Goal: Task Accomplishment & Management: Manage account settings

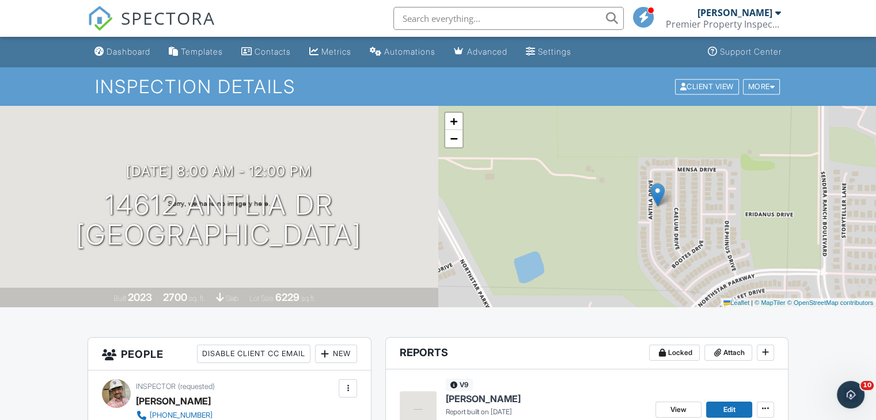
click at [437, 231] on div "09/27/2025 8:00 am - 12:00 pm 14612 Antlia Dr Haslet, TX 76052" at bounding box center [219, 207] width 438 height 87
click at [128, 43] on link "Dashboard" at bounding box center [122, 51] width 65 height 21
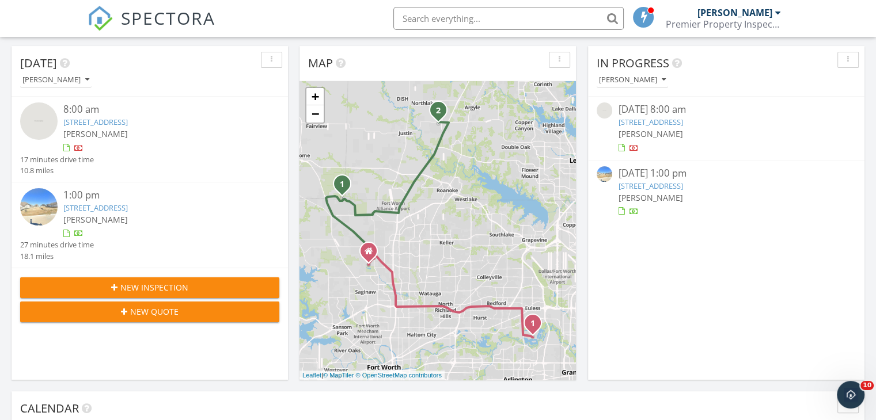
click at [78, 149] on div at bounding box center [78, 149] width 9 height 9
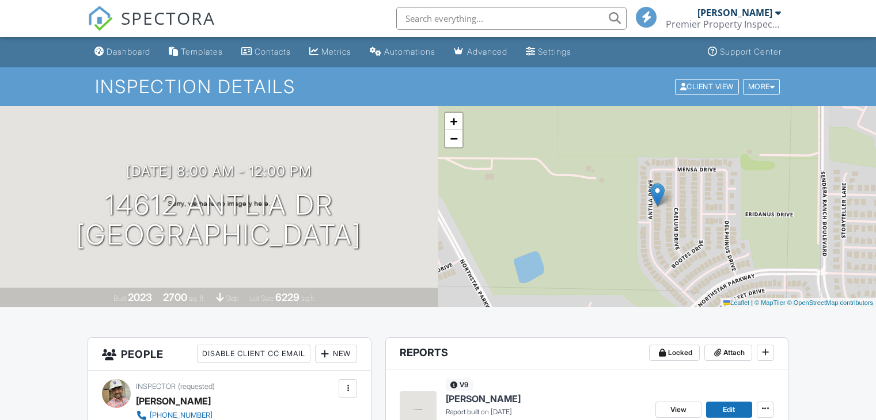
scroll to position [712, 0]
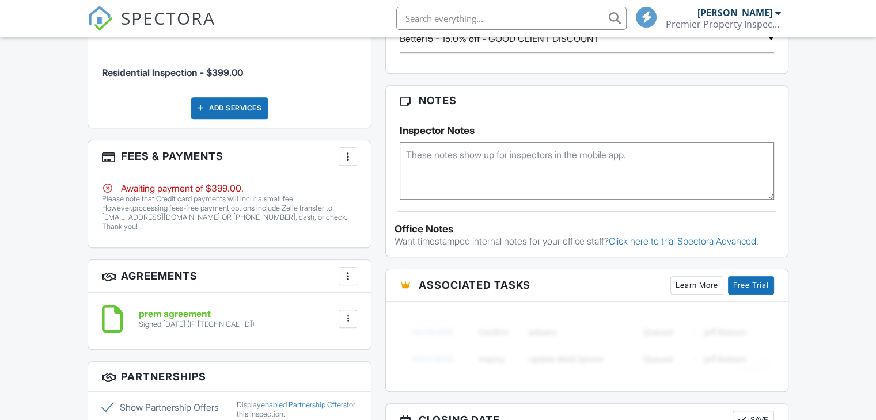
click at [345, 163] on div "More" at bounding box center [348, 156] width 18 height 18
click at [356, 151] on div "More" at bounding box center [348, 156] width 18 height 18
click at [347, 153] on div at bounding box center [348, 157] width 12 height 12
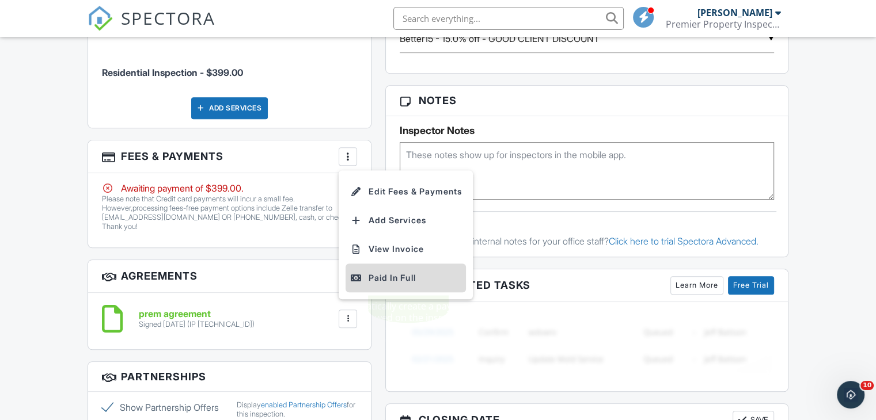
click at [385, 275] on div "Paid In Full" at bounding box center [405, 278] width 111 height 14
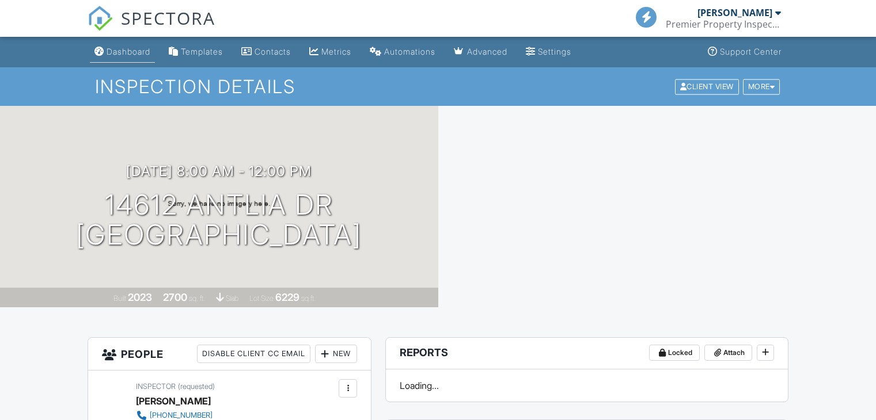
click at [120, 52] on div "Dashboard" at bounding box center [129, 52] width 44 height 10
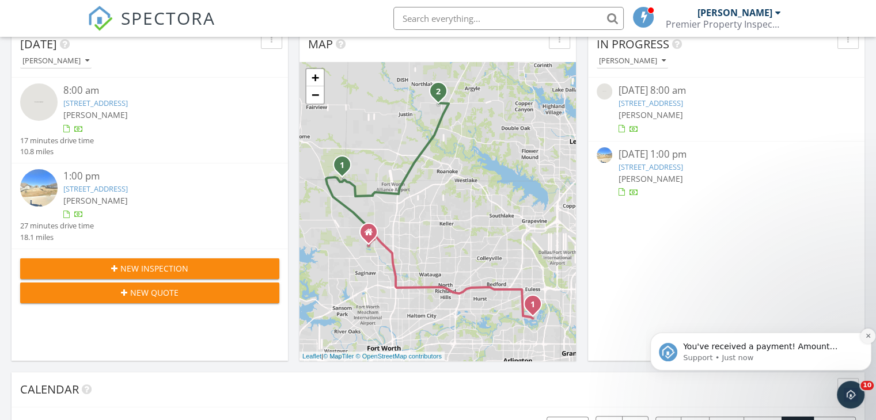
click at [866, 338] on icon "Dismiss notification" at bounding box center [868, 336] width 6 height 6
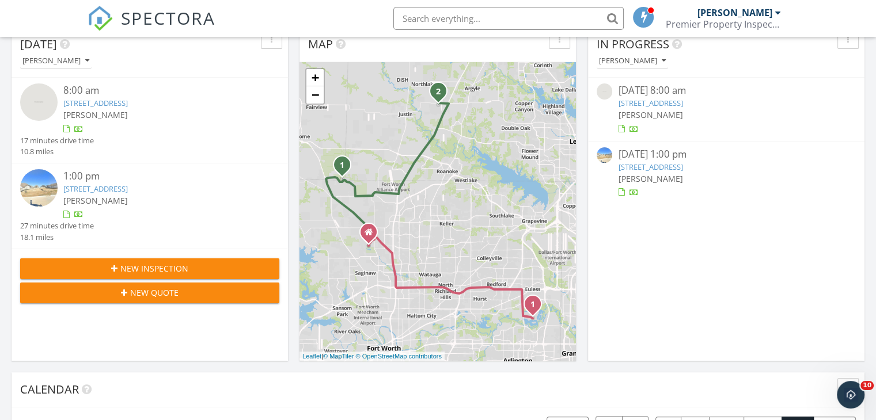
click at [128, 185] on link "[STREET_ADDRESS]" at bounding box center [95, 189] width 65 height 10
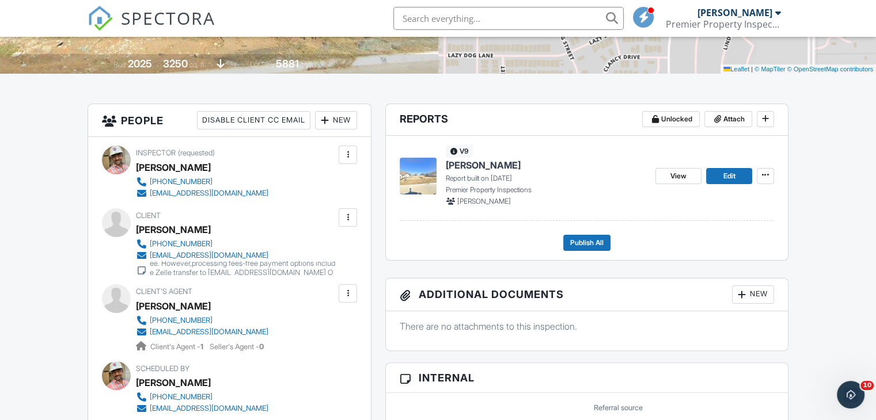
scroll to position [234, 0]
click at [673, 177] on span "View" at bounding box center [678, 176] width 16 height 12
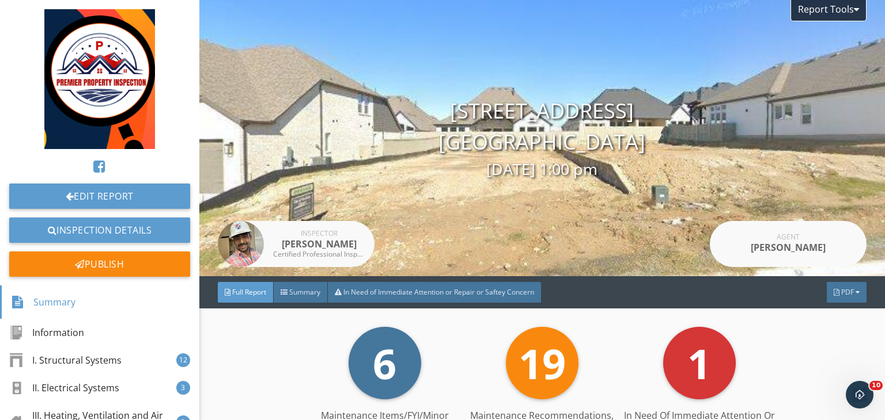
scroll to position [48, 0]
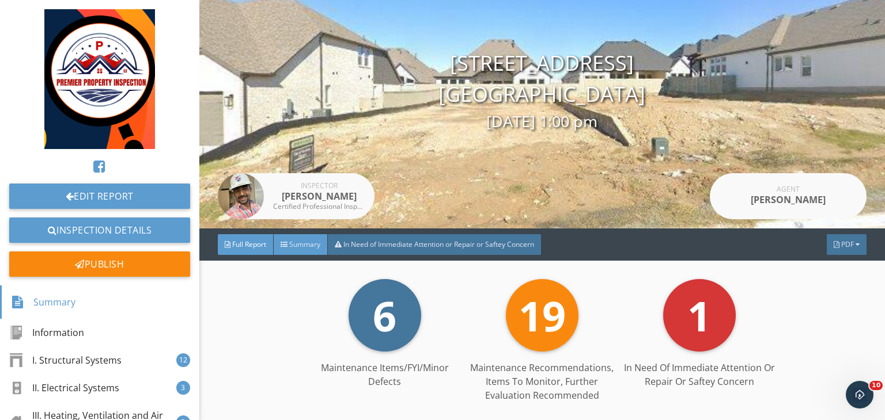
click at [308, 251] on div "Summary" at bounding box center [301, 244] width 54 height 21
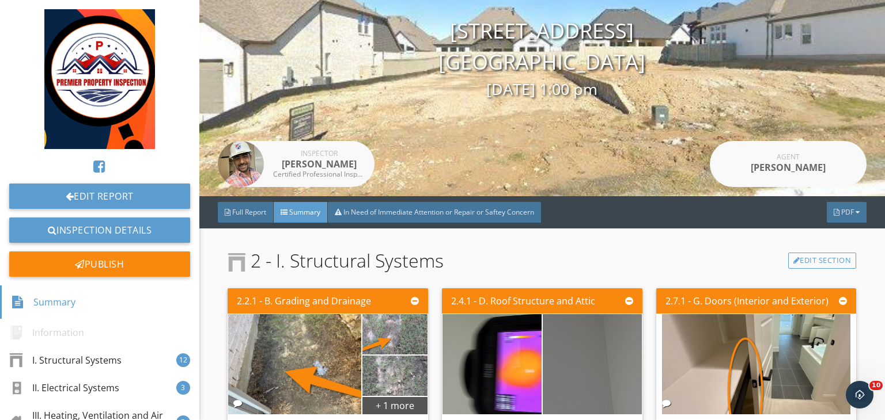
scroll to position [0, 0]
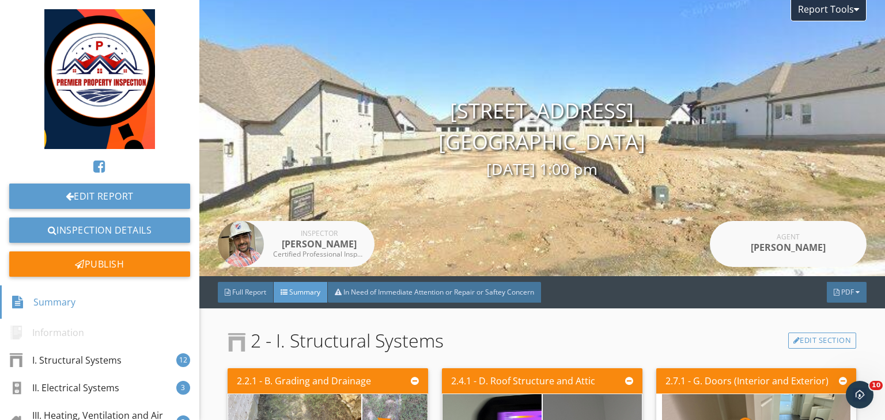
click at [13, 7] on div "Edit Report Inspection Details Publish Summary Information I. Structural System…" at bounding box center [99, 210] width 199 height 420
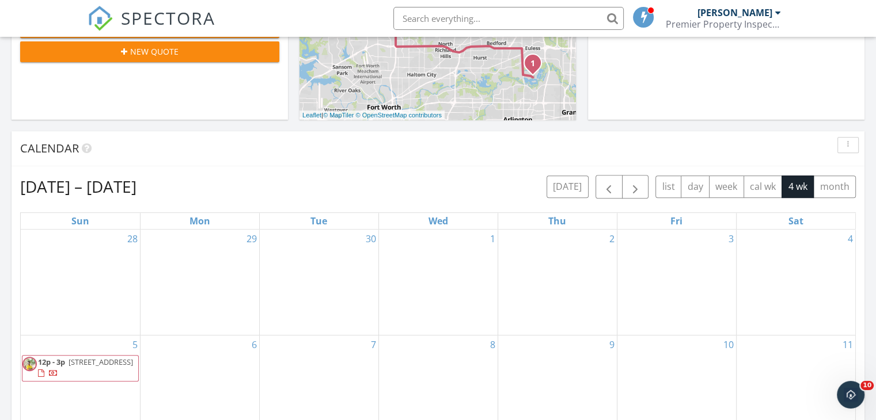
scroll to position [462, 0]
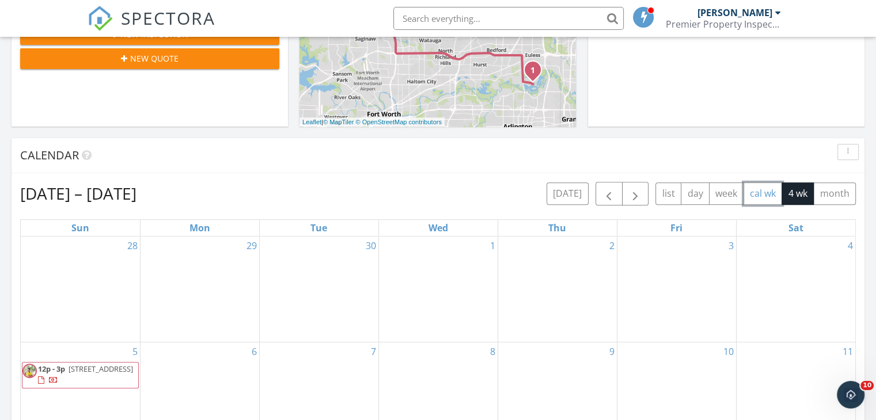
click at [758, 189] on button "cal wk" at bounding box center [763, 194] width 39 height 22
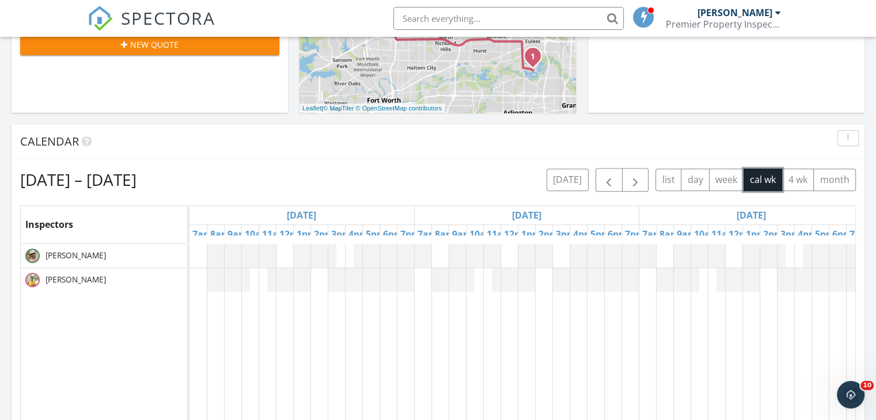
scroll to position [477, 0]
click at [722, 183] on button "week" at bounding box center [726, 179] width 35 height 22
click at [803, 180] on button "4 wk" at bounding box center [798, 179] width 32 height 22
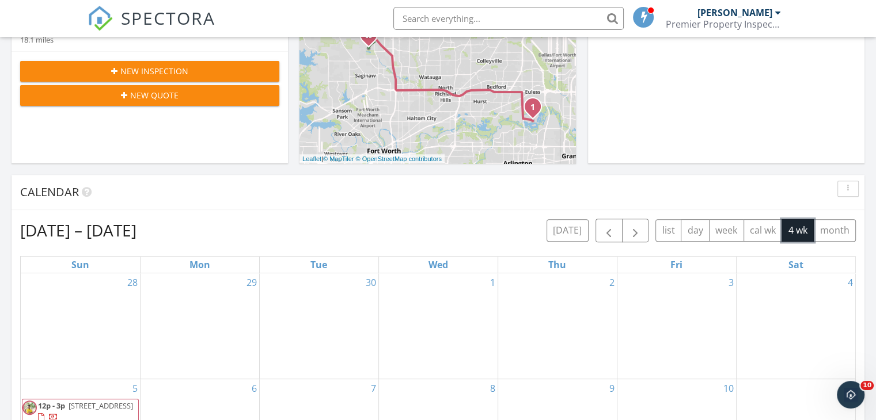
scroll to position [425, 0]
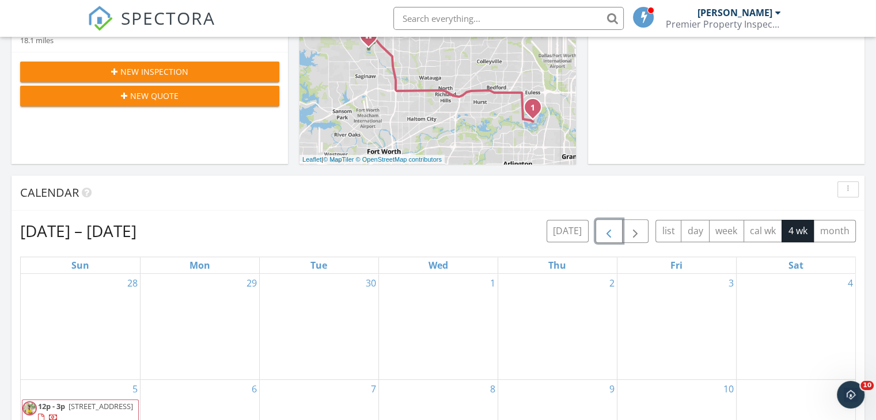
click at [608, 234] on span "button" at bounding box center [609, 232] width 14 height 14
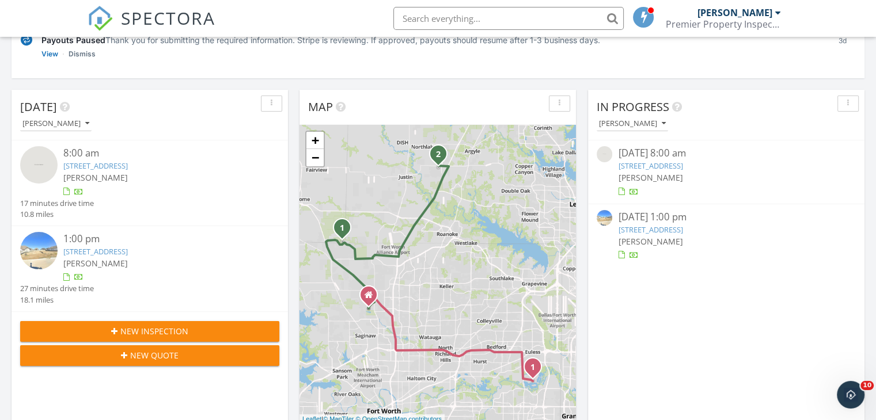
scroll to position [165, 0]
click at [128, 252] on link "2212 Pika Rd, Northlake, TX 76247" at bounding box center [95, 252] width 65 height 10
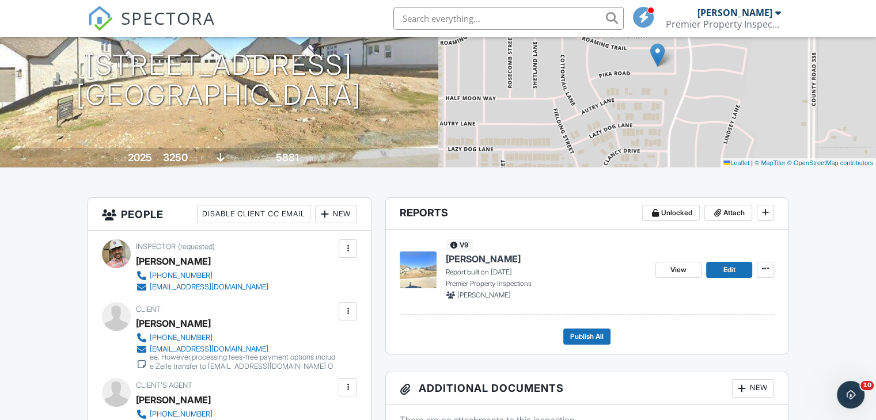
scroll to position [134, 0]
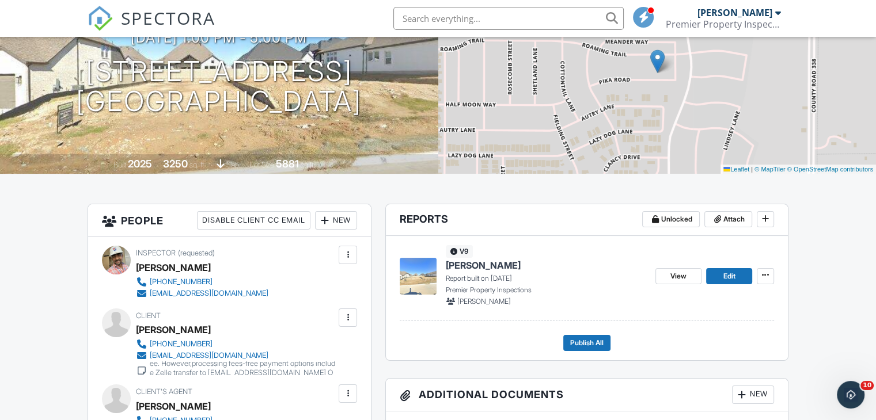
click at [683, 284] on div "View Edit" at bounding box center [714, 275] width 119 height 61
click at [680, 282] on link "View" at bounding box center [678, 276] width 46 height 16
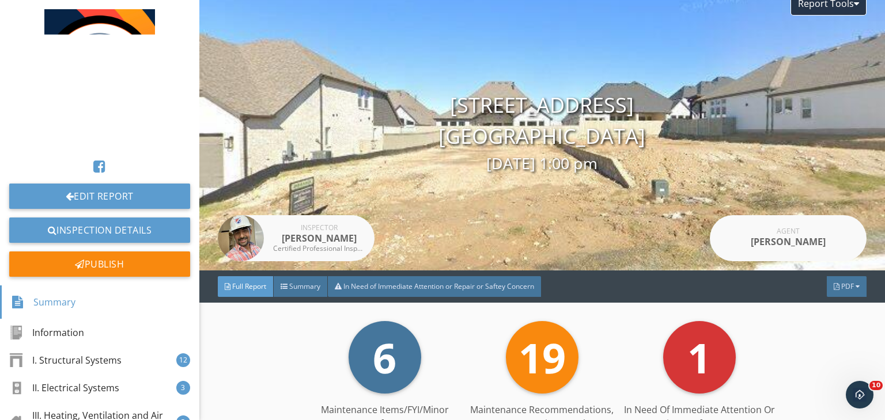
scroll to position [7, 0]
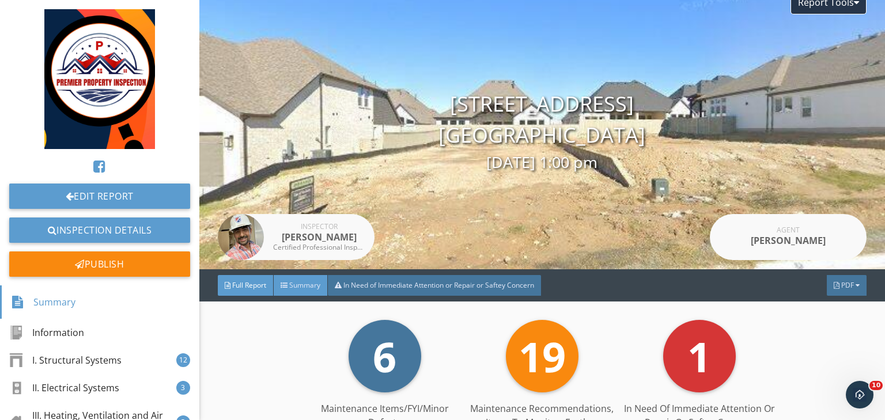
click at [308, 286] on span "Summary" at bounding box center [304, 285] width 31 height 10
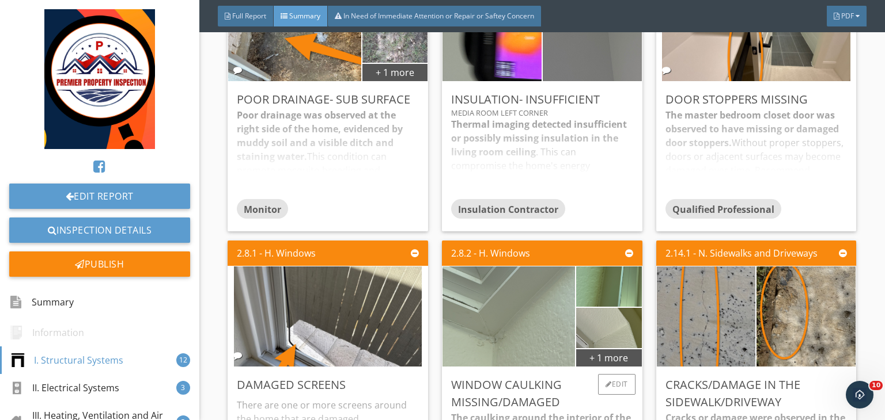
scroll to position [435, 0]
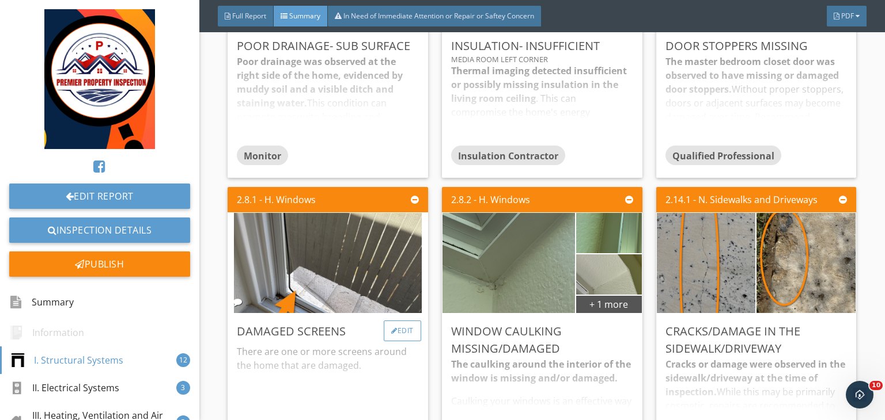
click at [400, 329] on div "Edit" at bounding box center [402, 331] width 37 height 21
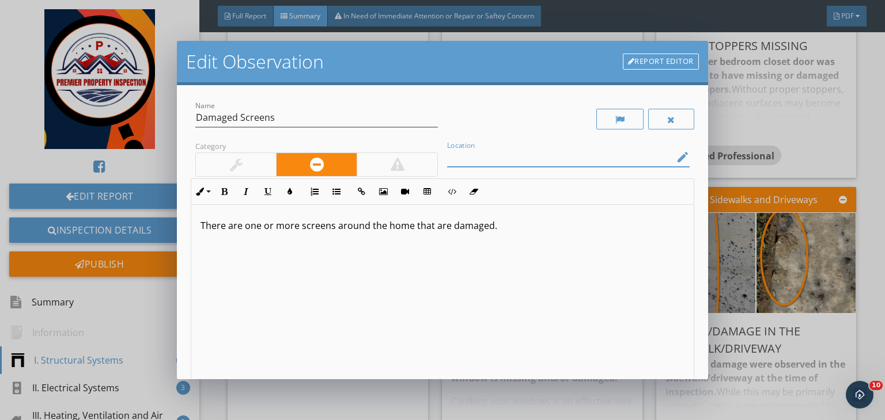
click at [454, 157] on input "Location" at bounding box center [560, 157] width 226 height 19
type input "Dining area"
click at [299, 225] on p "There are one or more screens around the home that are damaged." at bounding box center [442, 226] width 484 height 14
click at [321, 226] on p "screens around the home that are damaged." at bounding box center [442, 226] width 484 height 14
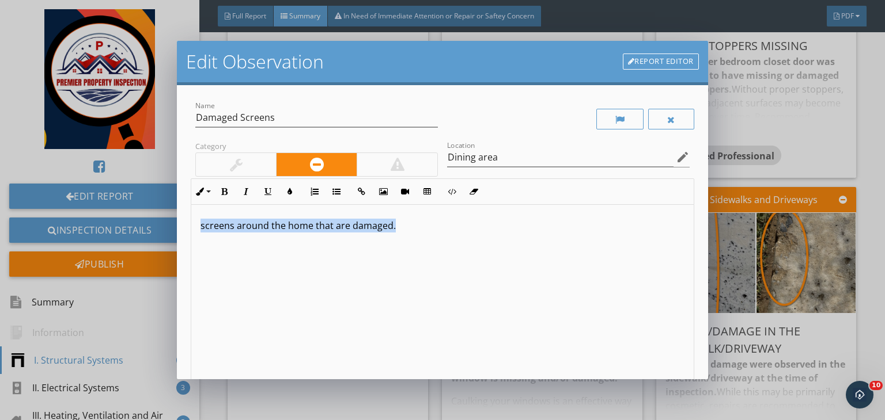
click at [321, 226] on p "screens around the home that are damaged." at bounding box center [442, 226] width 484 height 14
copy p "screens around the home that are damaged."
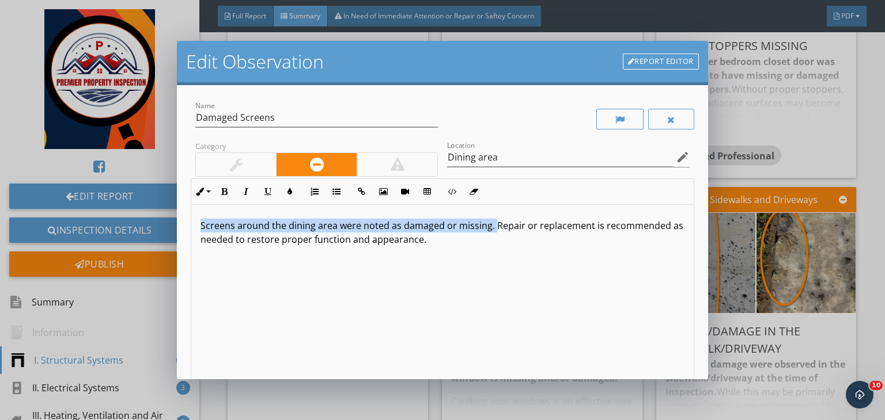
drag, startPoint x: 491, startPoint y: 224, endPoint x: 176, endPoint y: 184, distance: 317.5
click at [176, 184] on div "Edit Observation Report Editor Name Damaged Screens Category Location Dining ar…" at bounding box center [442, 210] width 885 height 420
click at [230, 191] on button "Bold" at bounding box center [224, 192] width 22 height 22
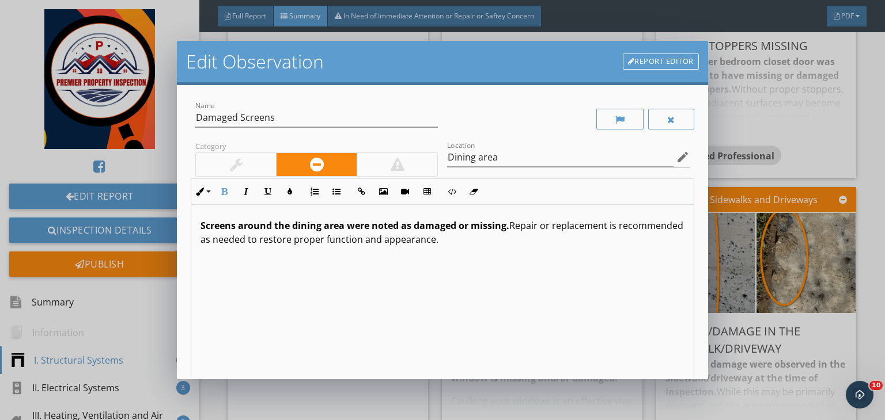
click at [483, 226] on strong "Screens around the dining area were noted as damaged or missing." at bounding box center [354, 225] width 309 height 13
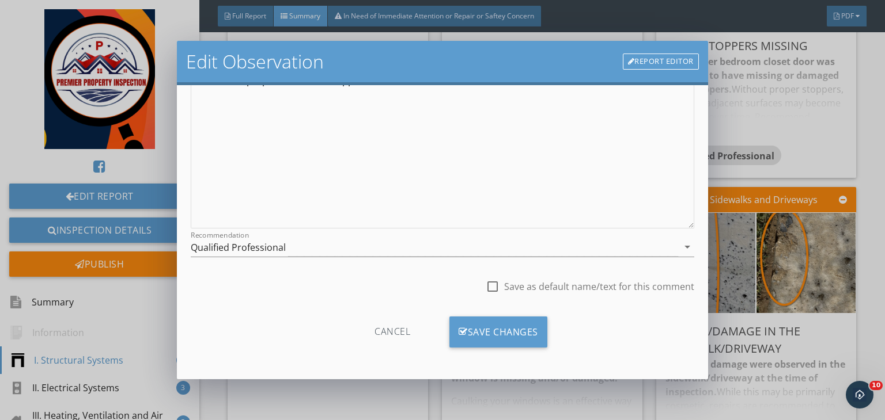
scroll to position [0, 0]
click at [310, 241] on div "Qualified Professional" at bounding box center [434, 247] width 487 height 19
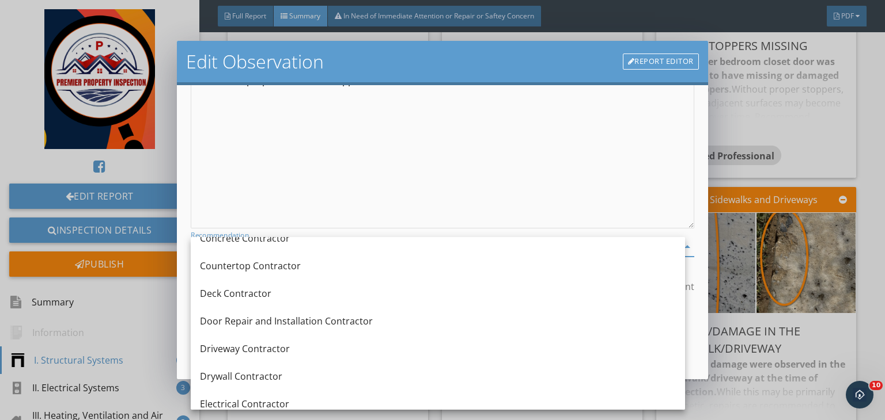
scroll to position [323, 0]
click at [311, 154] on div "Screens around the dining area were noted as damaged. Repair or replacement is …" at bounding box center [442, 137] width 502 height 183
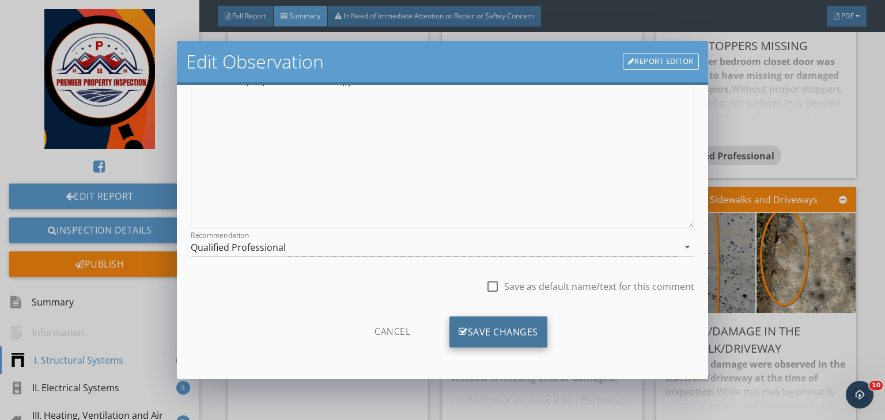
click at [499, 334] on div "Save Changes" at bounding box center [498, 332] width 98 height 31
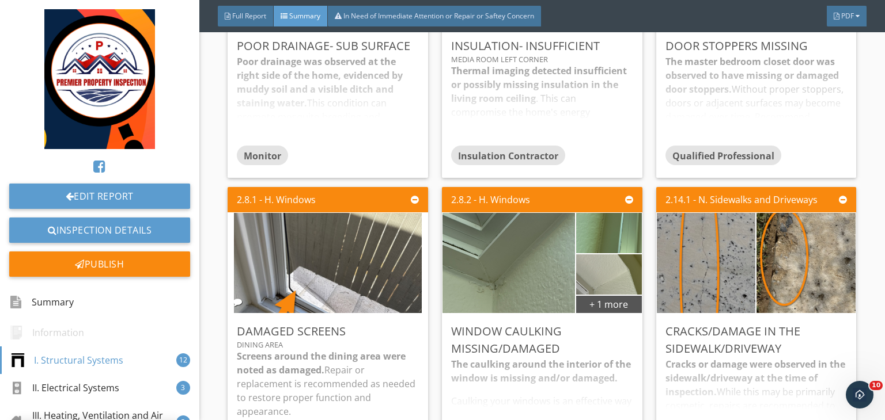
scroll to position [22, 0]
click at [499, 334] on div "Window caulking missing/damaged" at bounding box center [542, 340] width 182 height 35
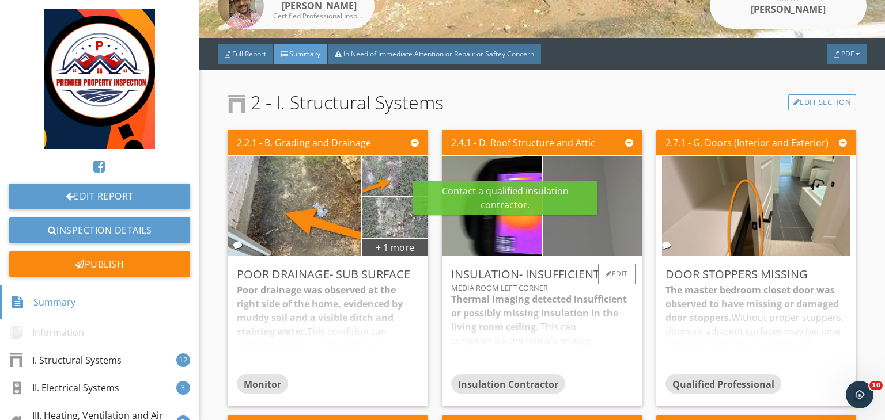
scroll to position [237, 0]
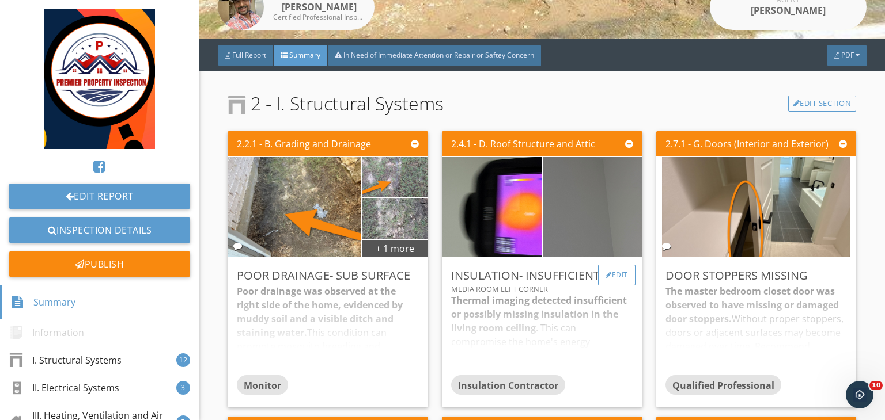
click at [611, 279] on div "Edit" at bounding box center [616, 275] width 37 height 21
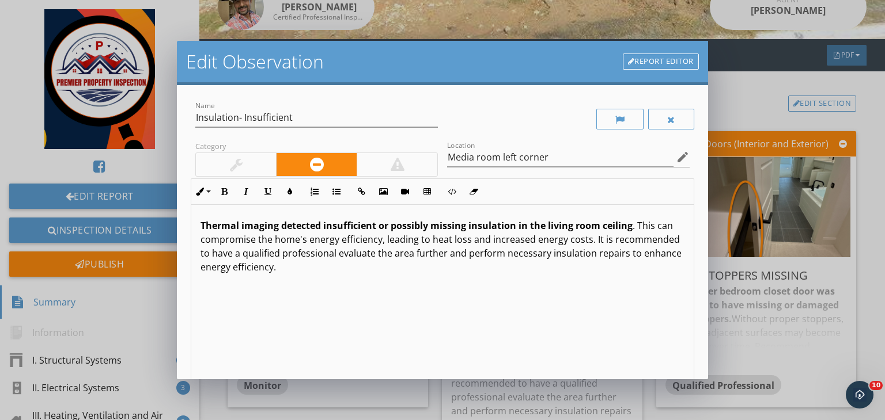
click at [532, 266] on p "Thermal imaging detected insufficient or possibly missing insulation in the liv…" at bounding box center [442, 246] width 484 height 55
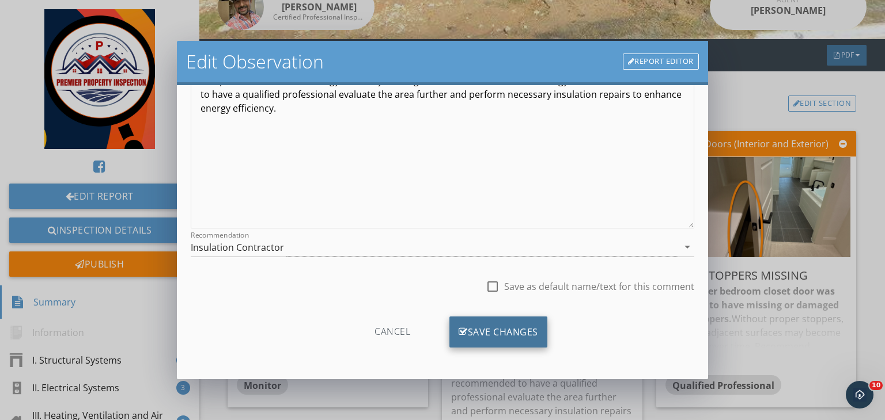
click at [481, 334] on div "Save Changes" at bounding box center [498, 332] width 98 height 31
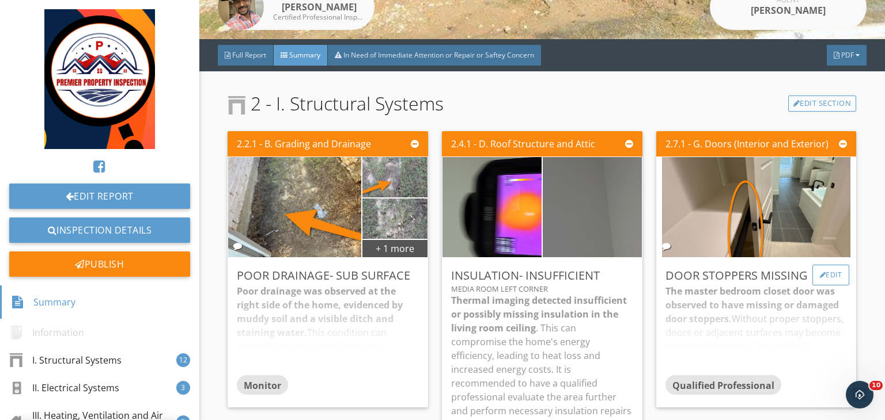
click at [816, 275] on div "Edit" at bounding box center [830, 275] width 37 height 21
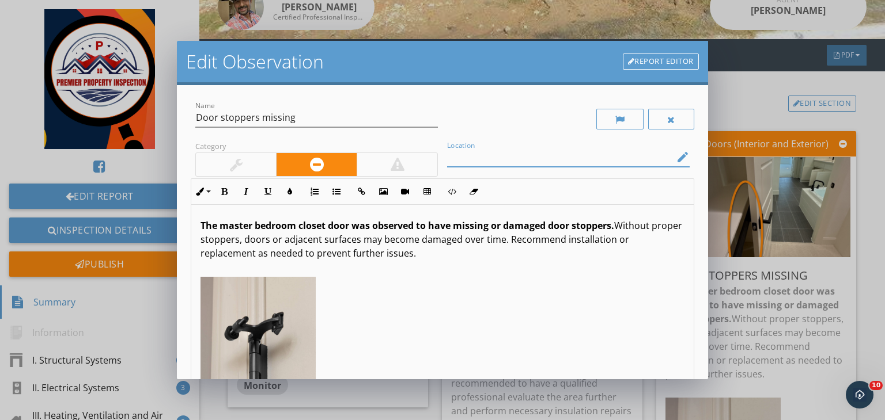
click at [551, 158] on input "Location" at bounding box center [560, 157] width 226 height 19
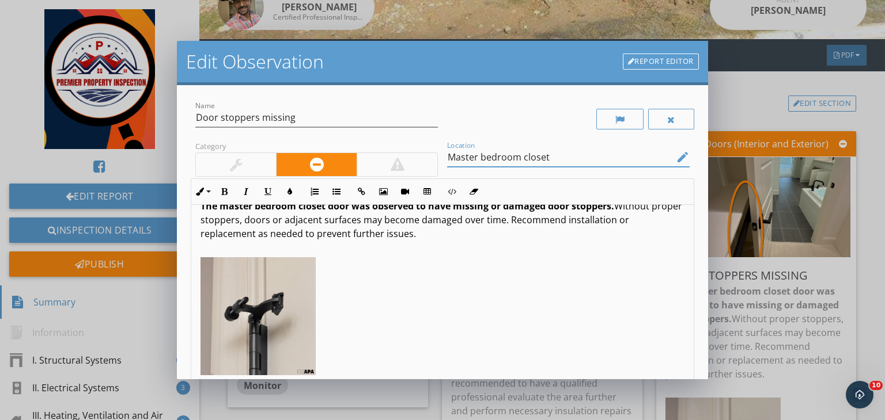
scroll to position [159, 0]
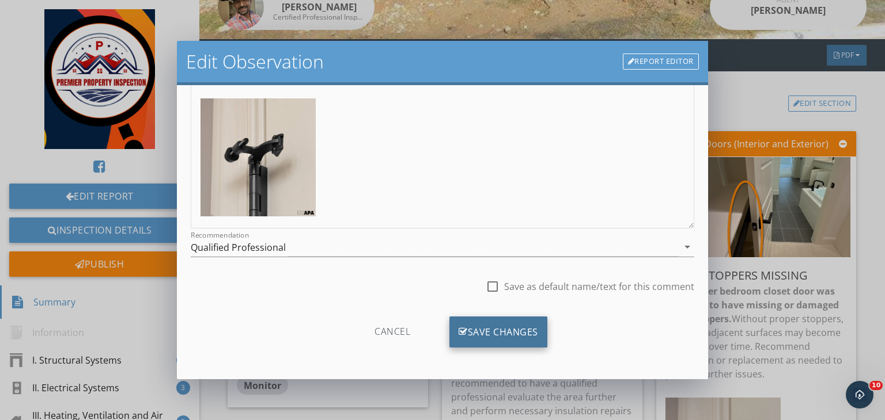
type input "Master bedroom closet"
click at [501, 335] on div "Save Changes" at bounding box center [498, 332] width 98 height 31
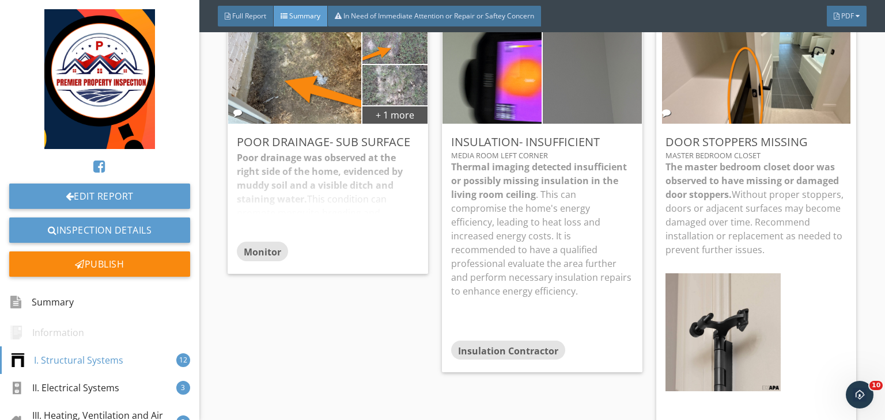
scroll to position [265, 0]
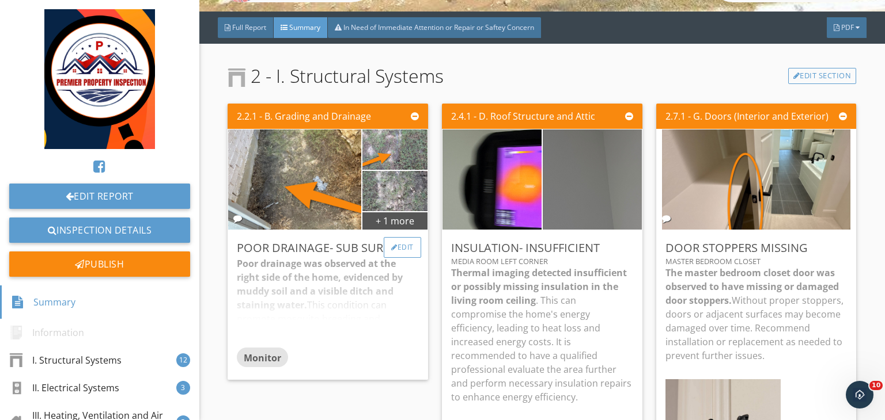
click at [404, 241] on div "Edit" at bounding box center [402, 247] width 37 height 21
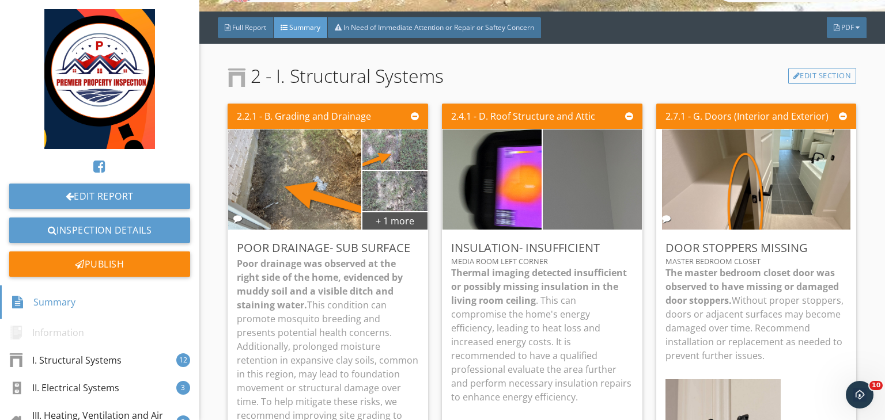
click at [731, 180] on div at bounding box center [442, 210] width 885 height 420
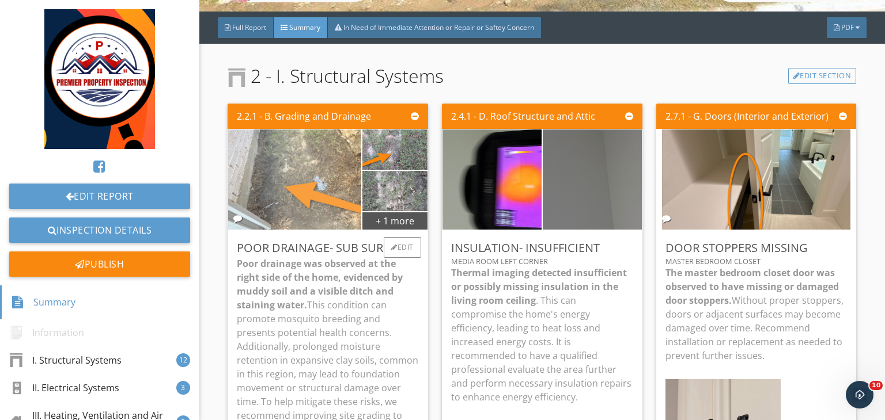
click at [305, 185] on img at bounding box center [294, 180] width 188 height 251
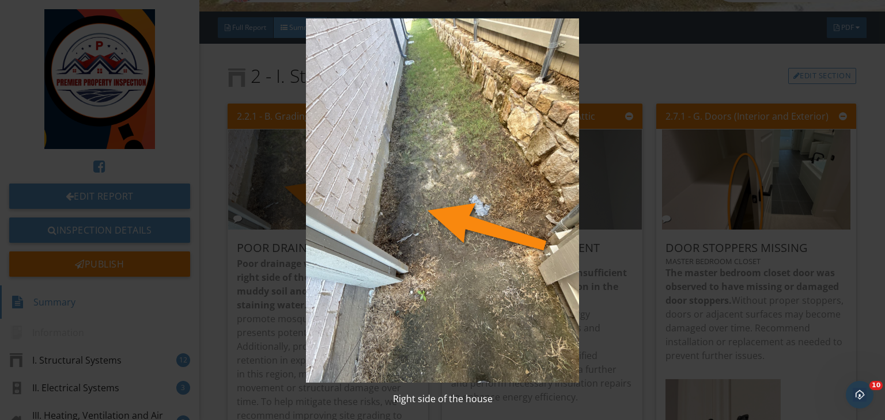
click at [756, 256] on img at bounding box center [442, 200] width 805 height 365
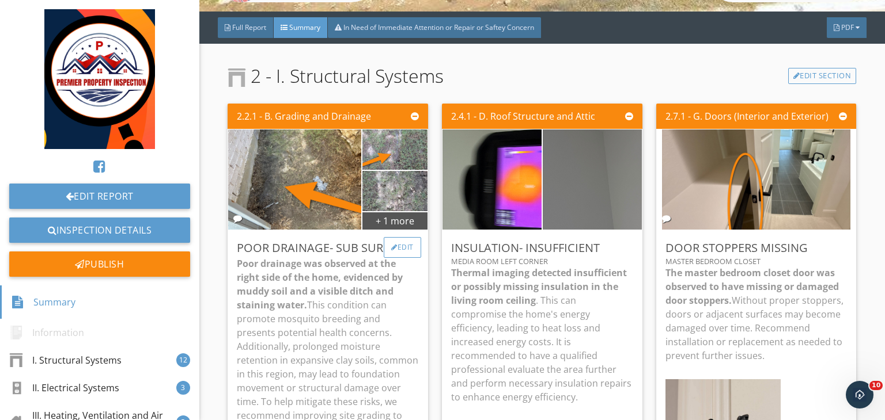
click at [404, 248] on div "Edit" at bounding box center [402, 247] width 37 height 21
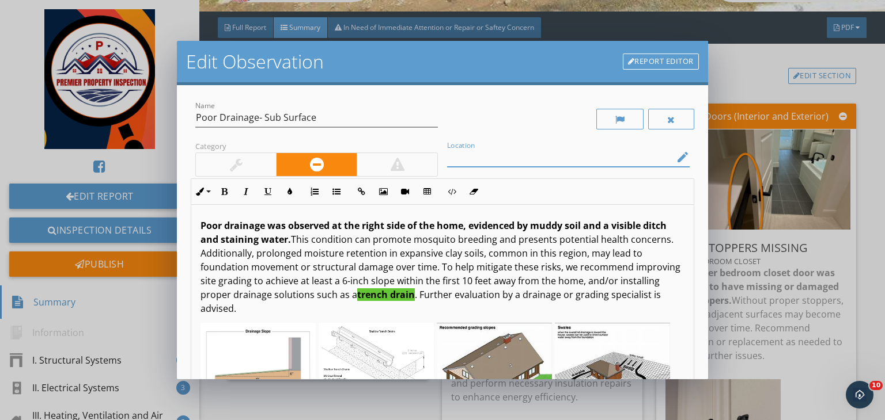
click at [468, 165] on input "Location" at bounding box center [560, 157] width 226 height 19
type input "Rear and right side of the house"
click at [364, 224] on strong "Poor drainage was observed at the right side of the home, evidenced by muddy so…" at bounding box center [433, 232] width 466 height 26
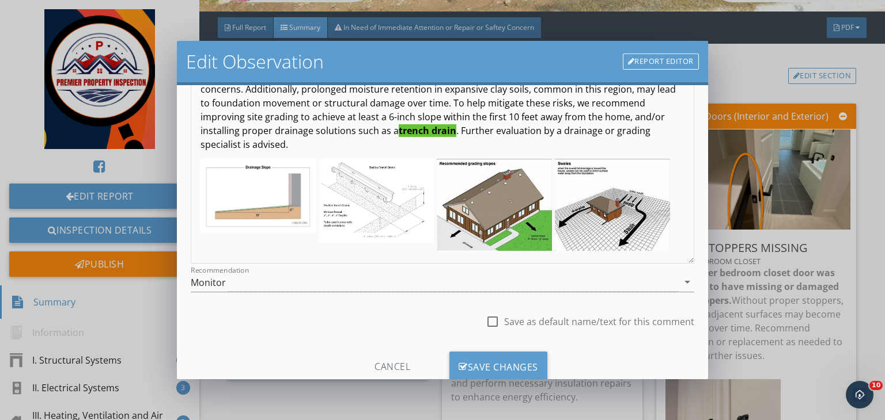
scroll to position [149, 0]
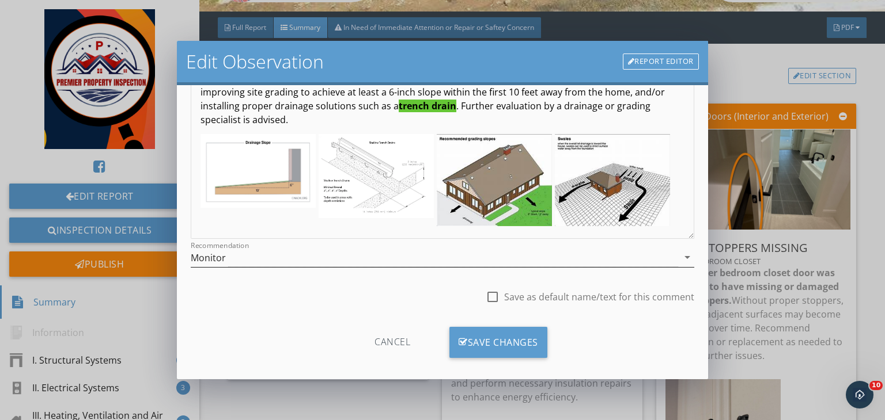
click at [357, 261] on div "Monitor" at bounding box center [434, 257] width 487 height 19
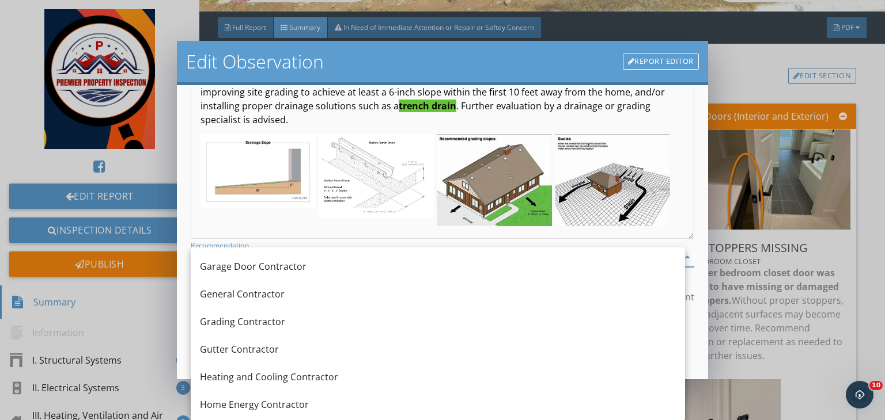
scroll to position [609, 0]
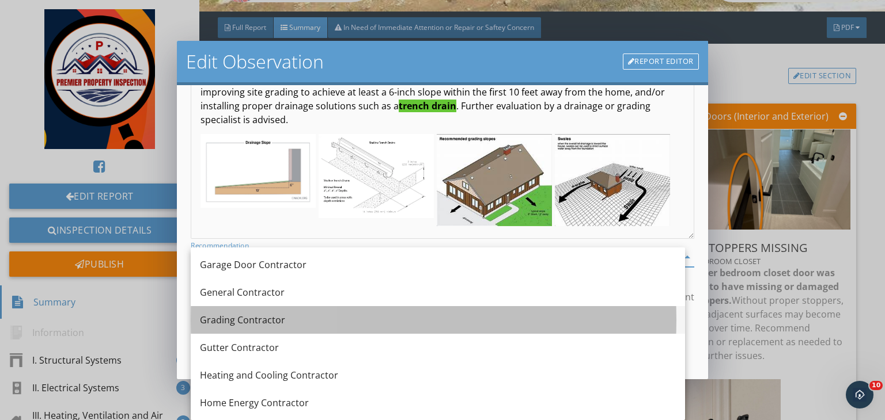
click at [243, 324] on div "Grading Contractor" at bounding box center [438, 320] width 476 height 14
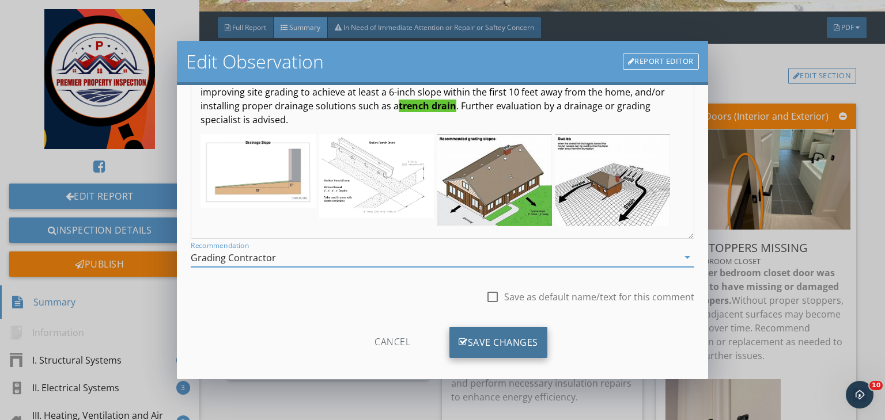
click at [482, 339] on div "Save Changes" at bounding box center [498, 342] width 98 height 31
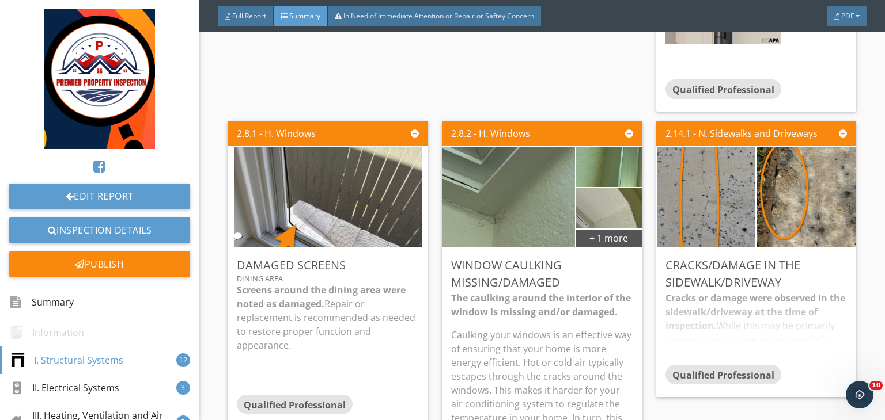
scroll to position [691, 0]
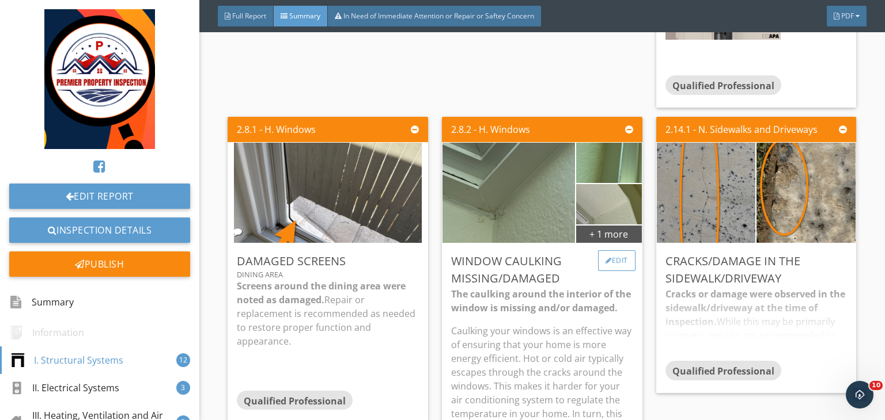
click at [613, 268] on div "Edit" at bounding box center [616, 261] width 37 height 21
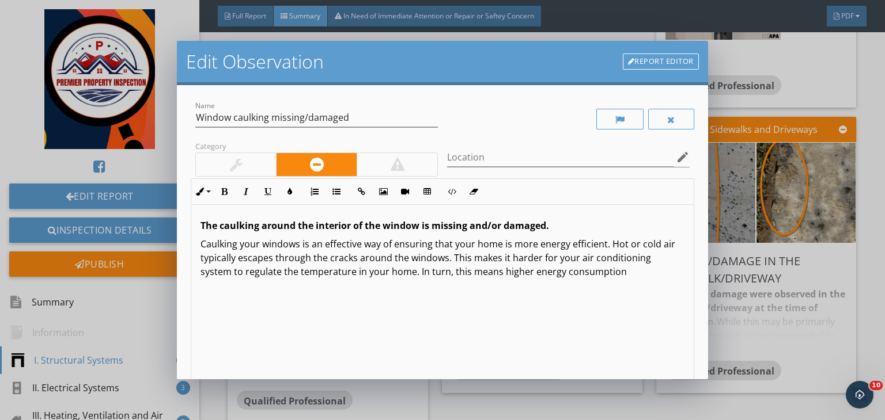
click at [247, 162] on div at bounding box center [236, 164] width 80 height 23
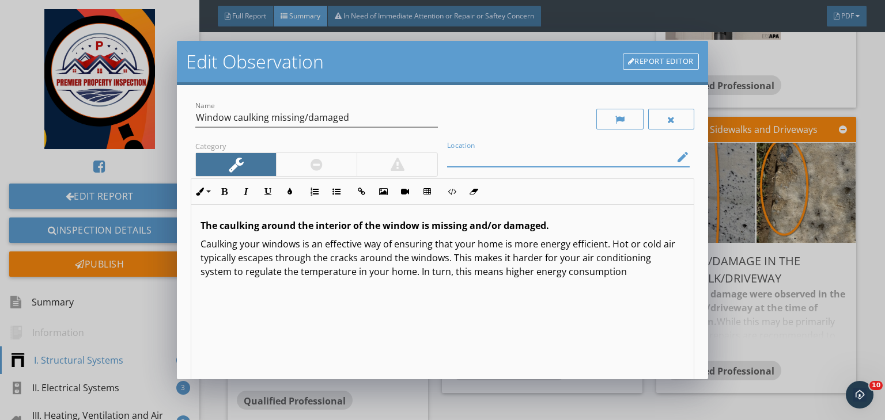
click at [461, 155] on input "Location" at bounding box center [560, 157] width 226 height 19
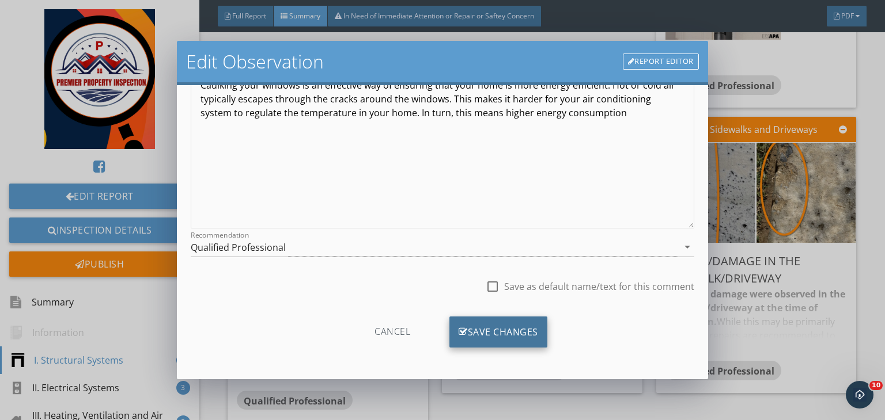
type input "Through out of the house"
click at [471, 325] on div "Save Changes" at bounding box center [498, 332] width 98 height 31
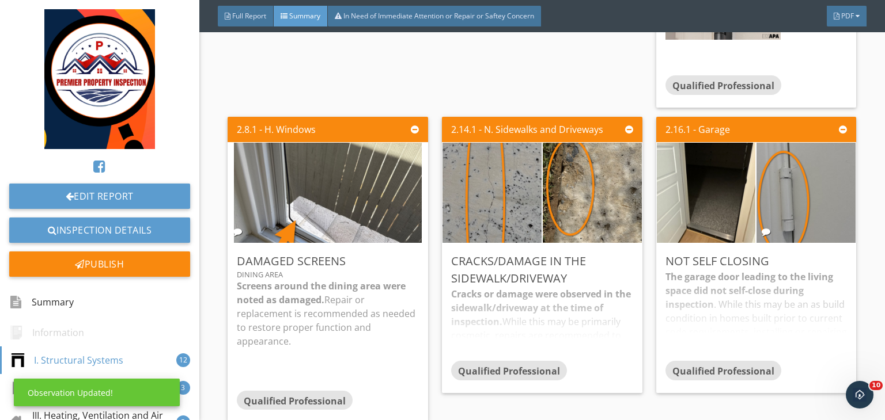
scroll to position [22, 0]
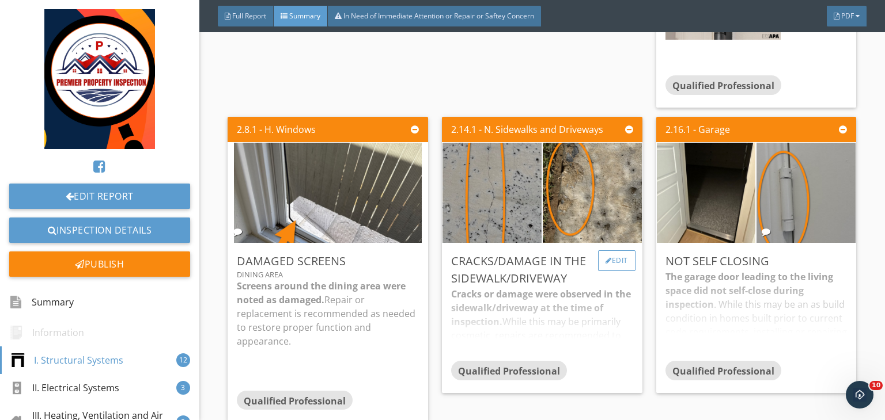
click at [611, 260] on div "Edit" at bounding box center [616, 261] width 37 height 21
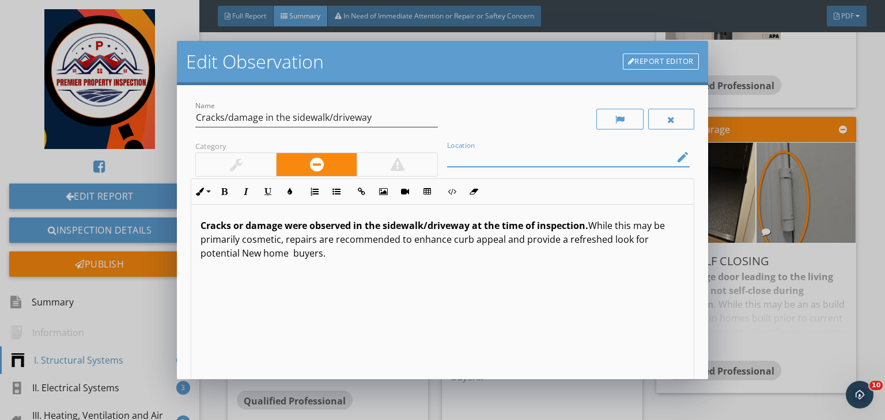
click at [460, 162] on input "Location" at bounding box center [560, 157] width 226 height 19
type input "Driveway"
click at [200, 222] on strong "Cracks or damage were observed in the sidewalk/driveway at the time of inspecti…" at bounding box center [394, 225] width 388 height 13
click at [314, 226] on strong "Shrinkage Cracks or damage were observed in the sidewalk/driveway at the time o…" at bounding box center [418, 225] width 437 height 13
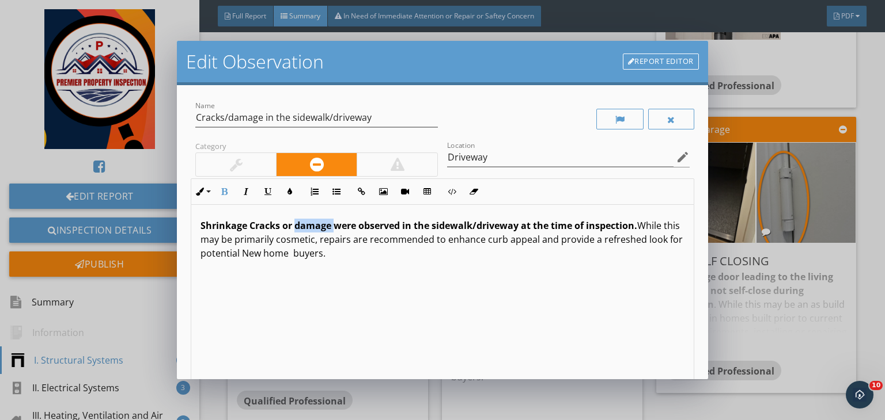
click at [314, 226] on strong "Shrinkage Cracks or damage were observed in the sidewalk/driveway at the time o…" at bounding box center [418, 225] width 437 height 13
click at [291, 225] on strong "Shrinkage Cracks or damage were observed in the sidewalk/driveway at the time o…" at bounding box center [418, 225] width 437 height 13
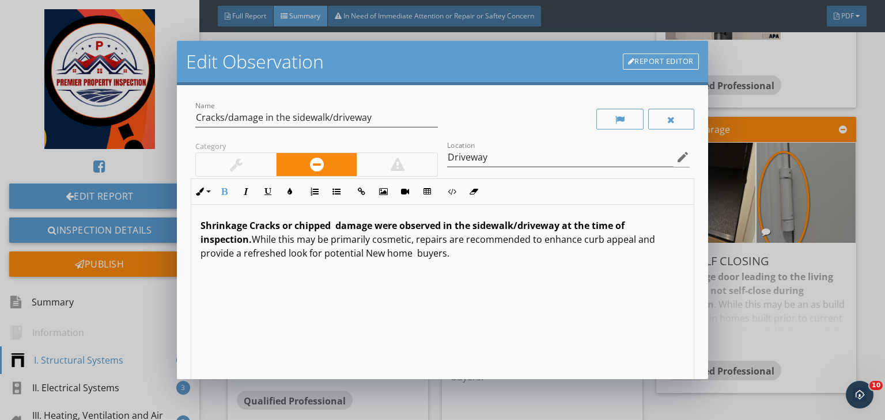
click at [338, 225] on strong "Shrinkage Cracks or chipped damage were observed in the sidewalk/driveway at th…" at bounding box center [412, 232] width 424 height 26
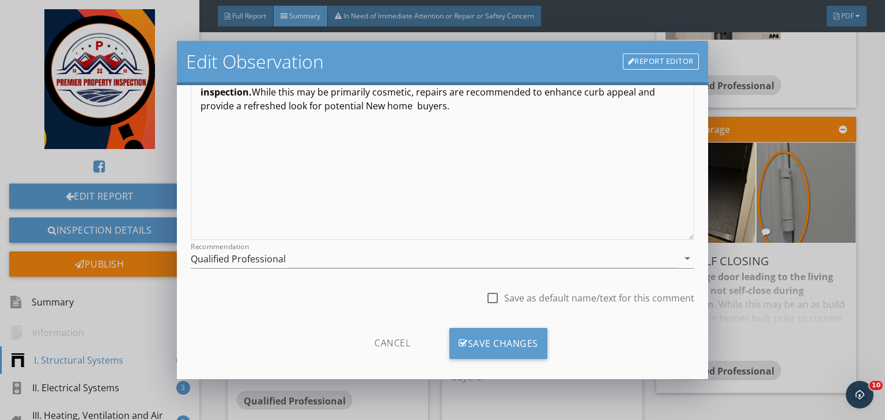
scroll to position [159, 0]
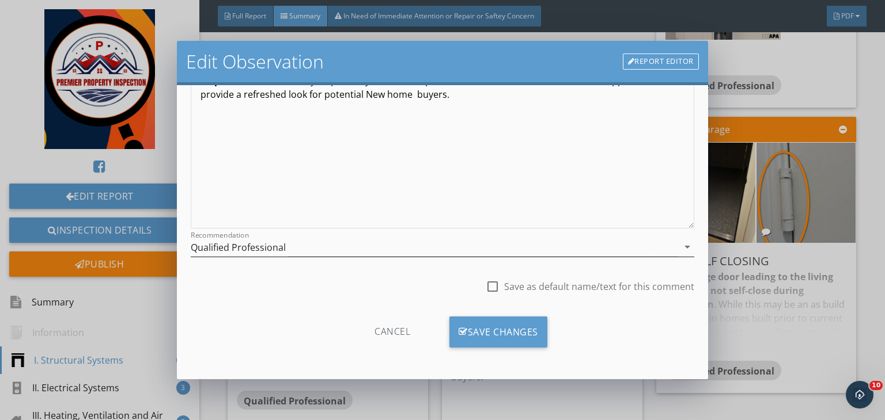
click at [298, 248] on div "Qualified Professional" at bounding box center [434, 247] width 487 height 19
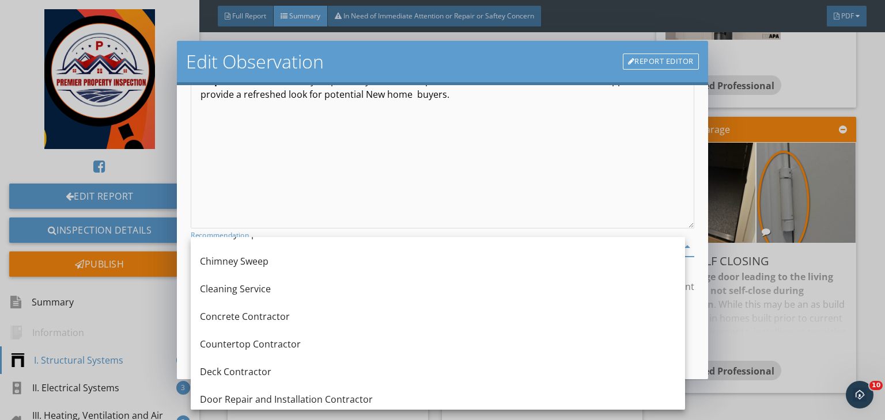
scroll to position [206, 0]
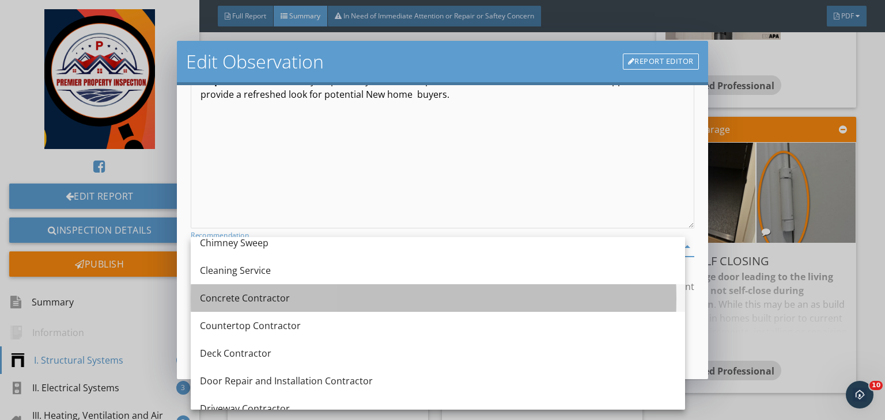
click at [222, 304] on div "Concrete Contractor" at bounding box center [438, 298] width 476 height 14
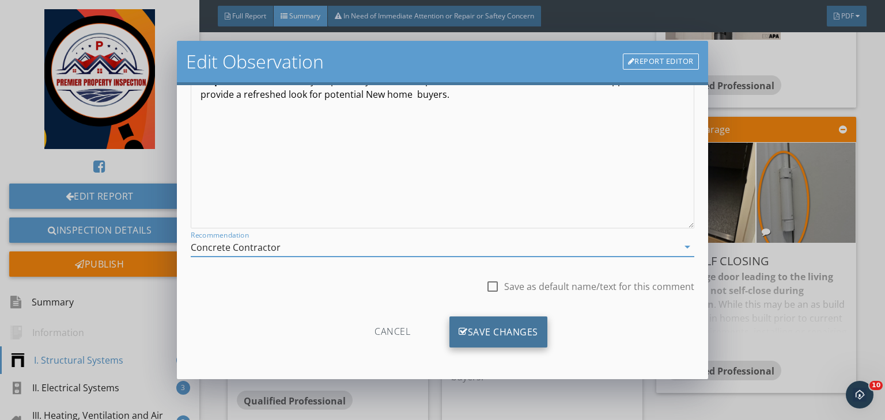
click at [481, 323] on div "Save Changes" at bounding box center [498, 332] width 98 height 31
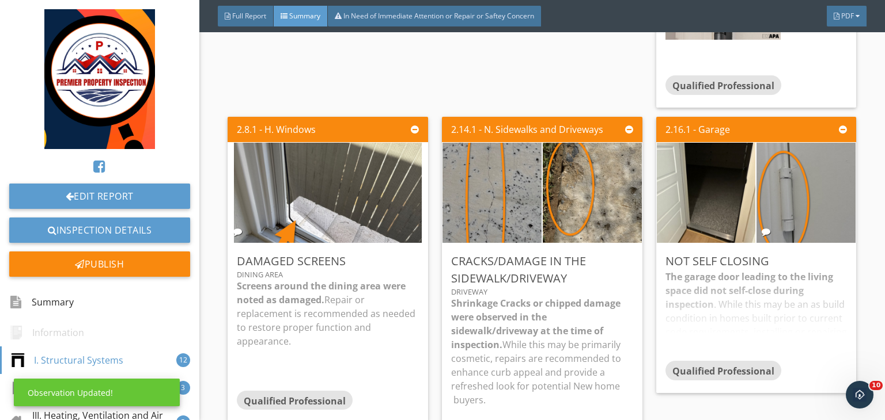
scroll to position [0, 0]
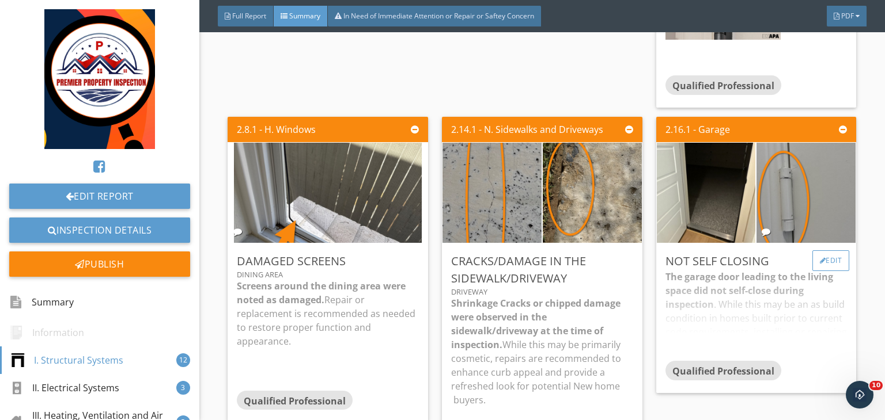
click at [820, 268] on div "Edit" at bounding box center [830, 261] width 37 height 21
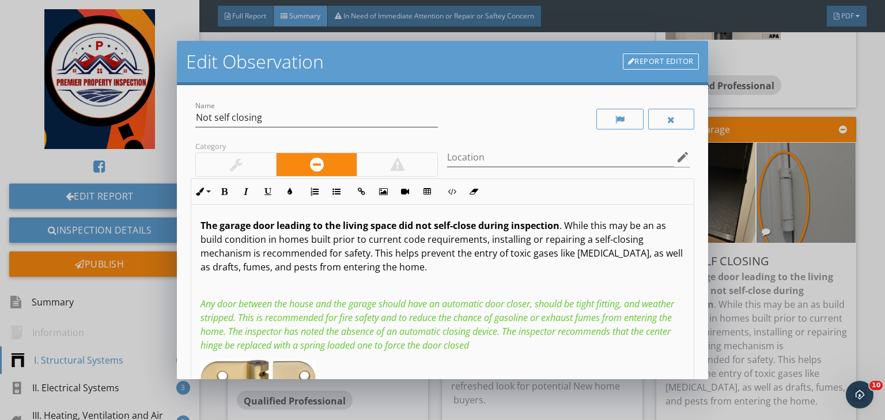
drag, startPoint x: 454, startPoint y: 272, endPoint x: 191, endPoint y: 219, distance: 267.8
click at [191, 219] on div "The garage door leading to the living space did not self-close during inspectio…" at bounding box center [442, 383] width 502 height 356
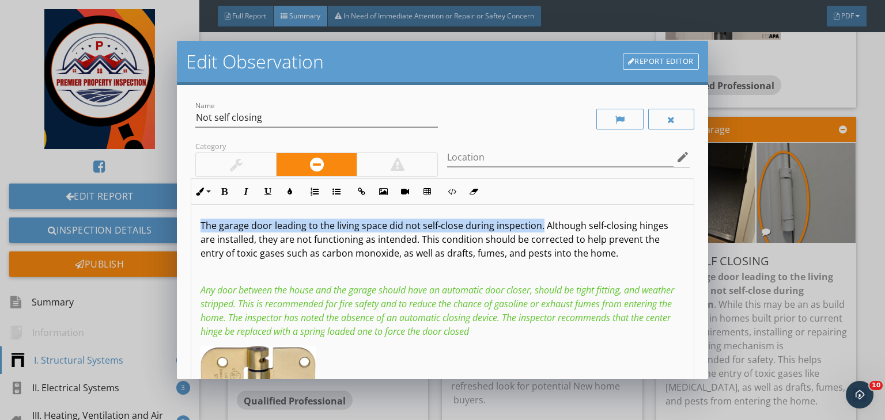
drag, startPoint x: 537, startPoint y: 225, endPoint x: 164, endPoint y: 164, distance: 378.7
click at [164, 164] on div "Edit Observation Report Editor Name Not self closing Category Location edit Inl…" at bounding box center [442, 210] width 885 height 420
click at [233, 196] on button "Bold" at bounding box center [224, 192] width 22 height 22
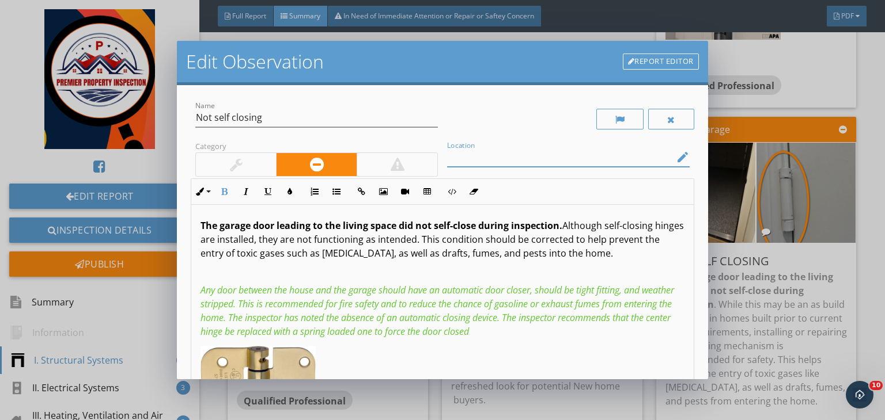
click at [461, 157] on input "Location" at bounding box center [560, 157] width 226 height 19
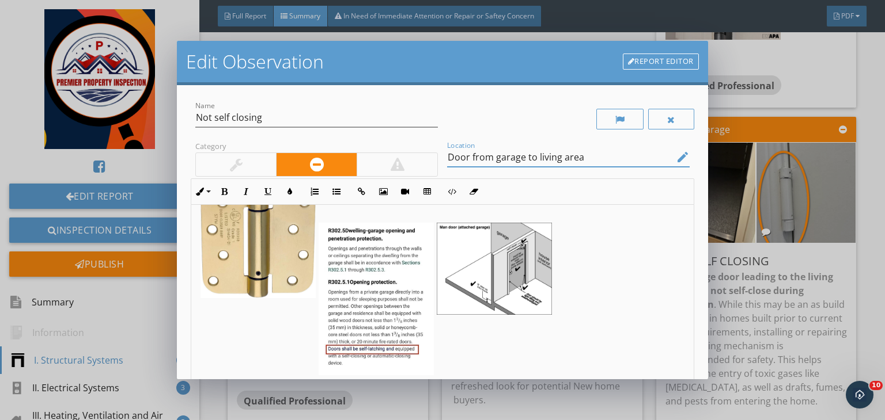
scroll to position [159, 0]
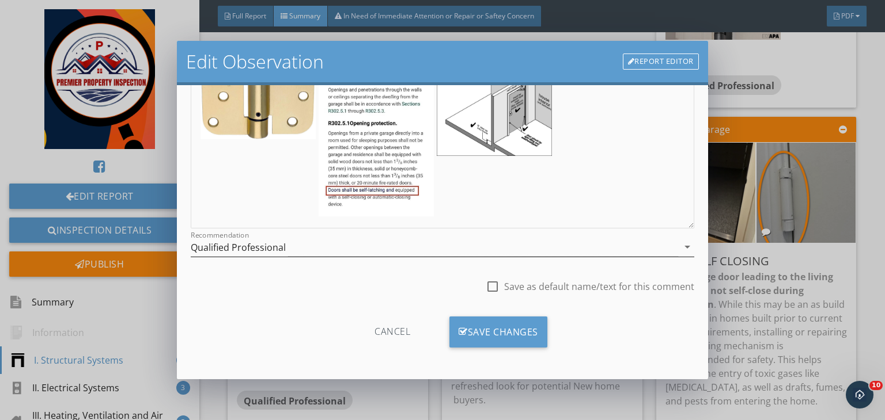
type input "Door from garage to living area"
click at [297, 250] on div "Qualified Professional" at bounding box center [434, 247] width 487 height 19
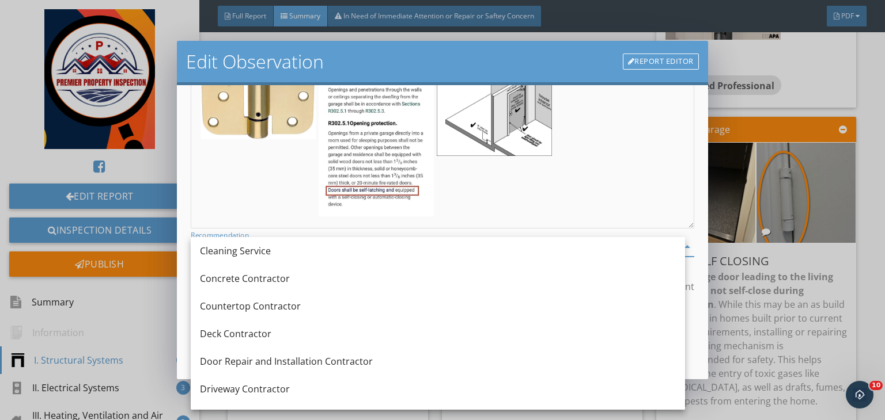
scroll to position [227, 0]
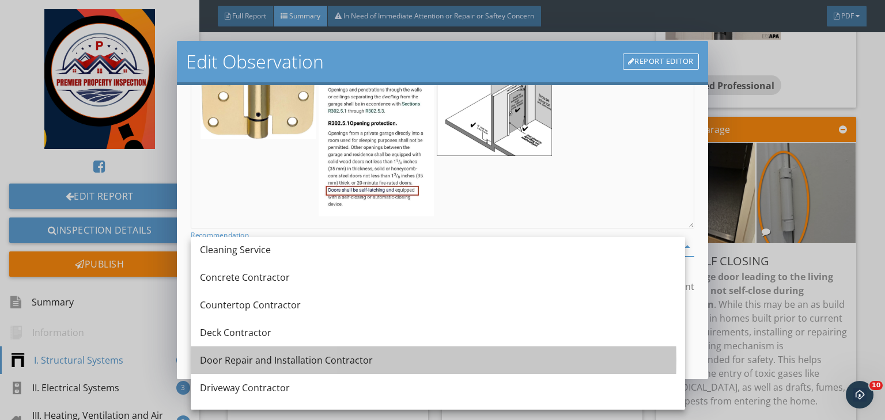
click at [305, 367] on div "Door Repair and Installation Contractor" at bounding box center [438, 361] width 476 height 14
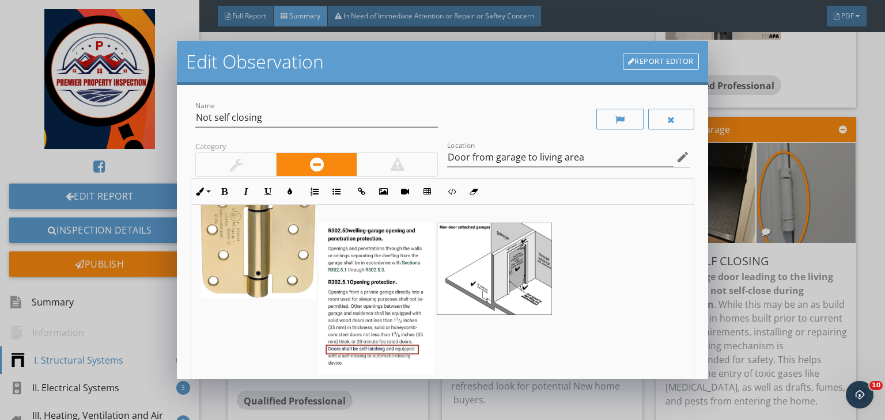
scroll to position [159, 0]
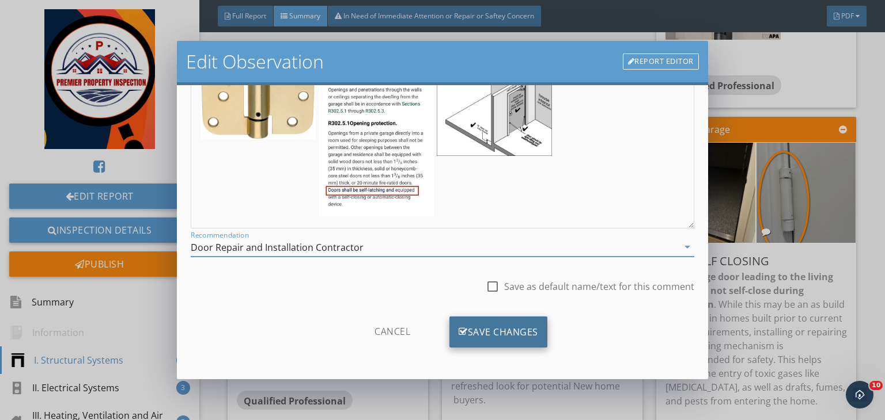
click at [508, 333] on div "Save Changes" at bounding box center [498, 332] width 98 height 31
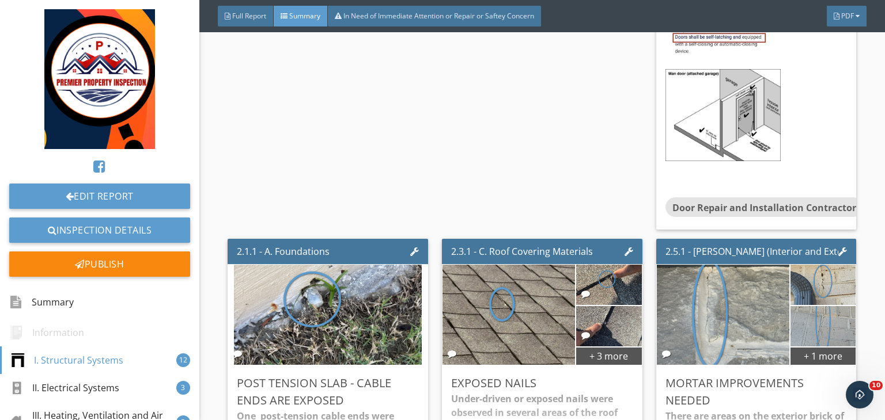
scroll to position [1615, 0]
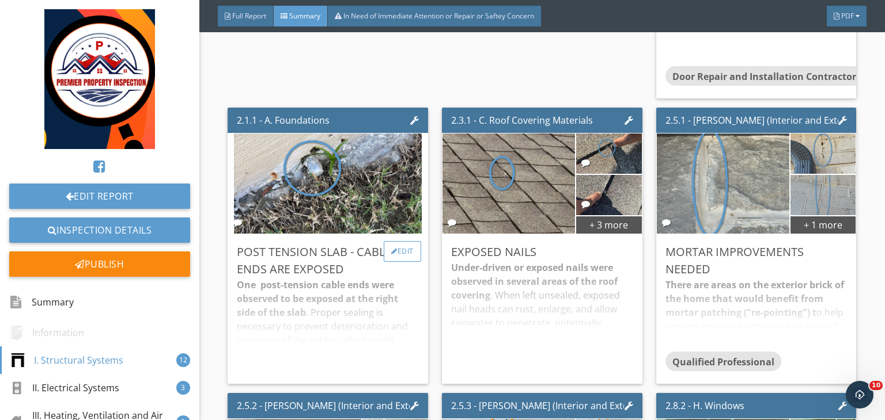
click at [399, 262] on div "Edit" at bounding box center [402, 251] width 37 height 21
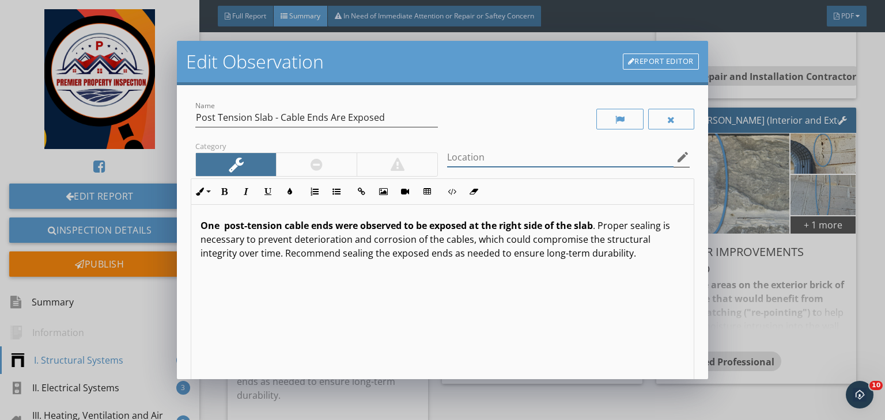
click at [490, 166] on div "Location edit" at bounding box center [568, 157] width 242 height 19
type input "Rear patio area"
click at [226, 225] on strong "One post-tension cable ends were observed to be exposed at the right side of th…" at bounding box center [396, 225] width 392 height 13
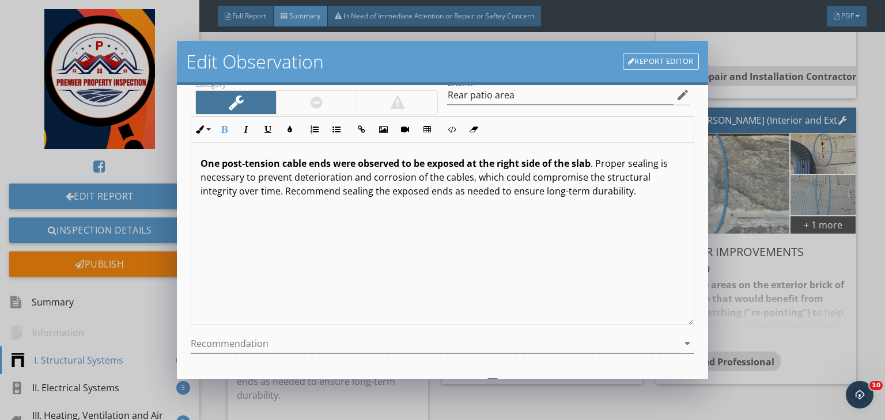
scroll to position [159, 0]
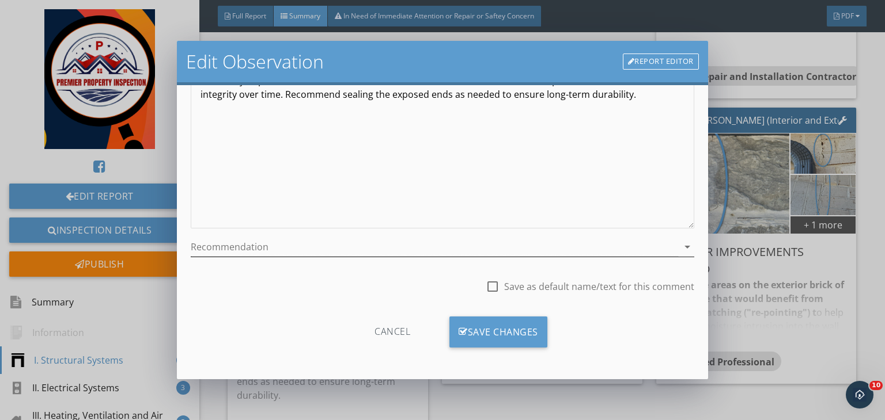
click at [306, 240] on div at bounding box center [434, 247] width 487 height 19
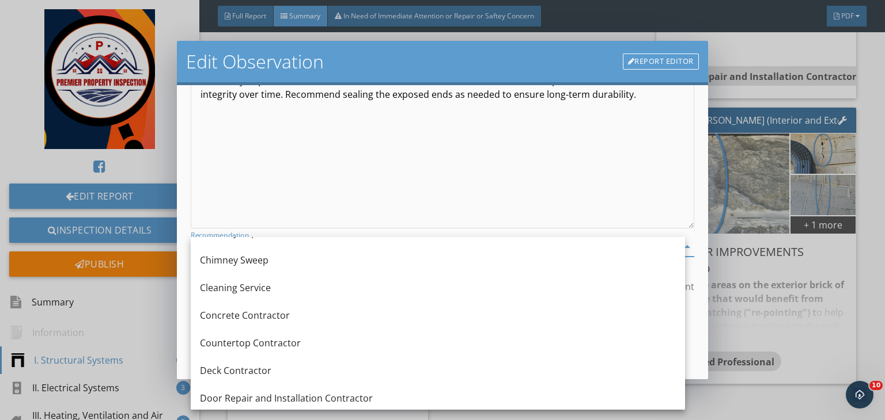
scroll to position [191, 0]
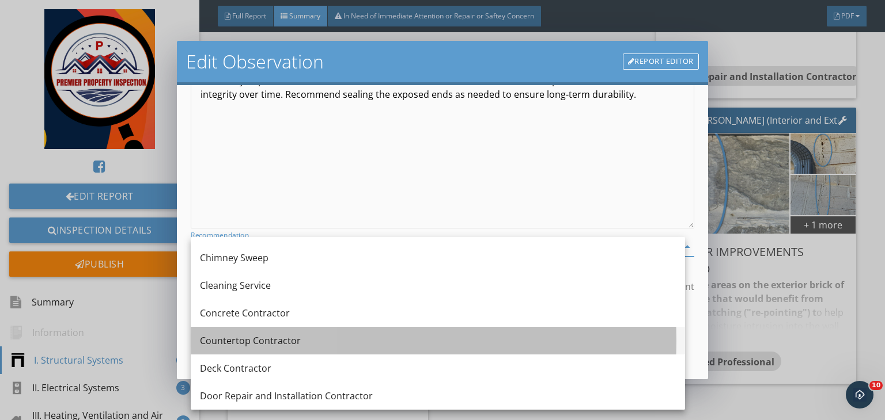
click at [270, 337] on div "Countertop Contractor" at bounding box center [438, 341] width 476 height 14
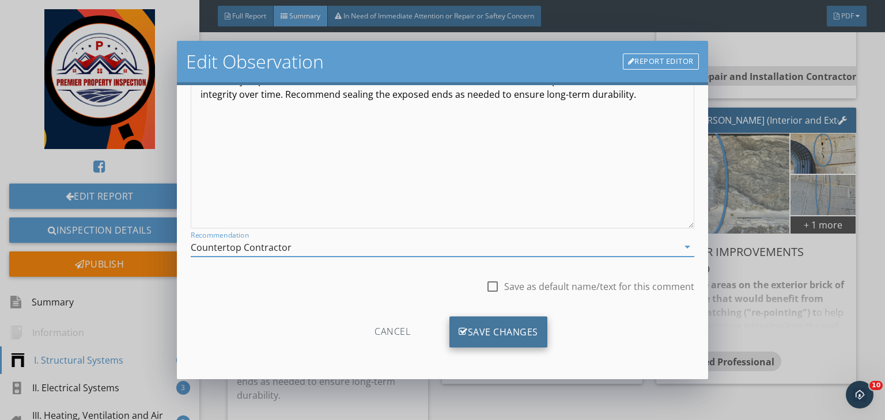
click at [489, 335] on div "Save Changes" at bounding box center [498, 332] width 98 height 31
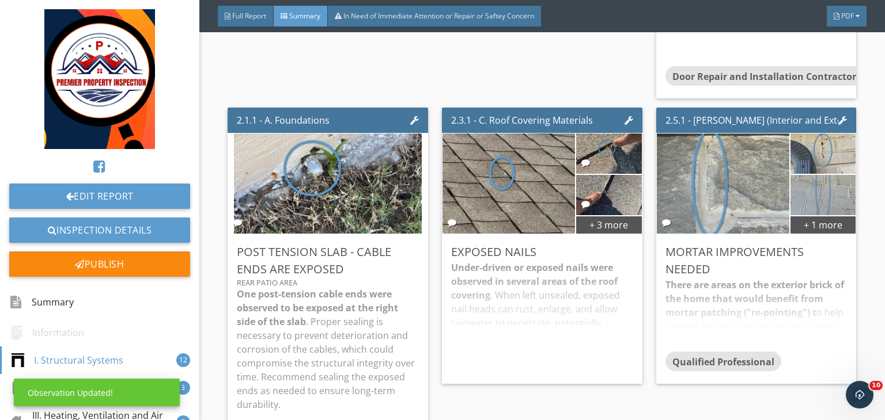
scroll to position [22, 0]
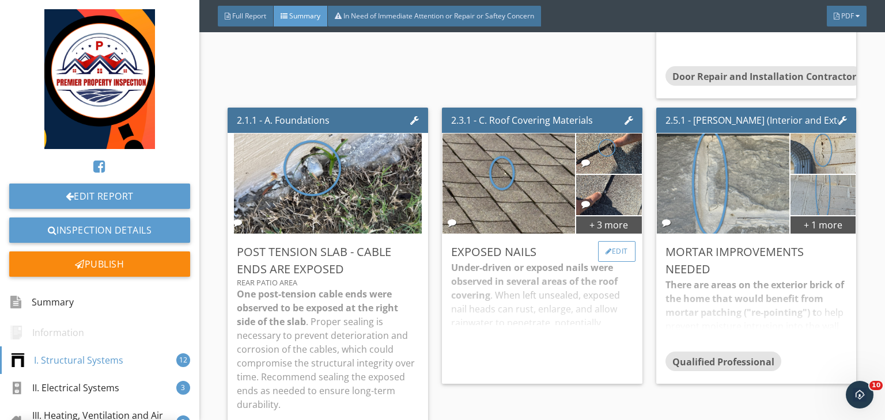
click at [619, 262] on div "Edit" at bounding box center [616, 251] width 37 height 21
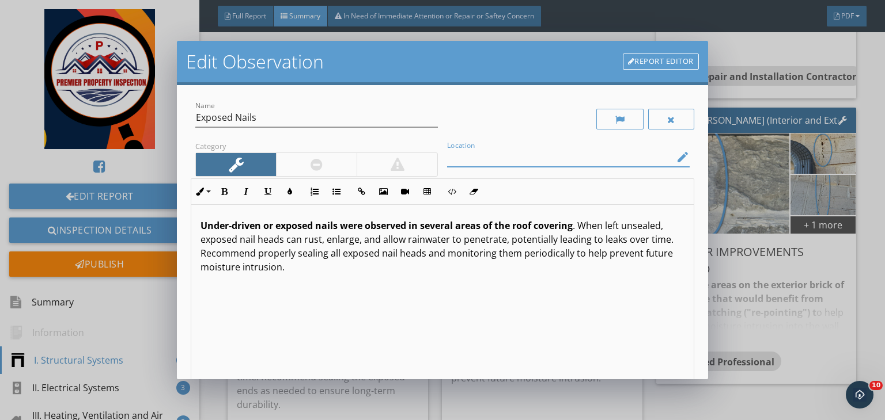
click at [507, 160] on input "Location" at bounding box center [560, 157] width 226 height 19
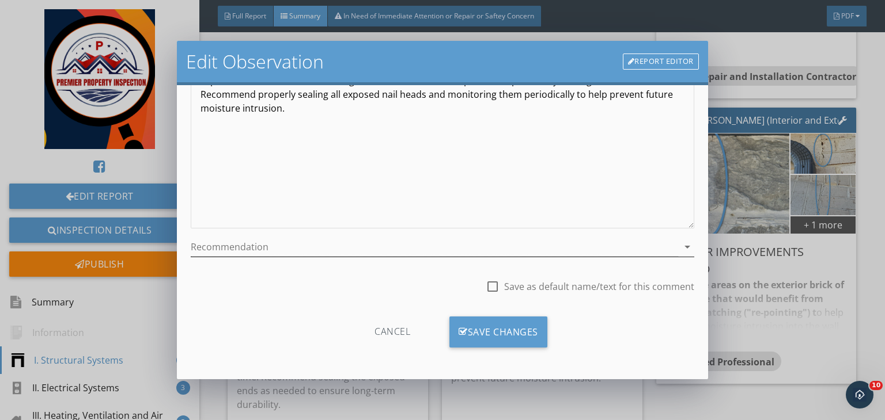
type input "One or more location of the roof"
click at [325, 244] on div at bounding box center [434, 247] width 487 height 19
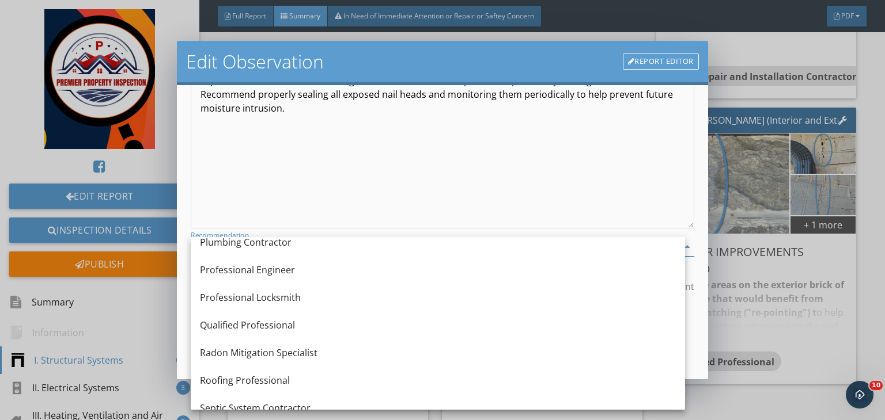
scroll to position [1191, 0]
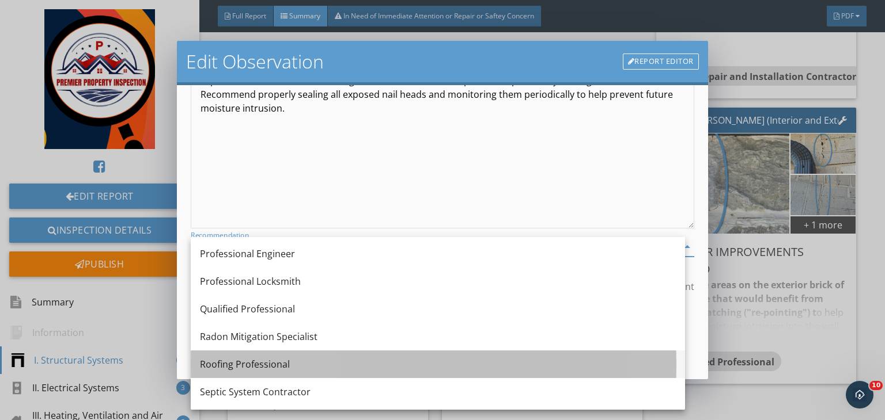
click at [251, 358] on div "Roofing Professional" at bounding box center [438, 365] width 476 height 14
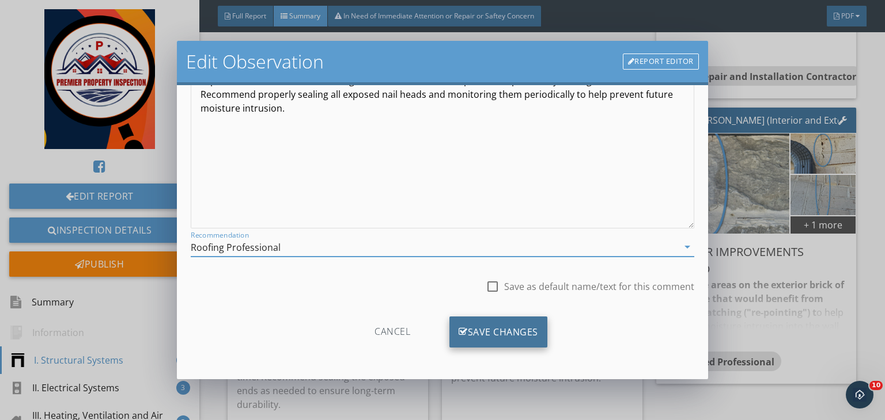
click at [520, 321] on div "Save Changes" at bounding box center [498, 332] width 98 height 31
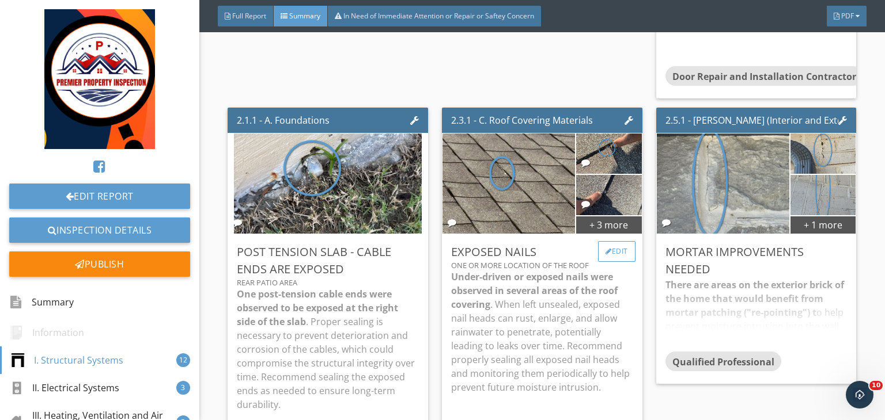
click at [613, 261] on div "Edit" at bounding box center [616, 251] width 37 height 21
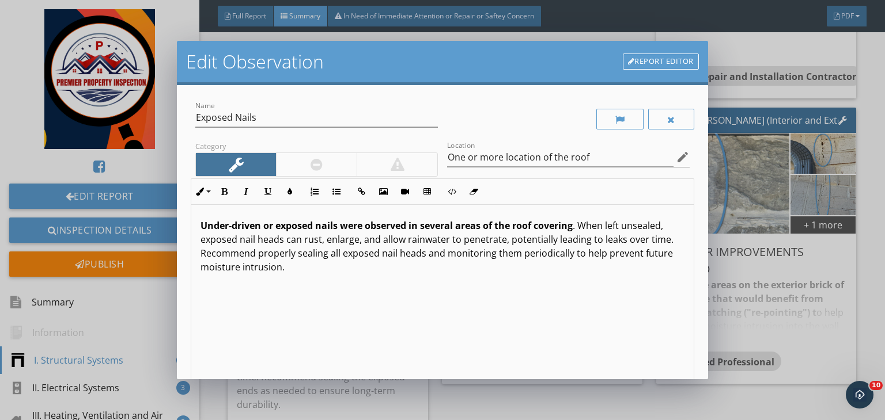
click at [298, 160] on div at bounding box center [316, 164] width 81 height 23
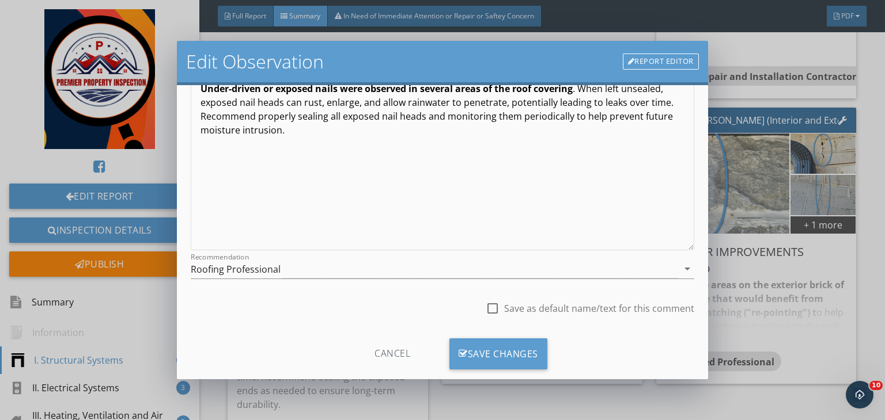
scroll to position [159, 0]
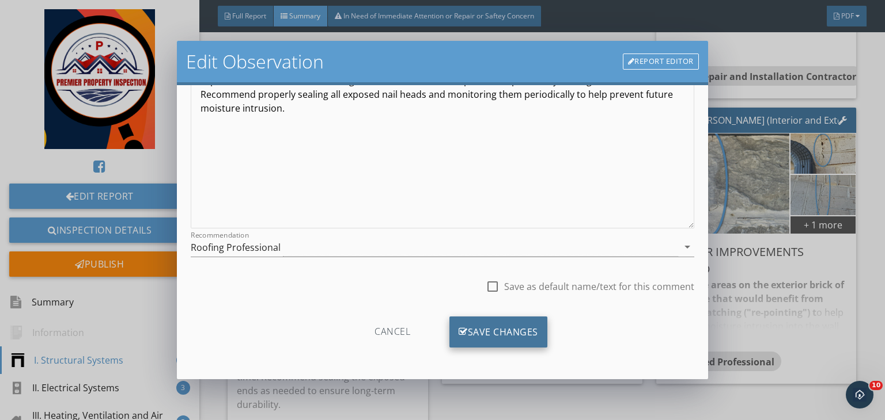
click at [484, 321] on div "Save Changes" at bounding box center [498, 332] width 98 height 31
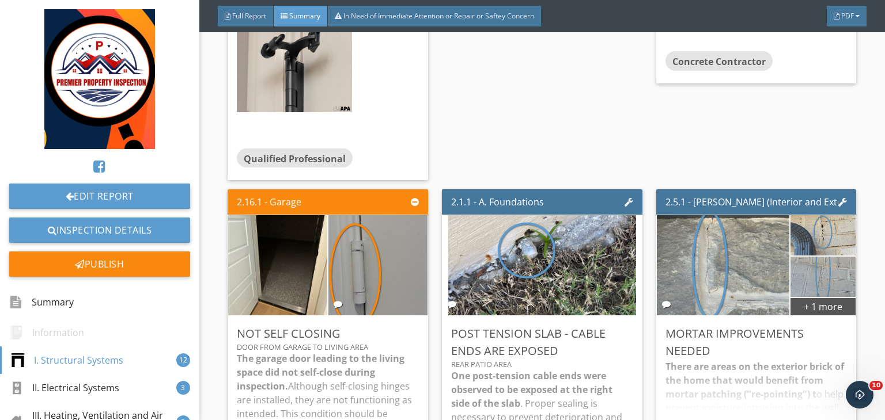
scroll to position [1002, 0]
click at [817, 332] on div "Edit" at bounding box center [830, 333] width 37 height 21
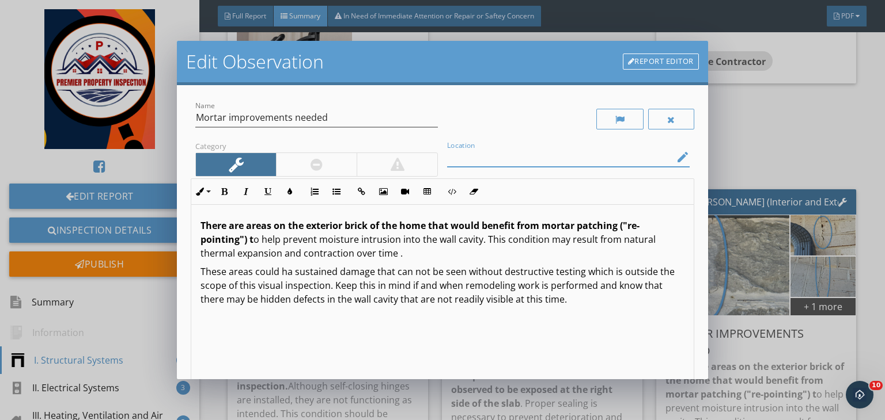
click at [470, 157] on input "Location" at bounding box center [560, 157] width 226 height 19
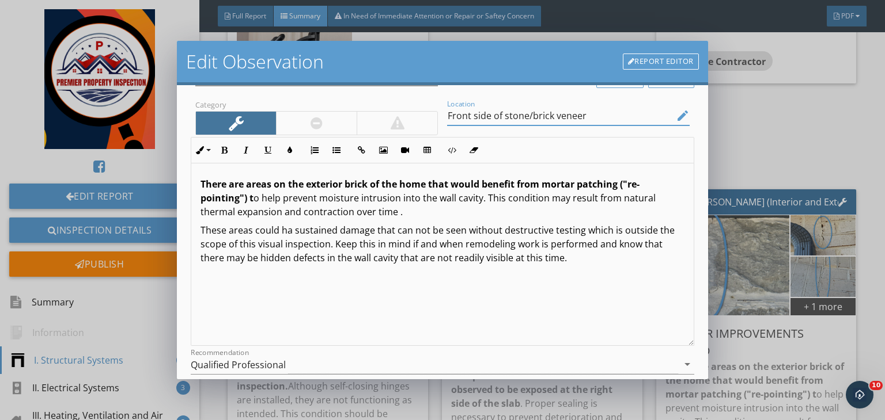
scroll to position [101, 0]
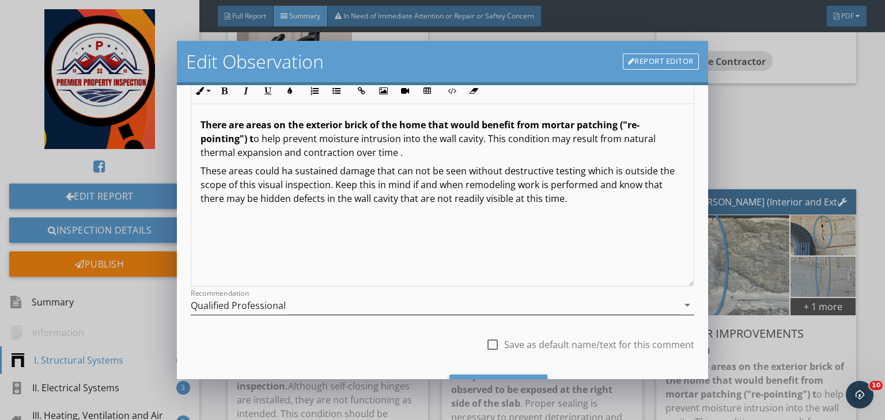
type input "Front side of stone/brick veneer"
click at [327, 308] on div "Qualified Professional" at bounding box center [434, 305] width 487 height 19
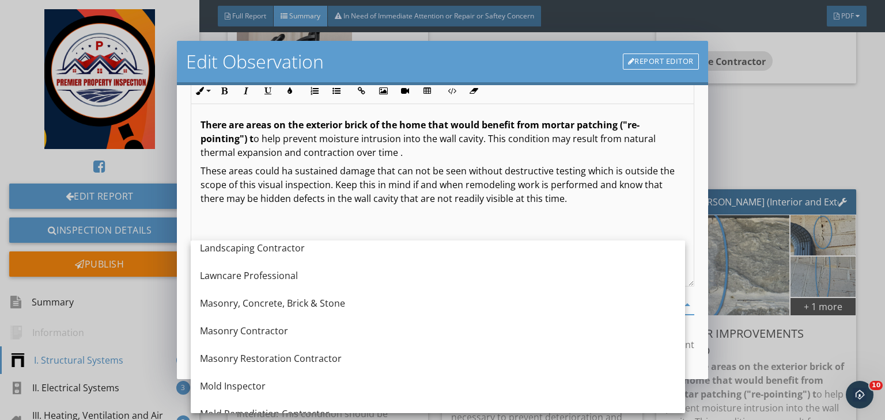
scroll to position [895, 0]
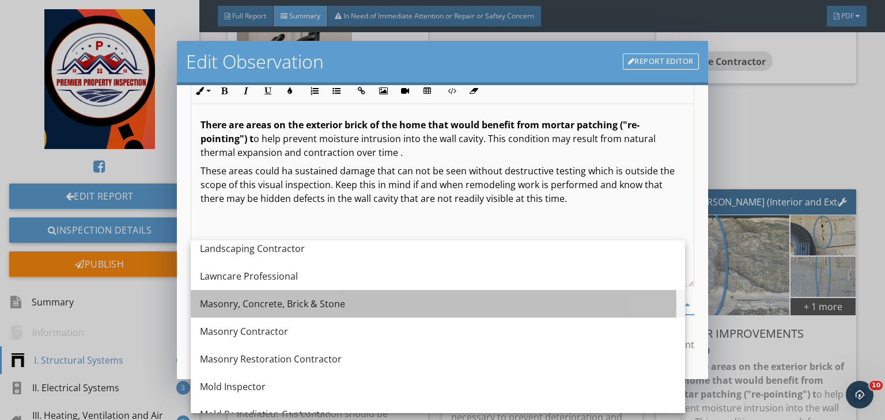
click at [297, 308] on div "Masonry, Concrete, Brick & Stone" at bounding box center [438, 304] width 476 height 14
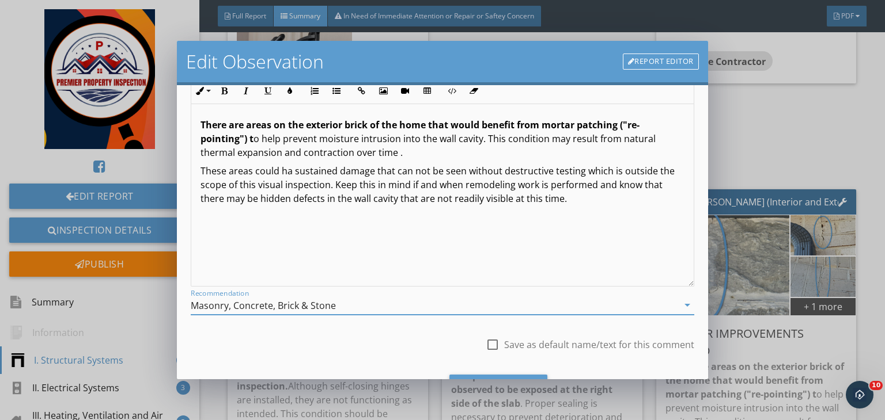
scroll to position [159, 0]
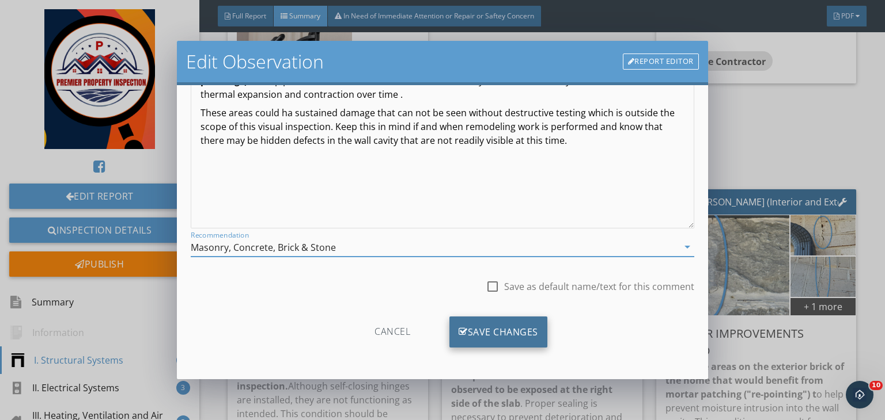
click at [484, 341] on div "Save Changes" at bounding box center [498, 332] width 98 height 31
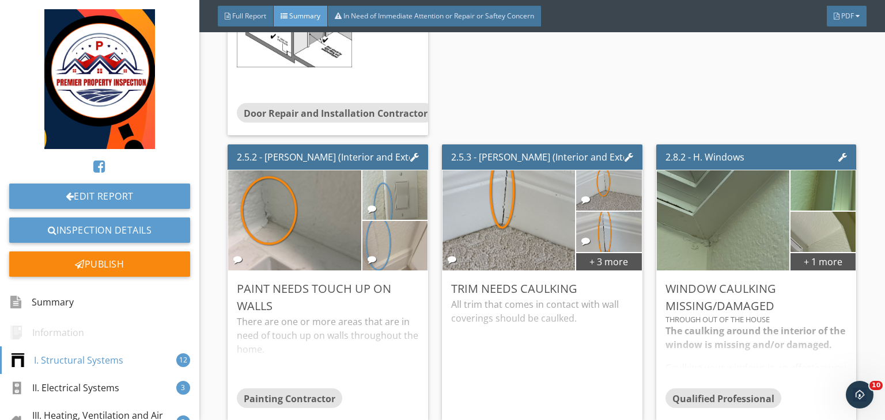
scroll to position [1965, 0]
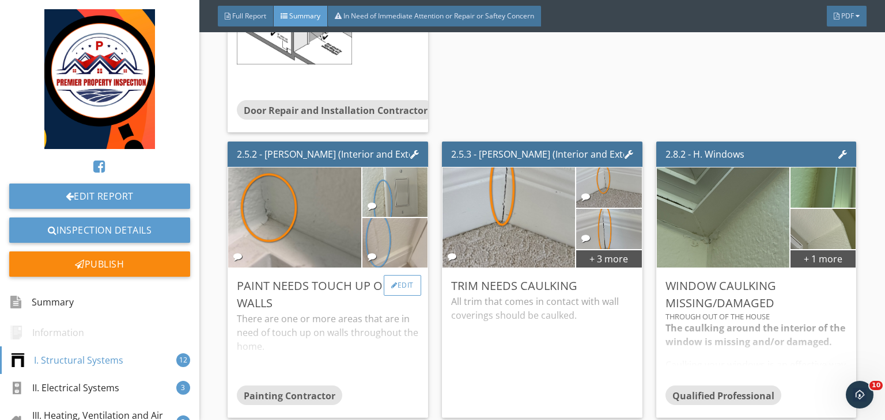
click at [404, 296] on div "Edit" at bounding box center [402, 285] width 37 height 21
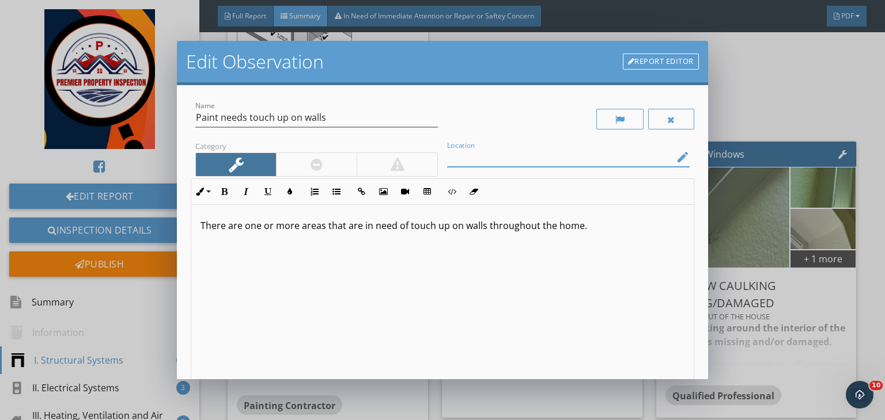
click at [471, 156] on input "Location" at bounding box center [560, 157] width 226 height 19
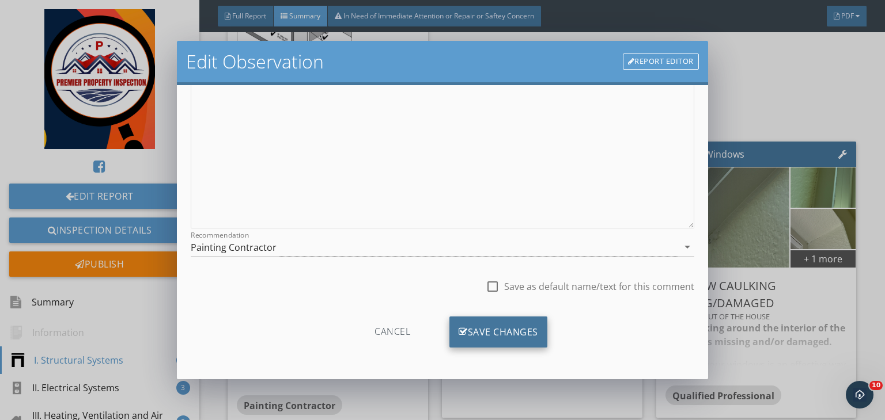
type input "One or more location of the house"
click at [488, 335] on div "Save Changes" at bounding box center [498, 332] width 98 height 31
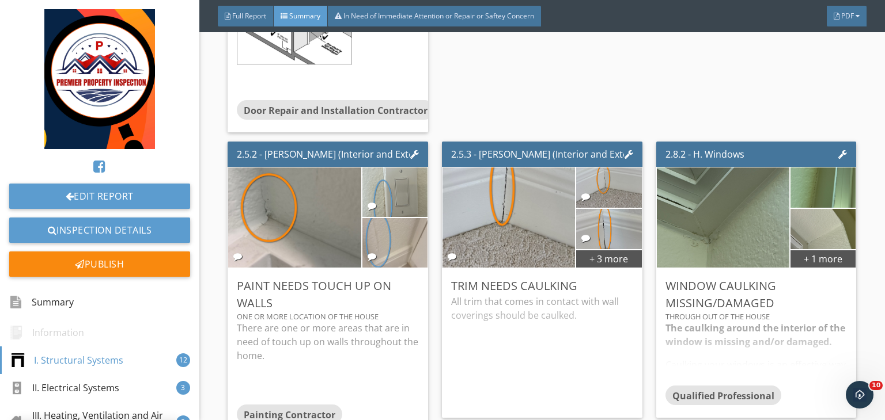
scroll to position [22, 0]
click at [615, 296] on div "Edit" at bounding box center [616, 285] width 37 height 21
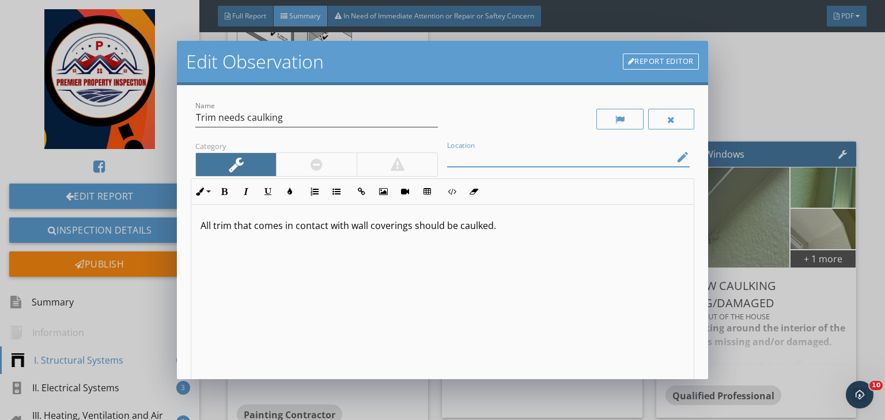
click at [547, 159] on input "Location" at bounding box center [560, 157] width 226 height 19
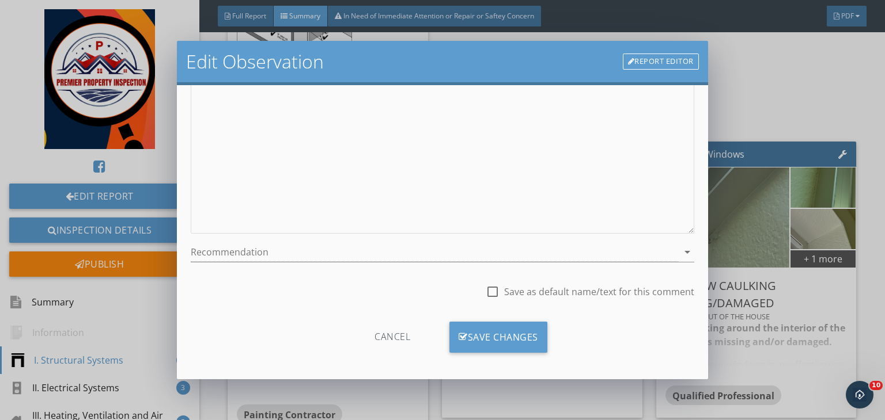
scroll to position [159, 0]
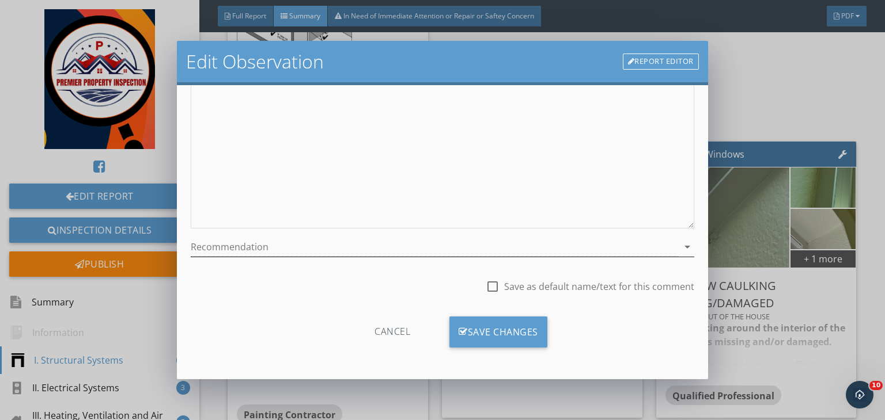
type input "One or more area"
click at [300, 240] on div at bounding box center [434, 247] width 487 height 19
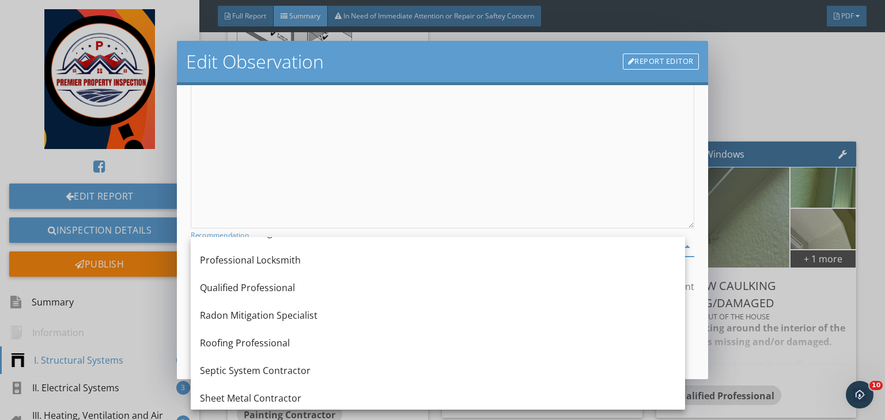
scroll to position [1213, 0]
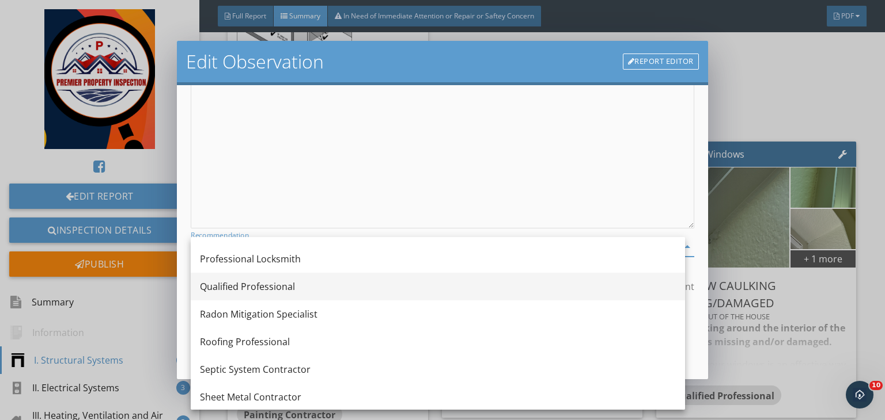
click at [242, 287] on div "Qualified Professional" at bounding box center [438, 287] width 476 height 14
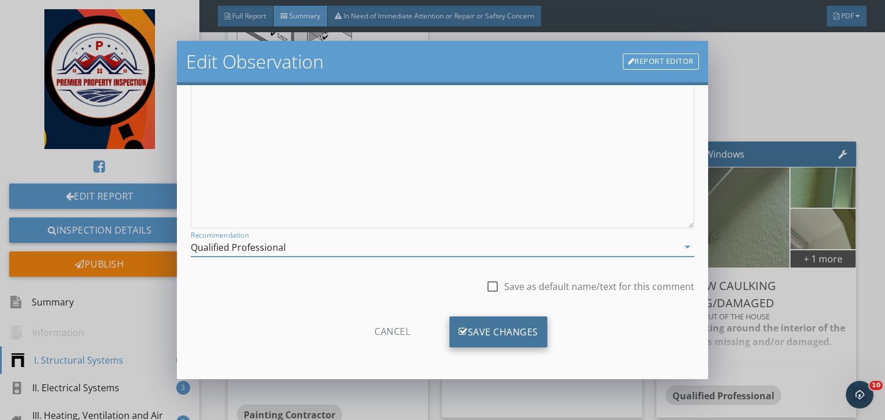
click at [469, 332] on div "Save Changes" at bounding box center [498, 332] width 98 height 31
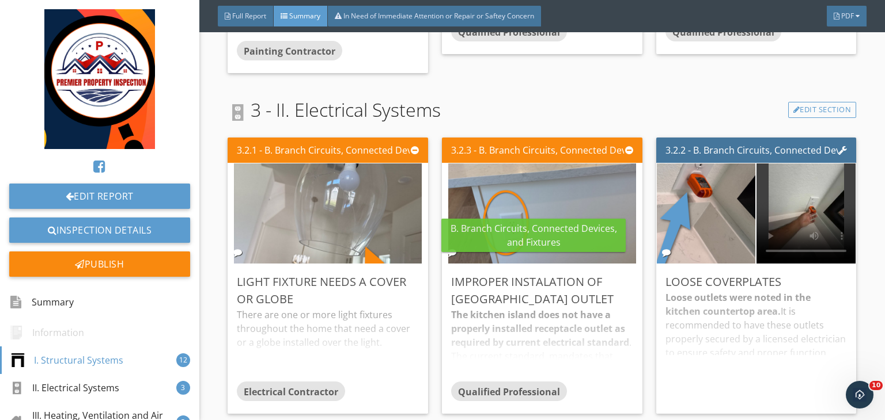
scroll to position [2329, 0]
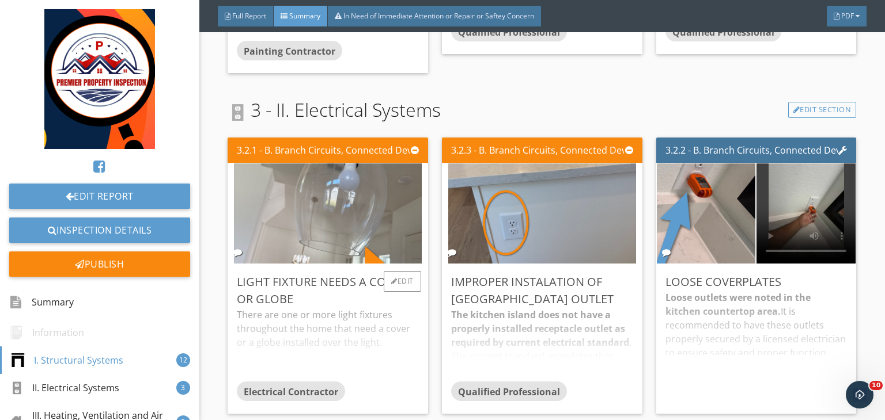
click at [400, 282] on div "Light fixture needs a cover or globe There are one or more light fixtures throu…" at bounding box center [328, 339] width 200 height 150
click at [408, 292] on div "Edit" at bounding box center [402, 281] width 37 height 21
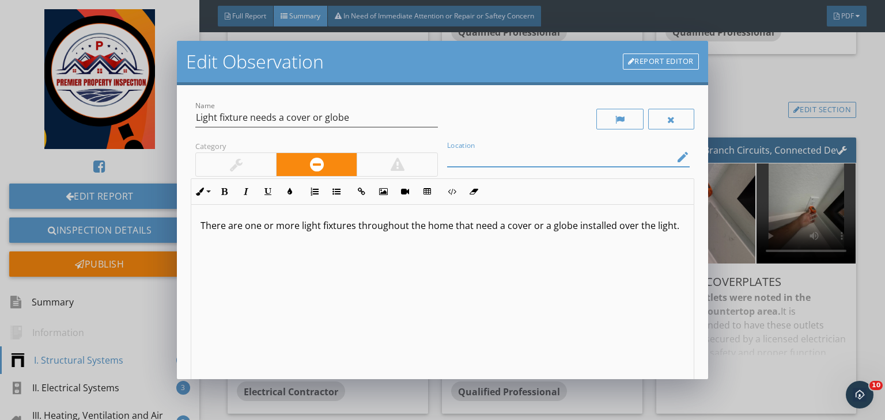
click at [483, 161] on input "Location" at bounding box center [560, 157] width 226 height 19
type input "Kitchen island area"
click at [251, 223] on p "There are one or more light fixtures throughout the home that need a cover or a…" at bounding box center [442, 226] width 484 height 14
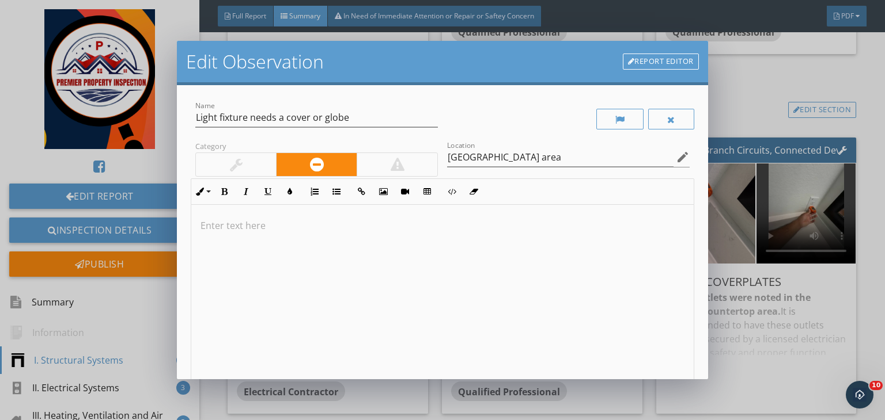
click at [249, 233] on div at bounding box center [442, 296] width 502 height 183
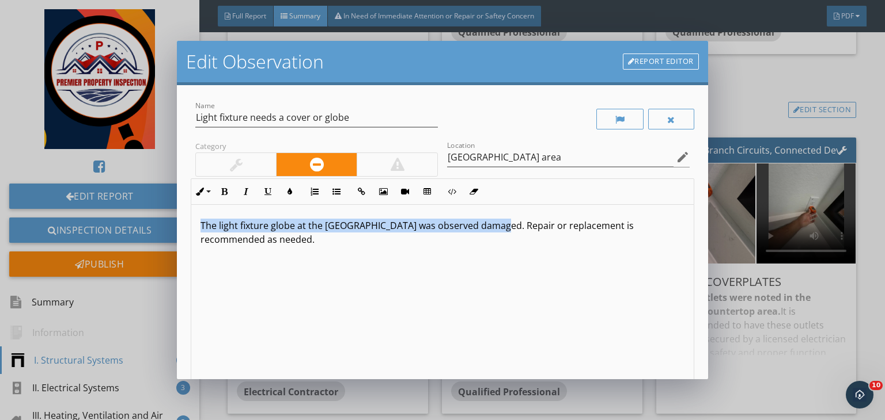
drag, startPoint x: 488, startPoint y: 227, endPoint x: 187, endPoint y: 211, distance: 302.2
click at [187, 211] on div "Name Light fixture needs a cover or globe Category Location Kitchen island area…" at bounding box center [442, 232] width 531 height 294
click at [223, 198] on button "Bold" at bounding box center [224, 192] width 22 height 22
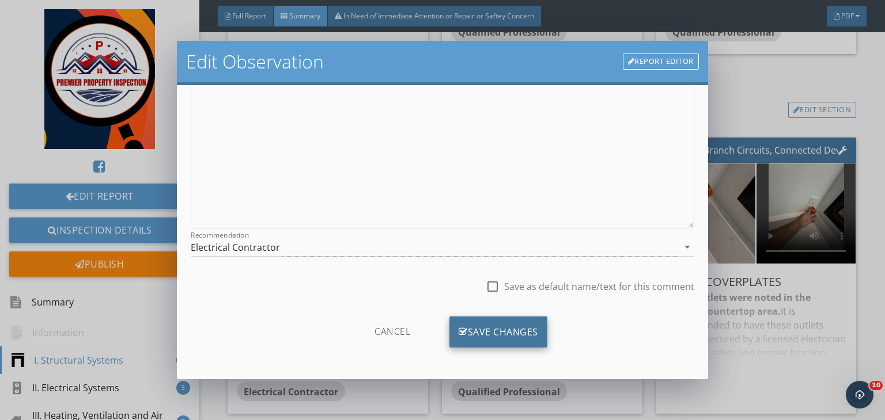
click at [483, 328] on div "Save Changes" at bounding box center [498, 332] width 98 height 31
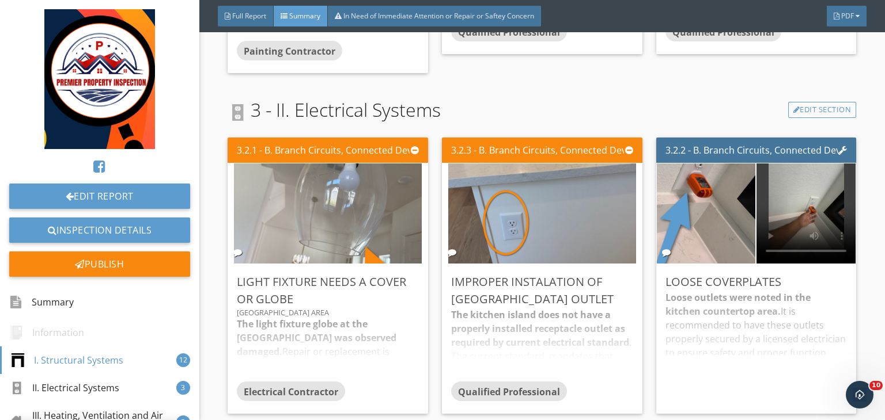
scroll to position [22, 0]
click at [622, 292] on div "Edit" at bounding box center [616, 281] width 37 height 21
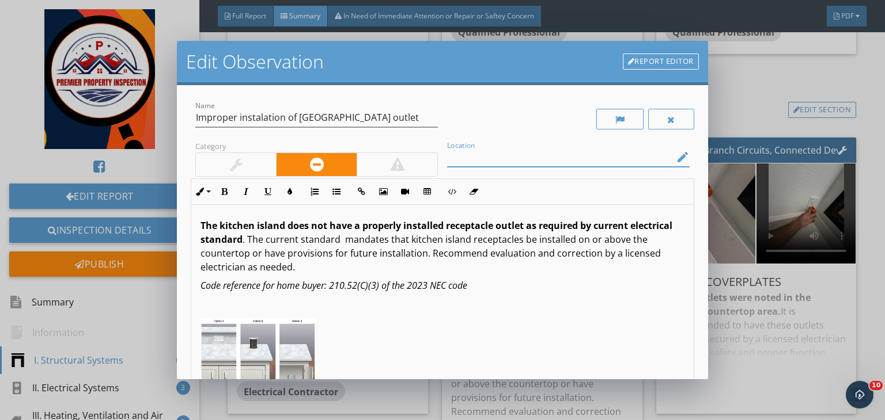
click at [496, 164] on input "Location" at bounding box center [560, 157] width 226 height 19
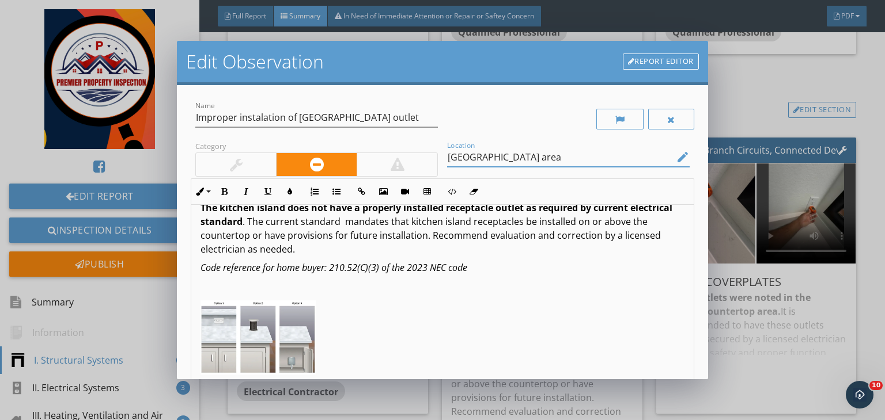
scroll to position [159, 0]
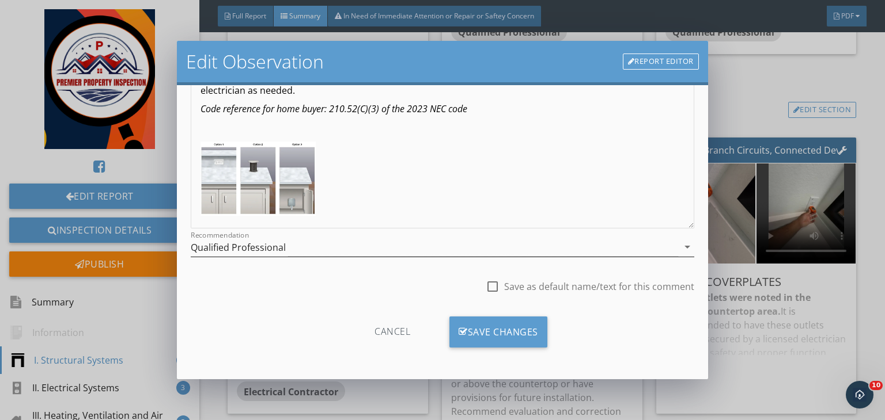
type input "Kitchen island area"
click at [304, 248] on div "Qualified Professional" at bounding box center [434, 247] width 487 height 19
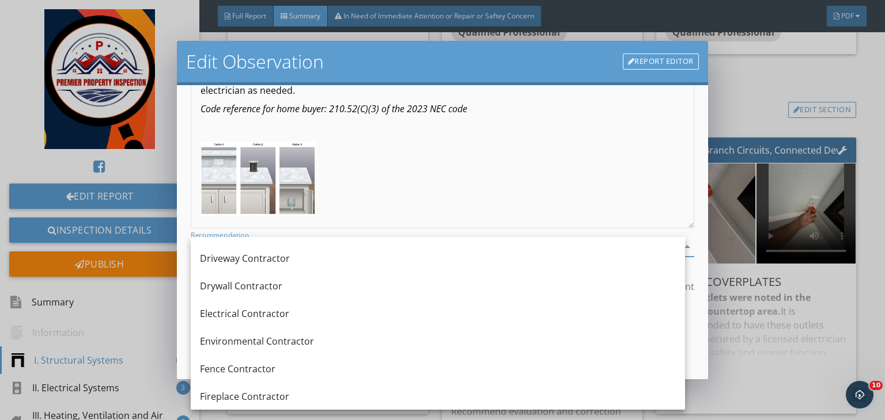
scroll to position [332, 0]
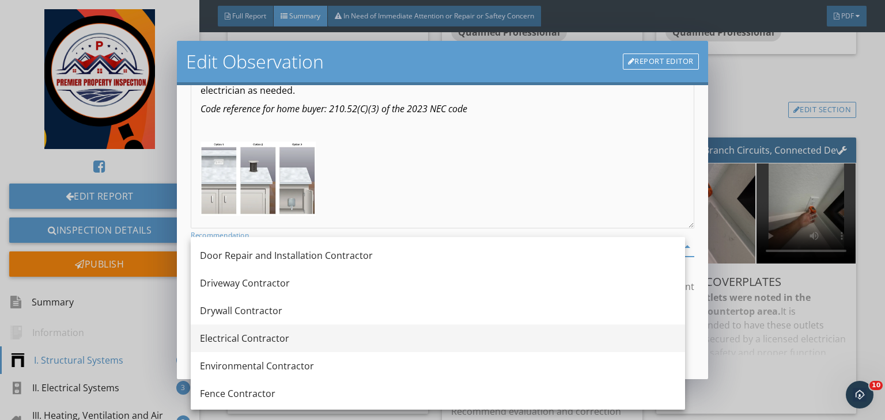
click at [229, 337] on div "Electrical Contractor" at bounding box center [438, 339] width 476 height 14
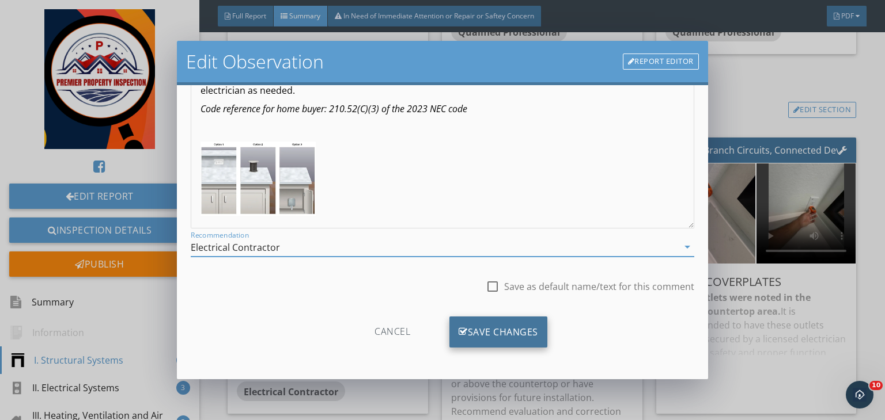
click at [477, 330] on div "Save Changes" at bounding box center [498, 332] width 98 height 31
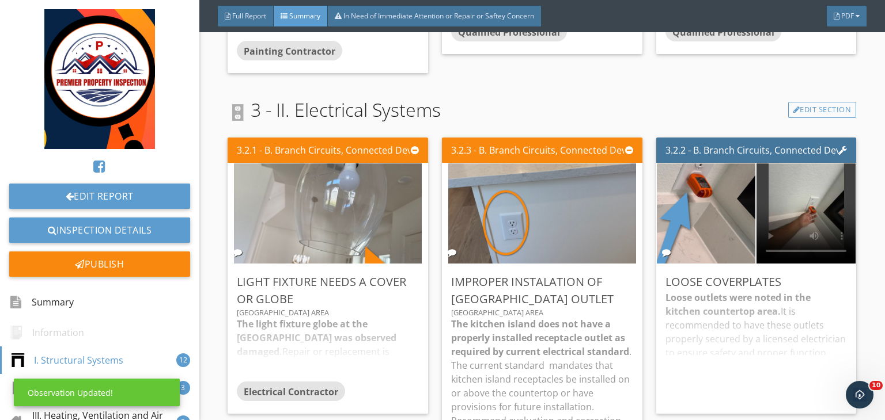
scroll to position [22, 0]
click at [832, 292] on div "Edit" at bounding box center [830, 281] width 37 height 21
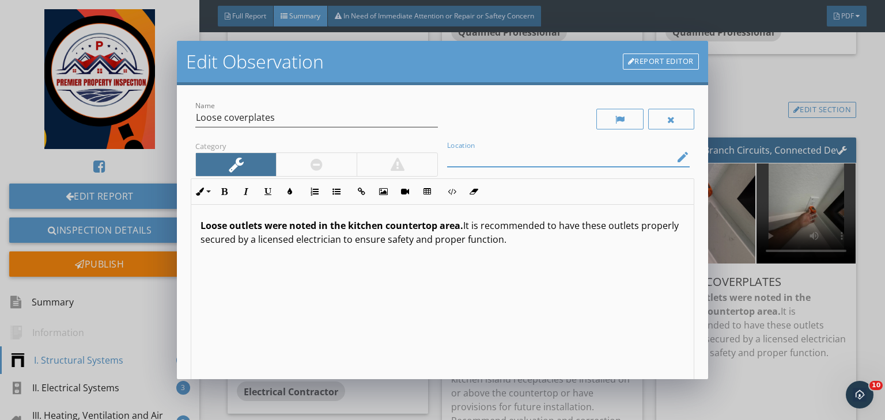
click at [492, 153] on input "Location" at bounding box center [560, 157] width 226 height 19
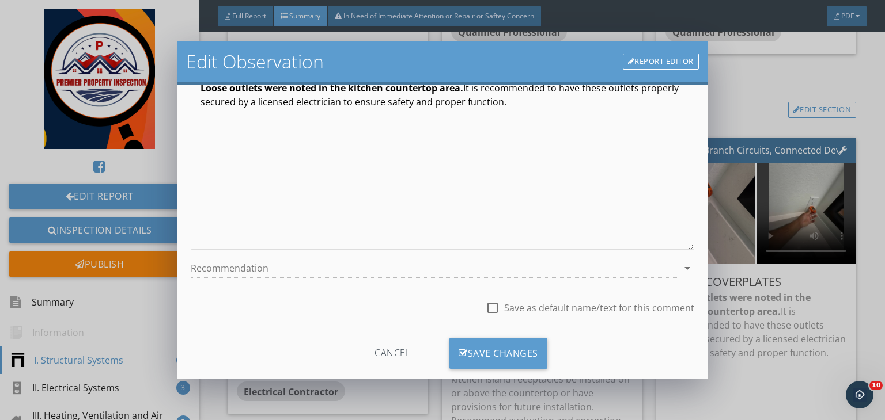
scroll to position [154, 0]
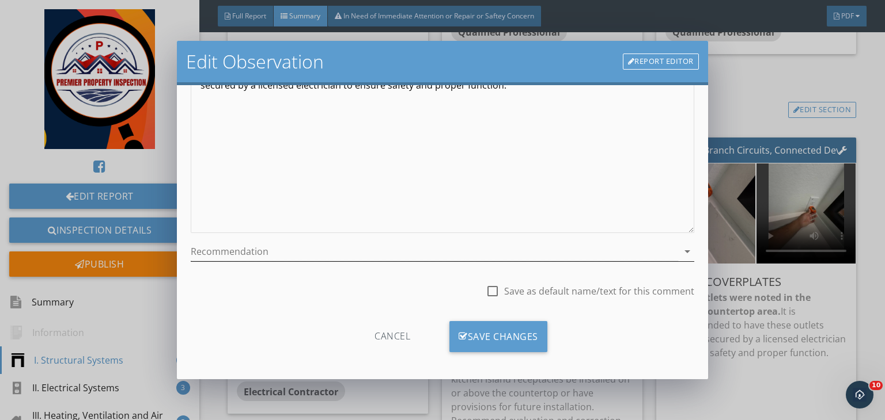
type input "Master bath room area"
click at [305, 248] on div at bounding box center [434, 251] width 487 height 19
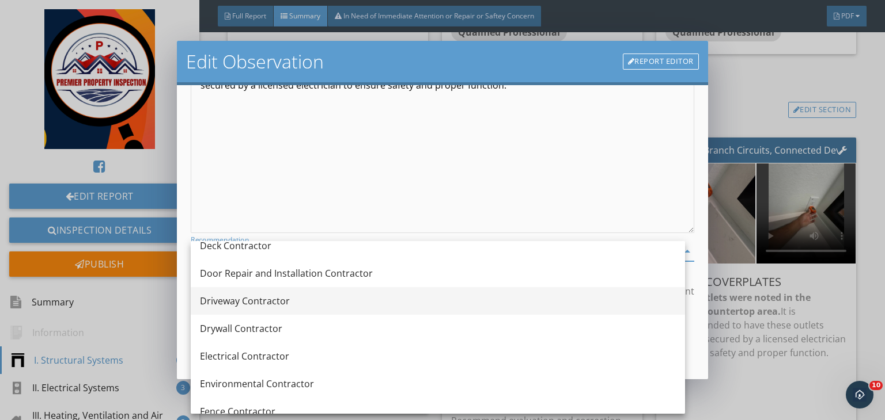
scroll to position [319, 0]
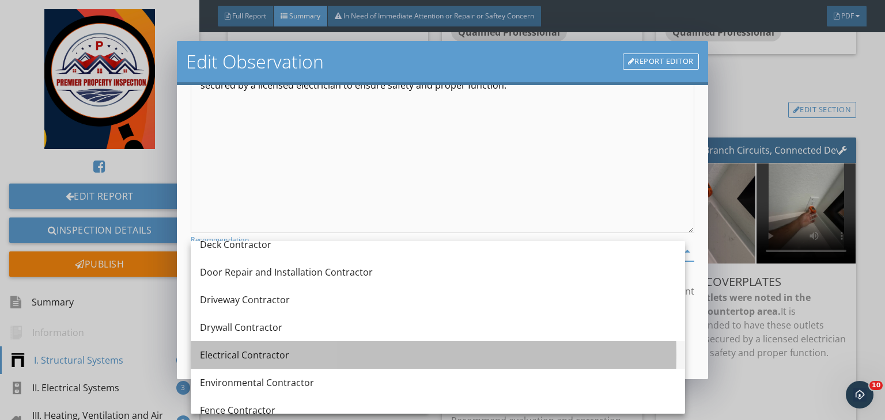
click at [255, 350] on div "Electrical Contractor" at bounding box center [438, 355] width 476 height 14
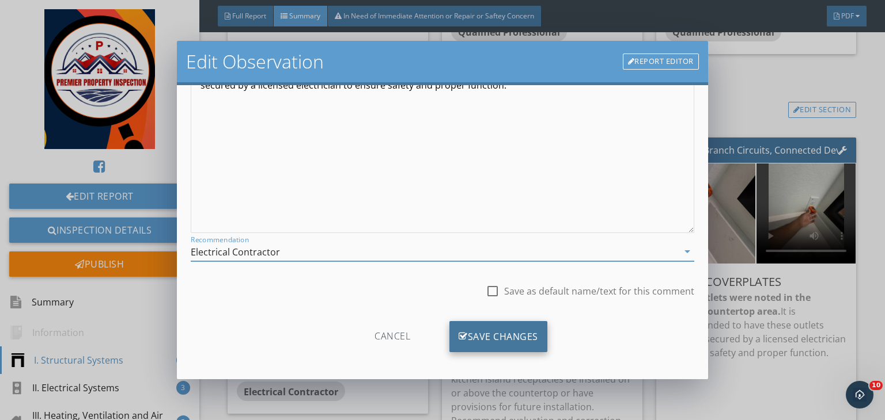
click at [484, 334] on div "Save Changes" at bounding box center [498, 336] width 98 height 31
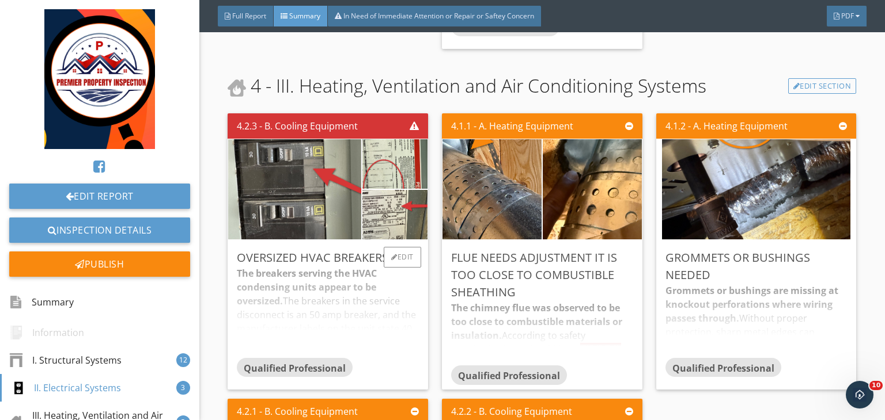
scroll to position [2939, 0]
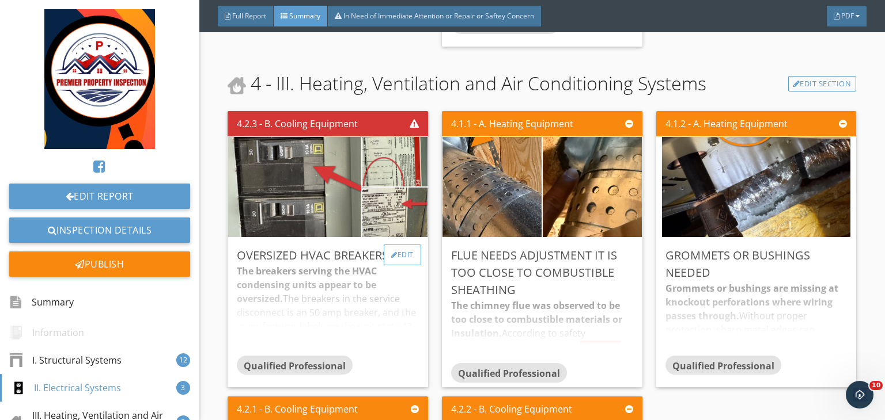
click at [405, 266] on div "Edit" at bounding box center [402, 255] width 37 height 21
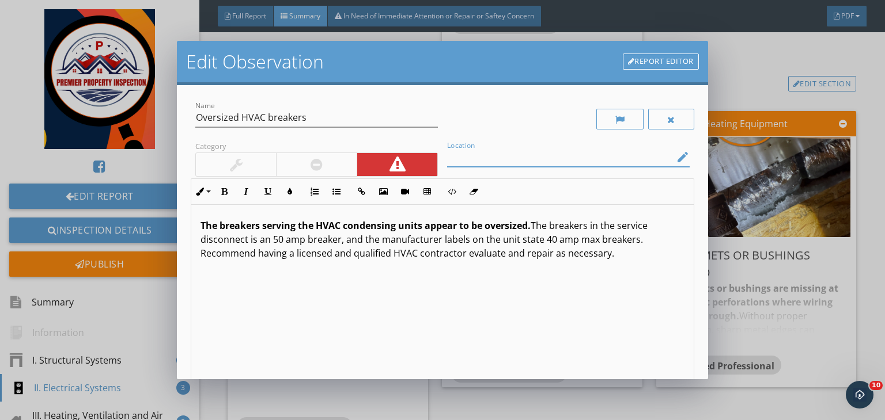
click at [464, 162] on input "Location" at bounding box center [560, 157] width 226 height 19
type input "Break for AC unit"
click at [276, 240] on p "The breakers serving the HVAC condensing units appear to be oversized. The brea…" at bounding box center [442, 239] width 484 height 41
click at [548, 242] on p "The breakers serving the HVAC condensing units appear to be oversized. The brea…" at bounding box center [442, 239] width 484 height 41
drag, startPoint x: 573, startPoint y: 238, endPoint x: 541, endPoint y: 239, distance: 31.7
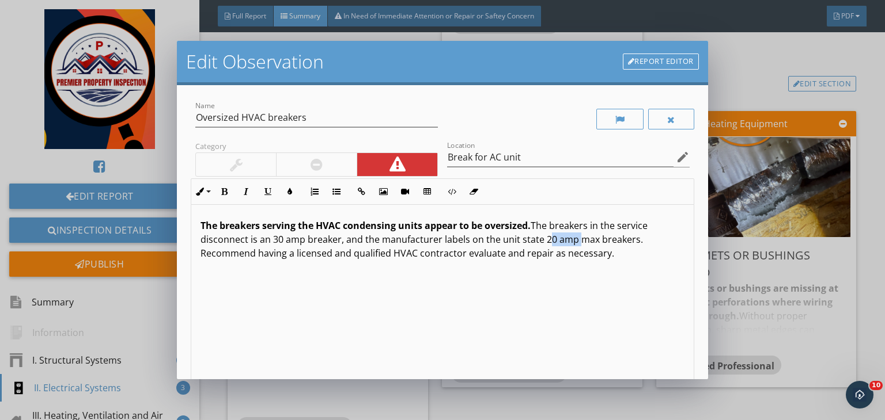
click at [541, 239] on p "The breakers serving the HVAC condensing units appear to be oversized. The brea…" at bounding box center [442, 239] width 484 height 41
click at [217, 189] on button "Bold" at bounding box center [224, 192] width 22 height 22
click at [287, 188] on icon "button" at bounding box center [290, 192] width 8 height 8
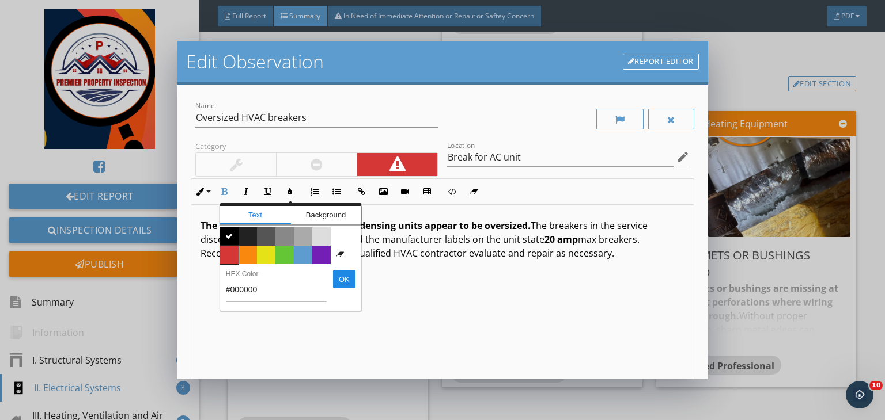
click at [224, 254] on span "Color #d53636" at bounding box center [229, 255] width 18 height 18
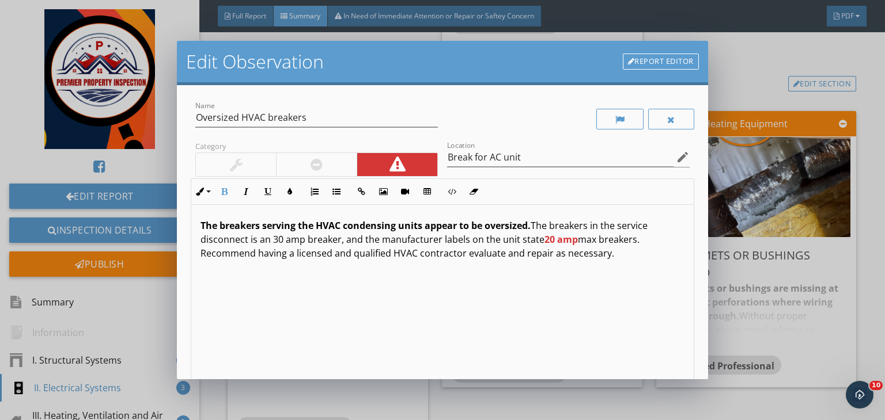
click at [454, 275] on div "The breakers serving the HVAC condensing units appear to be oversized. The brea…" at bounding box center [442, 296] width 502 height 183
drag, startPoint x: 303, startPoint y: 240, endPoint x: 272, endPoint y: 242, distance: 30.6
click at [272, 242] on p "The breakers serving the HVAC condensing units appear to be oversized. The brea…" at bounding box center [442, 239] width 484 height 41
click at [229, 190] on button "Bold" at bounding box center [224, 192] width 22 height 22
click at [293, 188] on icon "button" at bounding box center [290, 192] width 8 height 8
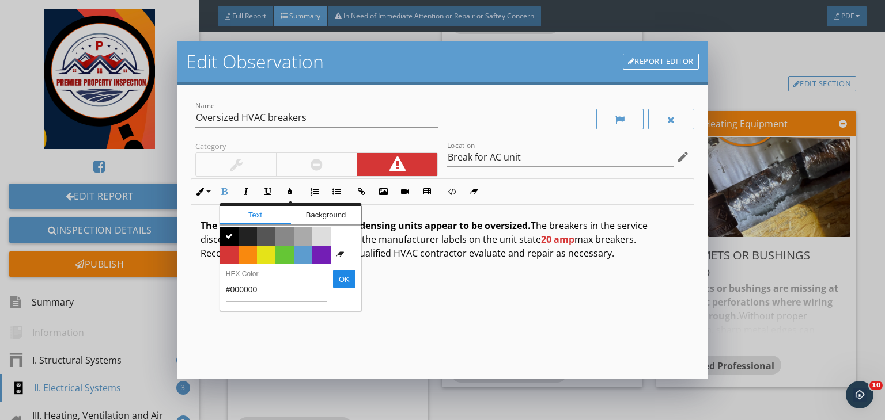
click at [237, 245] on span "" at bounding box center [229, 237] width 18 height 18
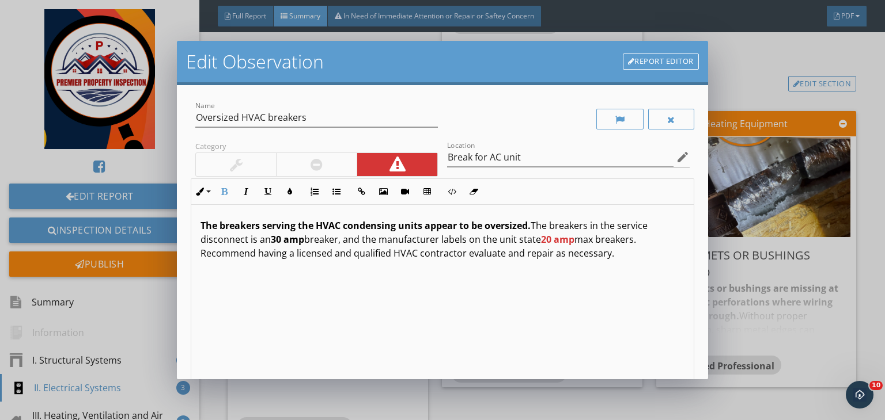
click at [299, 287] on div "The breakers serving the HVAC condensing units appear to be oversized. The brea…" at bounding box center [442, 296] width 502 height 183
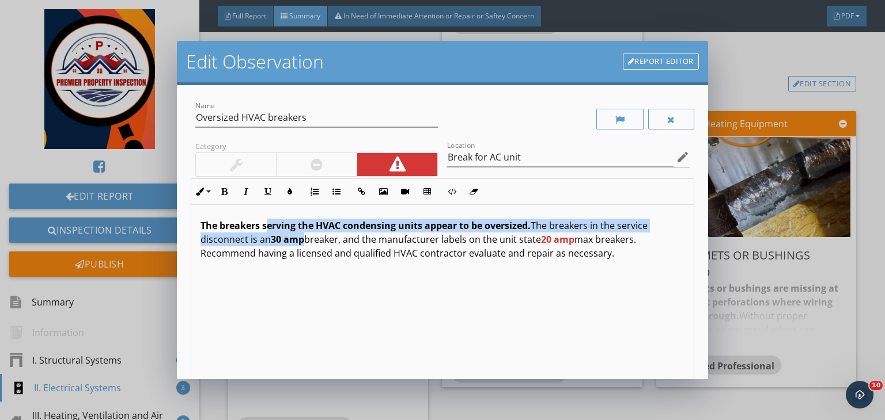
drag, startPoint x: 304, startPoint y: 239, endPoint x: 265, endPoint y: 232, distance: 39.3
click at [265, 232] on p "The breakers serving the HVAC condensing units appear to be oversized. The brea…" at bounding box center [442, 239] width 484 height 41
click at [272, 234] on span "30 amp" at bounding box center [287, 239] width 33 height 13
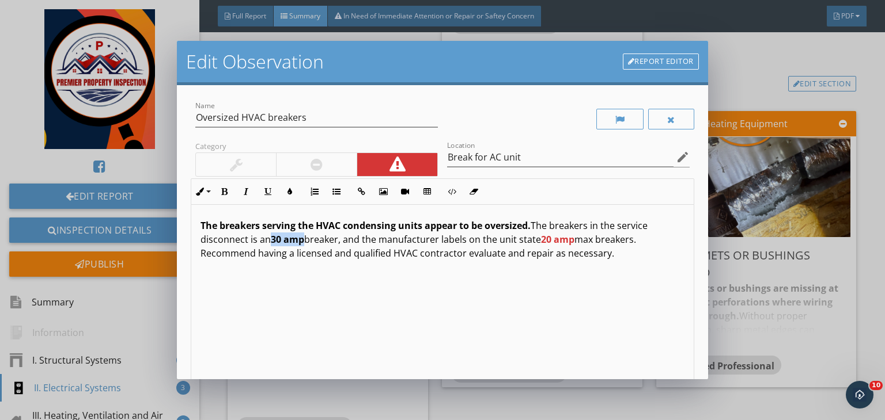
drag, startPoint x: 272, startPoint y: 234, endPoint x: 298, endPoint y: 238, distance: 25.6
click at [298, 238] on span "30 amp" at bounding box center [287, 239] width 33 height 13
click at [288, 192] on icon "button" at bounding box center [290, 192] width 8 height 8
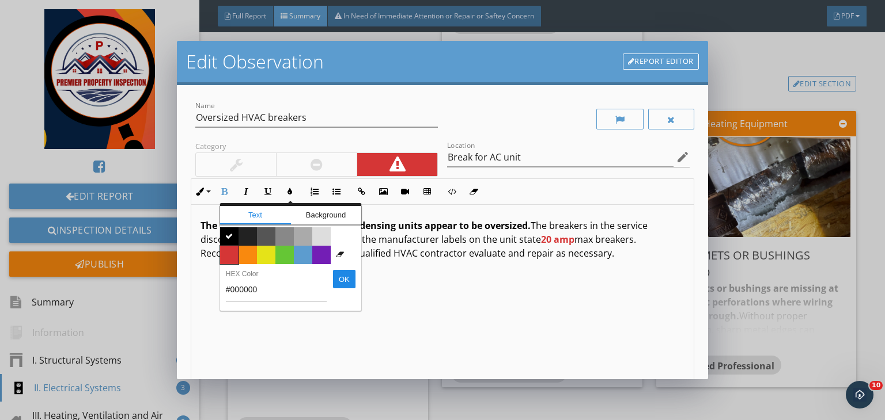
click at [233, 257] on span "Color #d53636" at bounding box center [229, 255] width 18 height 18
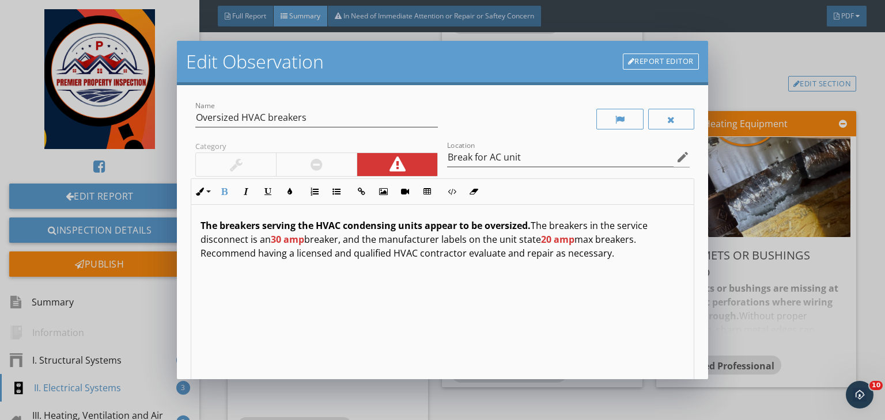
click at [351, 317] on div "The breakers serving the HVAC condensing units appear to be oversized. The brea…" at bounding box center [442, 296] width 502 height 183
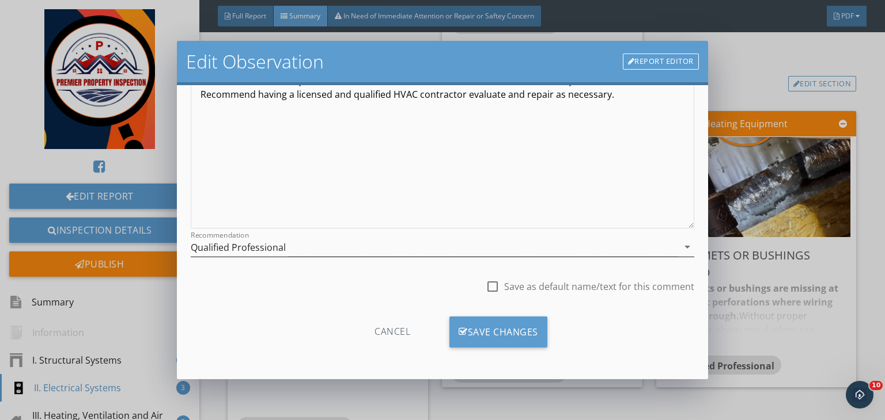
click at [307, 248] on div "Qualified Professional" at bounding box center [434, 247] width 487 height 19
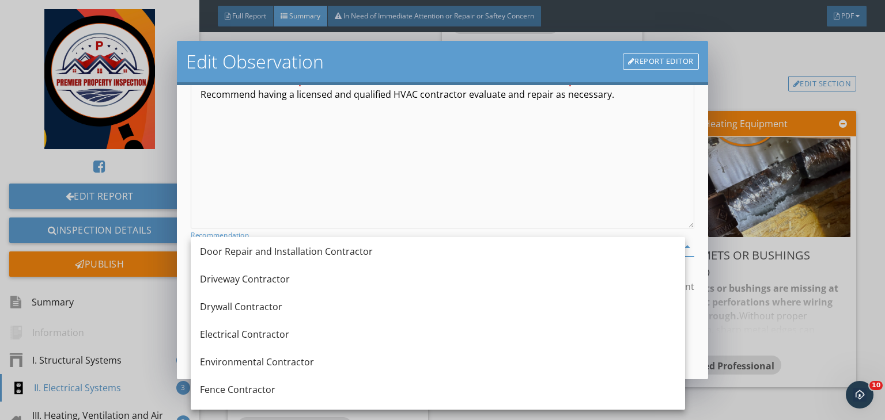
scroll to position [338, 0]
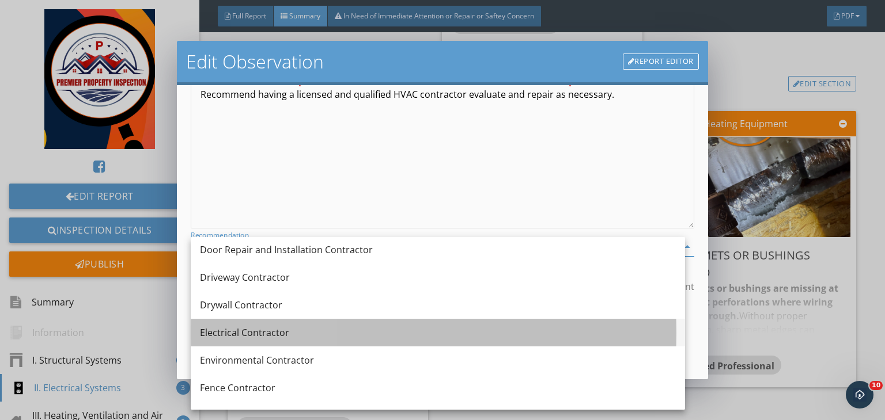
click at [253, 334] on div "Electrical Contractor" at bounding box center [438, 333] width 476 height 14
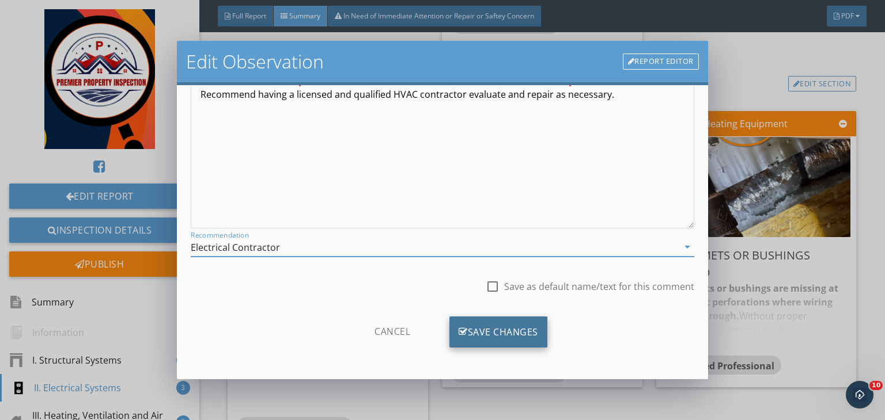
click at [491, 330] on div "Save Changes" at bounding box center [498, 332] width 98 height 31
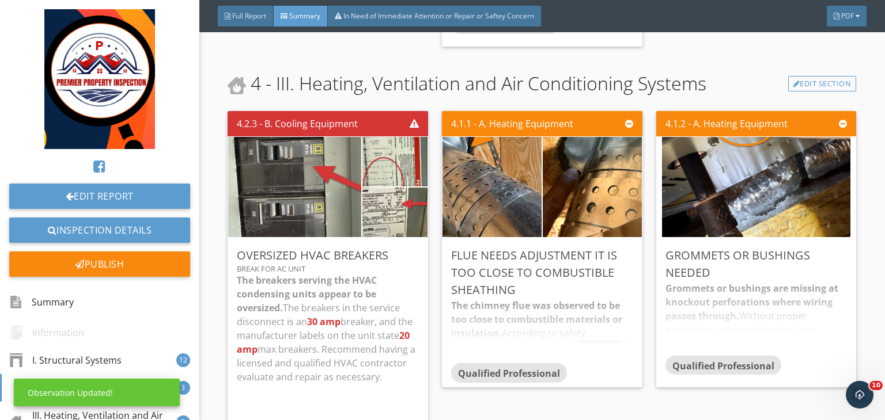
scroll to position [0, 0]
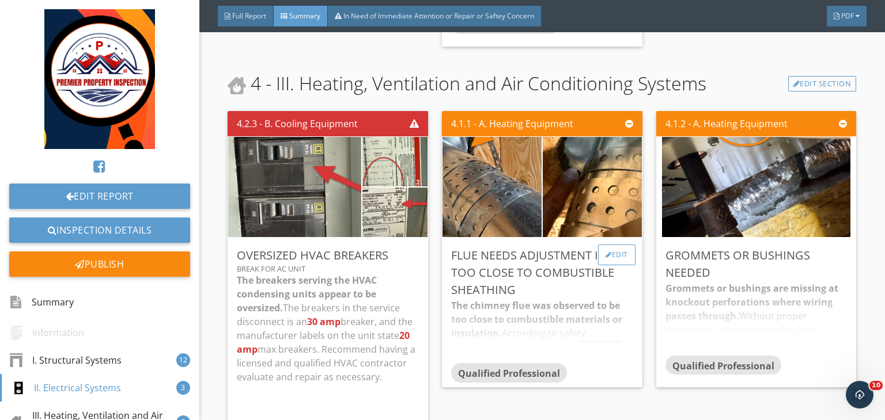
click at [615, 266] on div "Edit" at bounding box center [616, 255] width 37 height 21
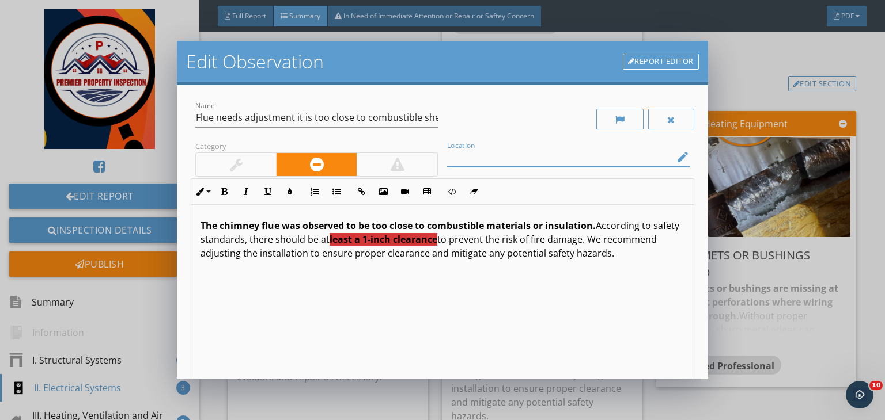
click at [500, 155] on input "Location" at bounding box center [560, 157] width 226 height 19
click at [245, 226] on strong "The chimney flue was observed to be too close to combustible materials or insul…" at bounding box center [397, 225] width 395 height 13
click at [276, 224] on strong "The furnace flue was observed to be too close to combustible materials or insul…" at bounding box center [395, 225] width 391 height 13
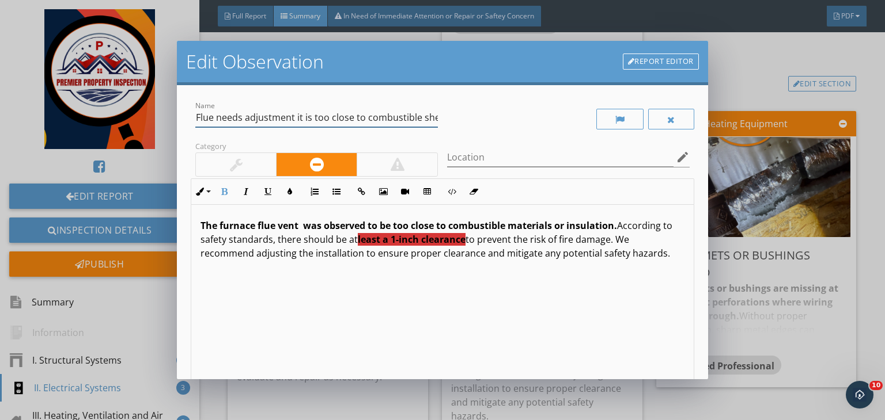
click at [396, 125] on input "Flue needs adjustment it is too close to combustible sheathing" at bounding box center [316, 117] width 242 height 19
click at [452, 161] on input "Location" at bounding box center [560, 157] width 226 height 19
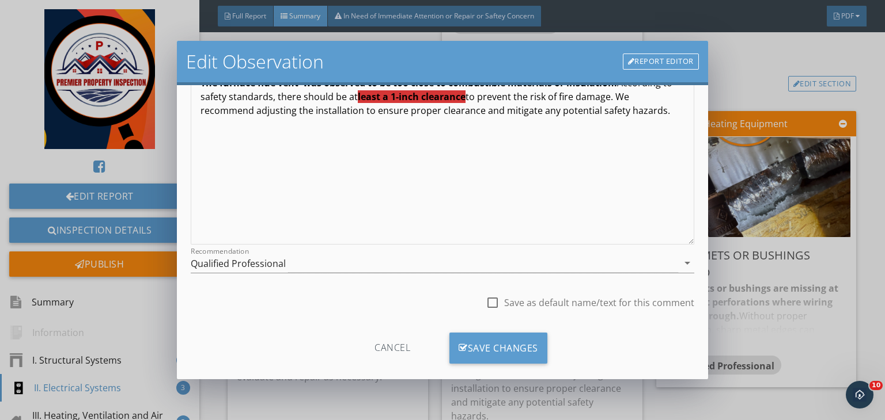
scroll to position [159, 0]
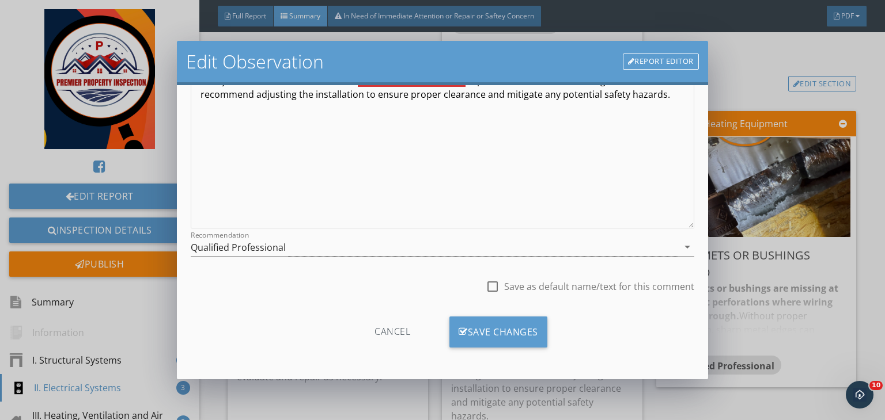
type input "Furnace exhaust vent in the attic"
click at [396, 247] on div "Qualified Professional" at bounding box center [434, 247] width 487 height 19
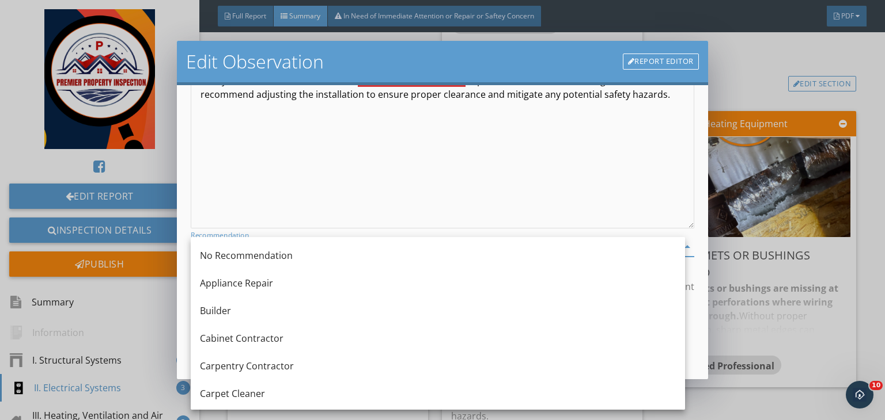
click at [257, 192] on div "The furnace flue vent was observed to be too close to combustible materials or …" at bounding box center [442, 137] width 502 height 183
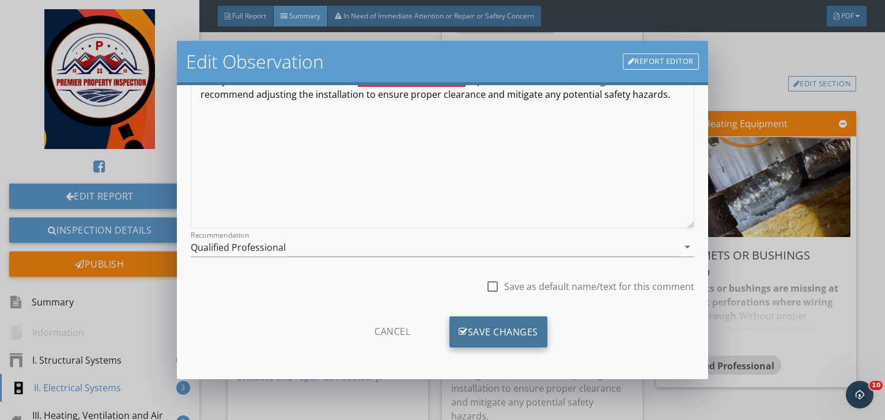
click at [488, 323] on div "Save Changes" at bounding box center [498, 332] width 98 height 31
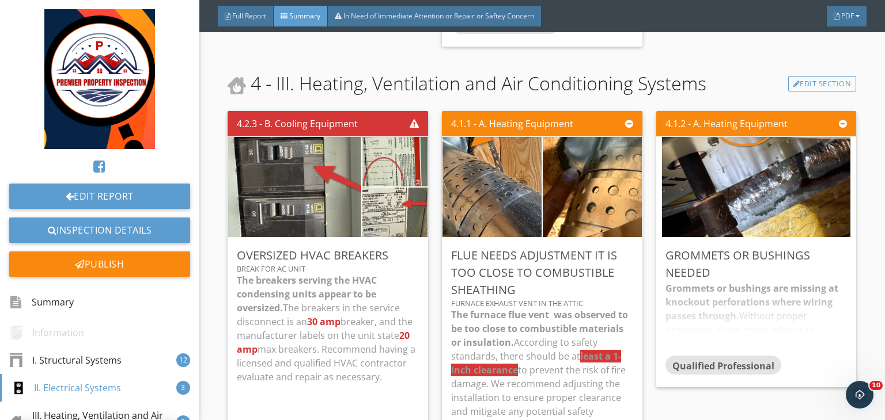
scroll to position [22, 0]
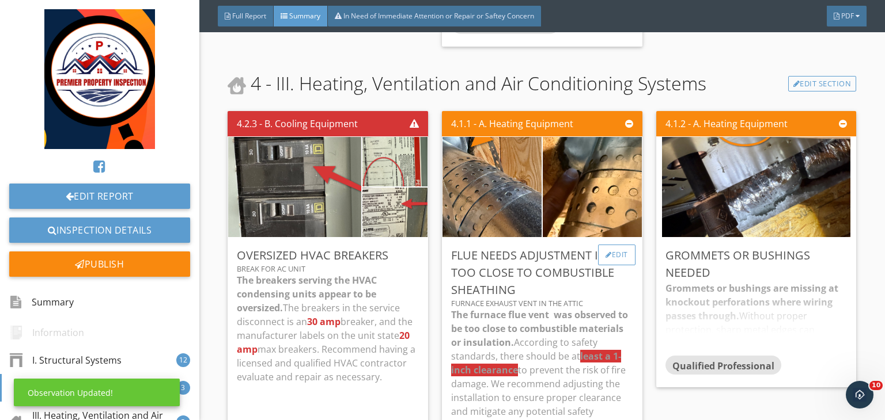
click at [606, 266] on div "Edit" at bounding box center [616, 255] width 37 height 21
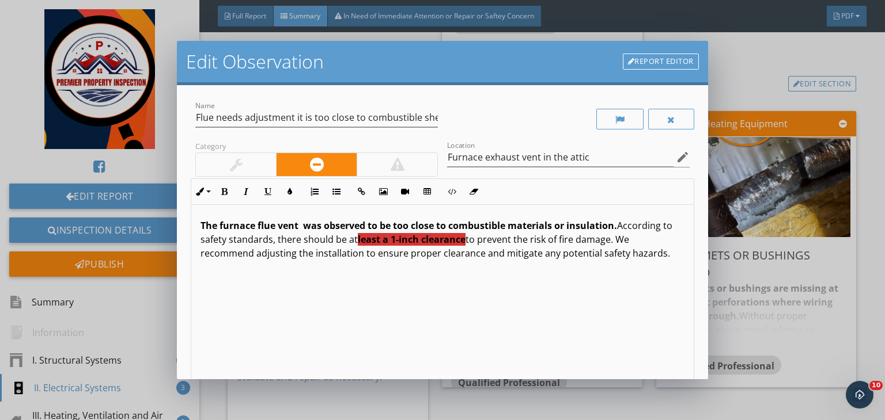
scroll to position [159, 0]
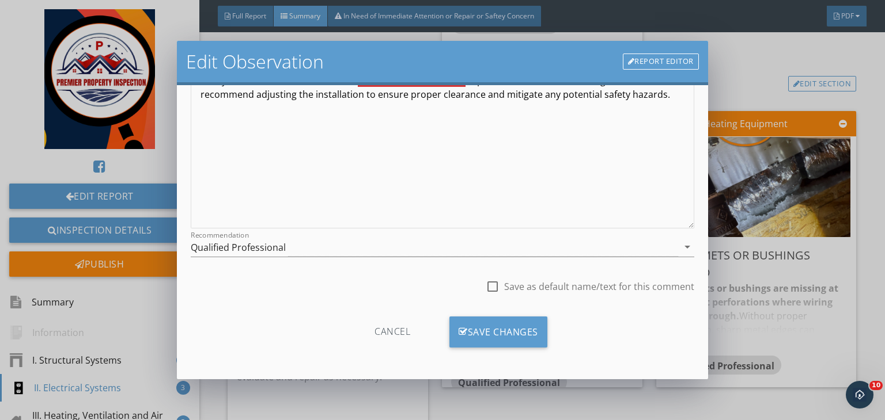
click at [312, 210] on div "The furnace flue vent was observed to be too close to combustible materials or …" at bounding box center [442, 137] width 502 height 183
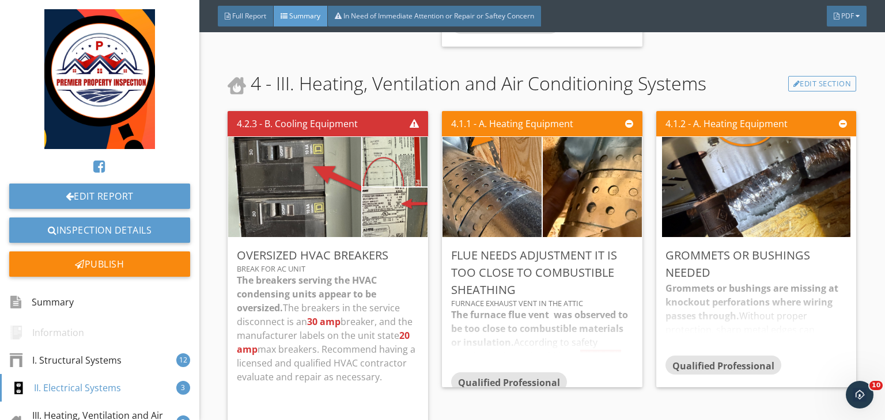
click at [723, 251] on div at bounding box center [442, 210] width 885 height 420
click at [822, 266] on div "Edit" at bounding box center [830, 255] width 37 height 21
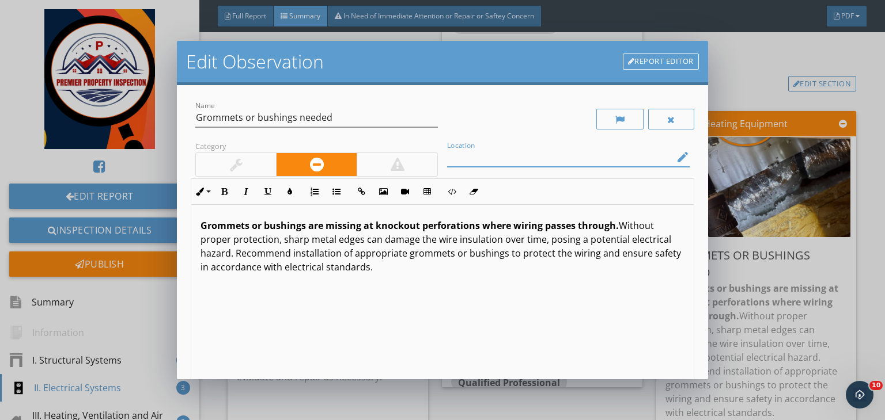
click at [470, 160] on input "Location" at bounding box center [560, 157] width 226 height 19
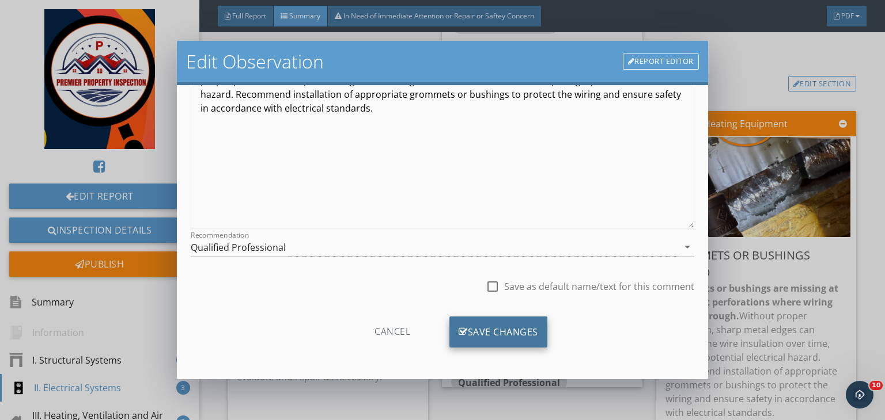
type input "Furnace unit in the attic"
click at [482, 329] on div "Save Changes" at bounding box center [498, 332] width 98 height 31
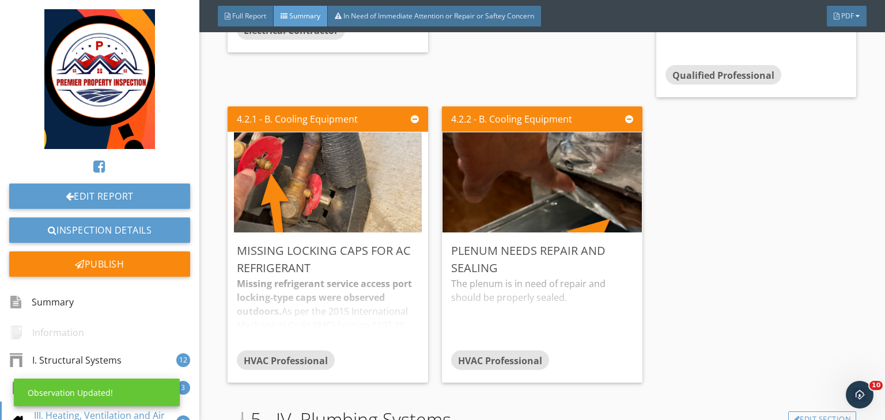
scroll to position [3349, 0]
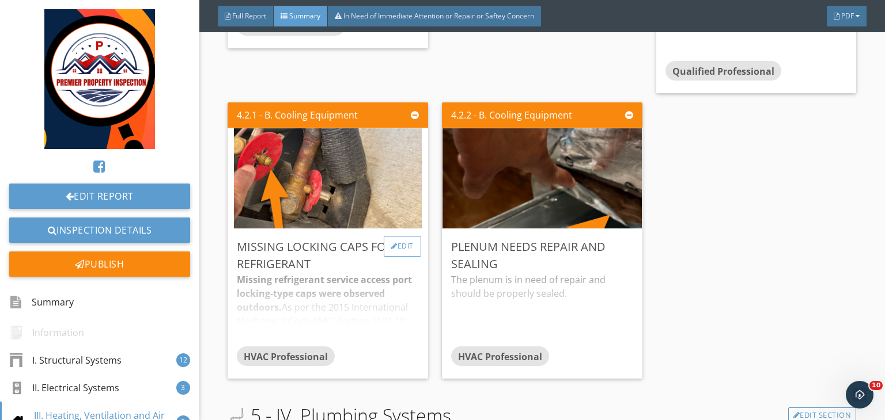
click at [403, 257] on div "Edit" at bounding box center [402, 246] width 37 height 21
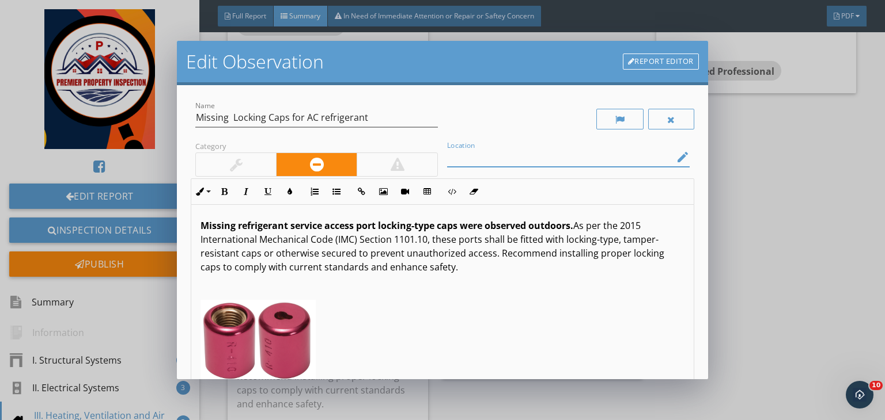
click at [464, 160] on input "Location" at bounding box center [560, 157] width 226 height 19
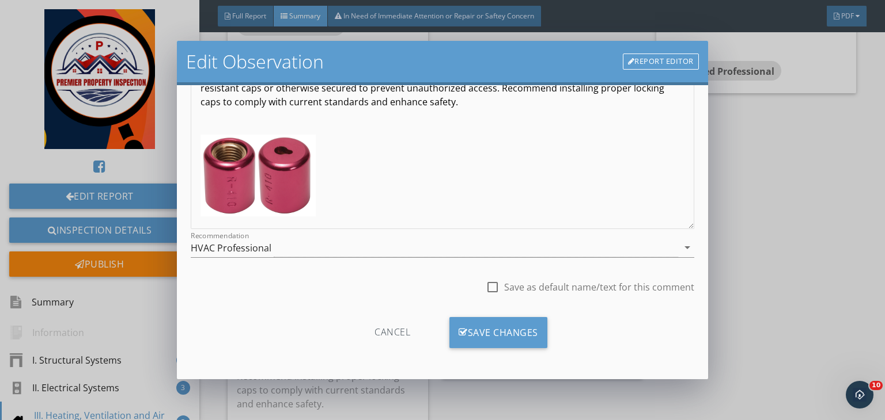
scroll to position [159, 0]
type input "AC refrigerant line"
click at [476, 332] on div "Save Changes" at bounding box center [498, 332] width 98 height 31
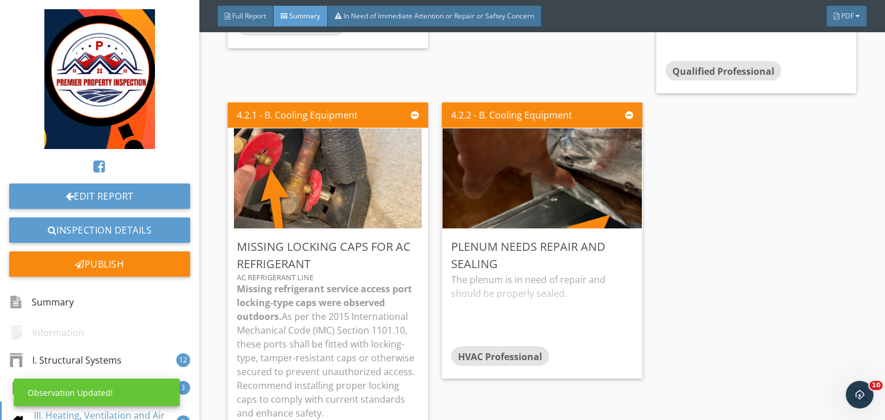
scroll to position [22, 0]
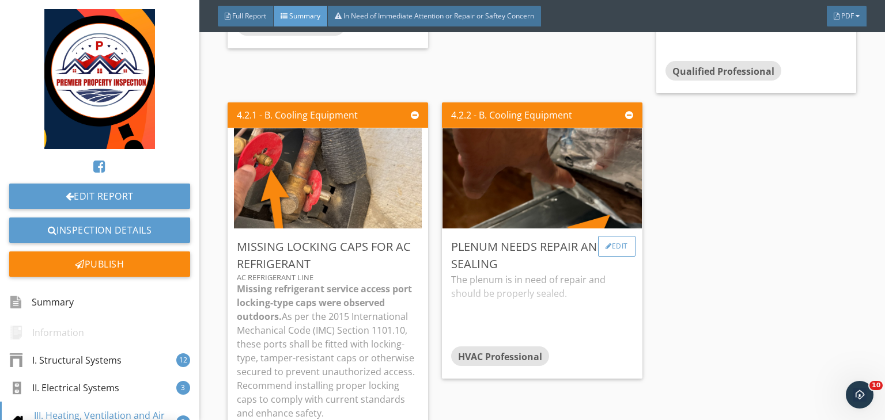
click at [611, 257] on div "Edit" at bounding box center [616, 246] width 37 height 21
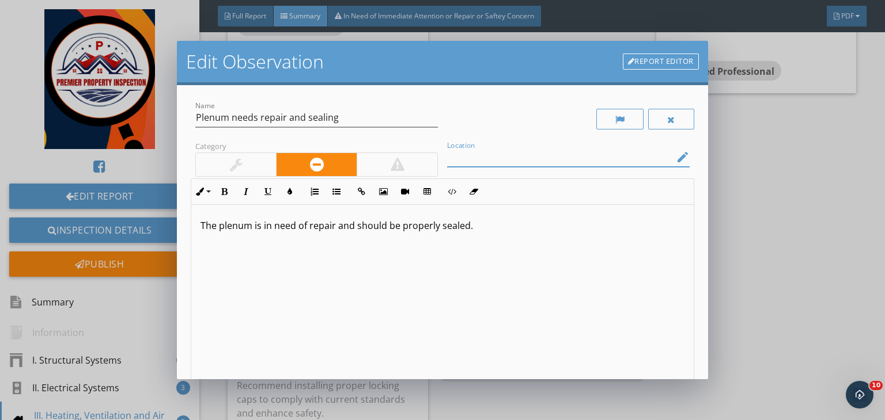
click at [456, 154] on input "Location" at bounding box center [560, 157] width 226 height 19
type input "Attic"
click at [477, 230] on p "The plenum is in need of repair and should be properly sealed." at bounding box center [442, 226] width 484 height 14
click at [446, 221] on p "The plenum is in need of repair and should be properly sealed." at bounding box center [442, 226] width 484 height 14
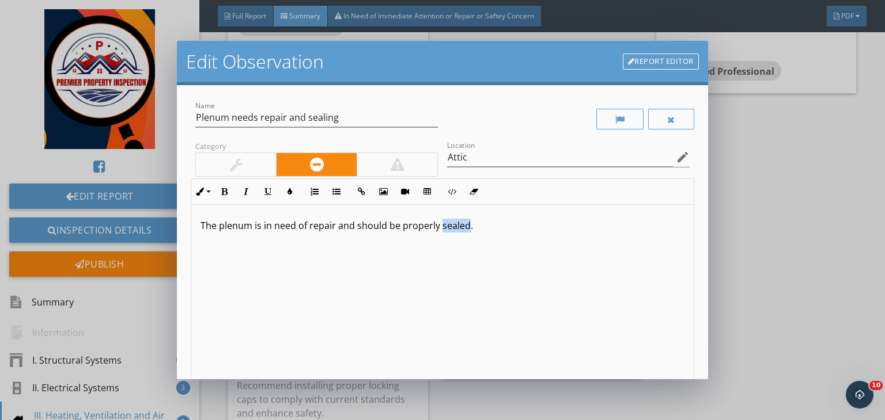
click at [446, 221] on p "The plenum is in need of repair and should be properly sealed." at bounding box center [442, 226] width 484 height 14
click at [285, 215] on div at bounding box center [442, 296] width 502 height 183
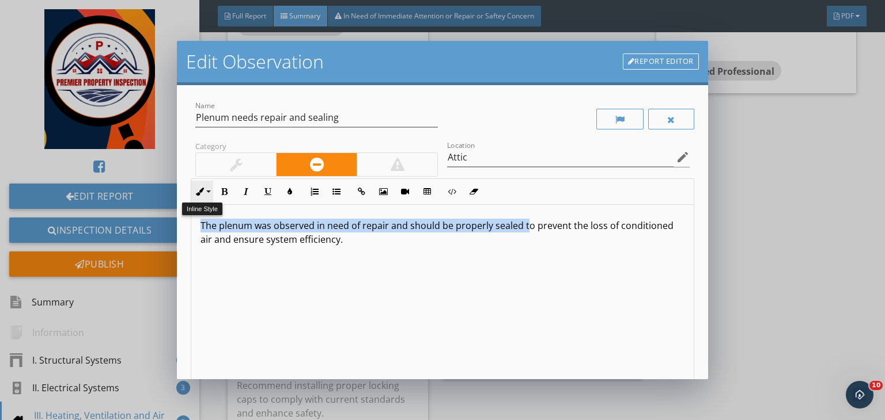
drag, startPoint x: 524, startPoint y: 226, endPoint x: 191, endPoint y: 200, distance: 333.4
click at [191, 200] on div "Inline Style XLarge Large Normal Small Light Small/Light Bold Italic Underline …" at bounding box center [442, 283] width 503 height 209
click at [225, 191] on icon "button" at bounding box center [224, 192] width 8 height 8
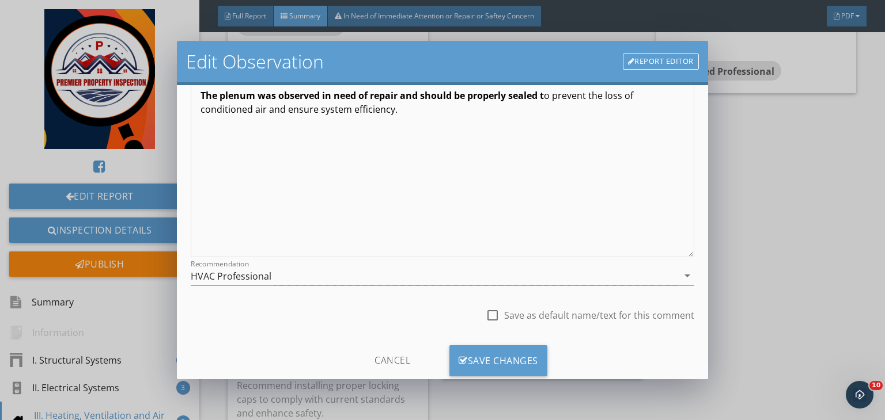
scroll to position [159, 0]
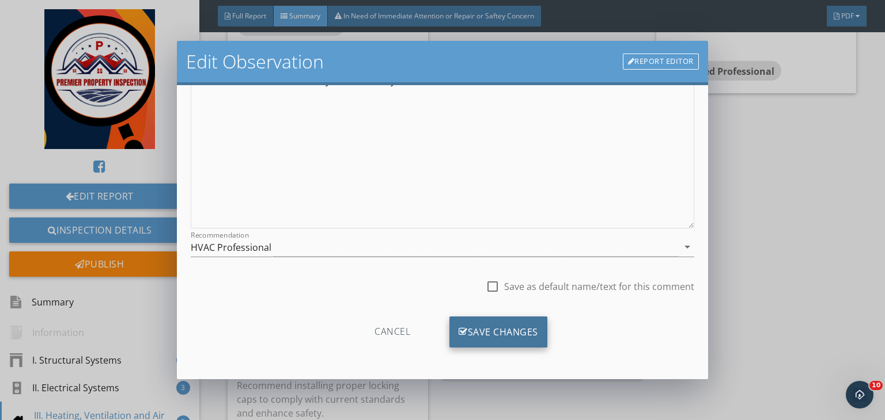
click at [481, 335] on div "Save Changes" at bounding box center [498, 332] width 98 height 31
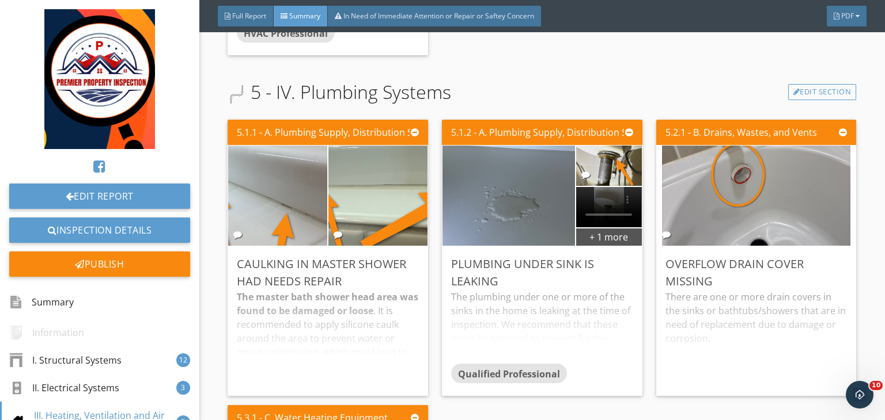
scroll to position [3933, 0]
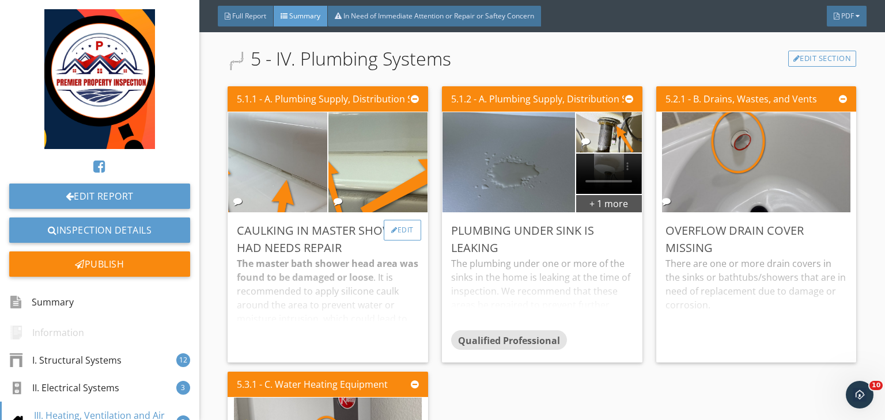
click at [391, 234] on div at bounding box center [394, 230] width 6 height 7
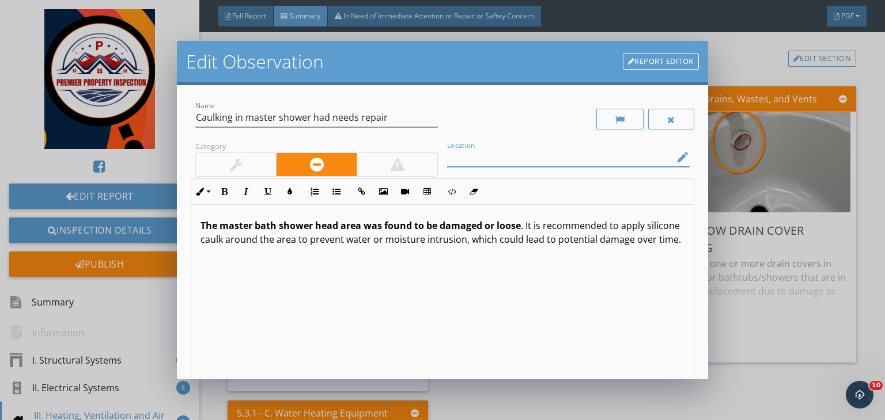
click at [464, 165] on input "Location" at bounding box center [560, 157] width 226 height 19
type input "around master bath tub"
click at [336, 227] on strong "The master bath shower head area was found to be damaged or loose" at bounding box center [360, 225] width 320 height 13
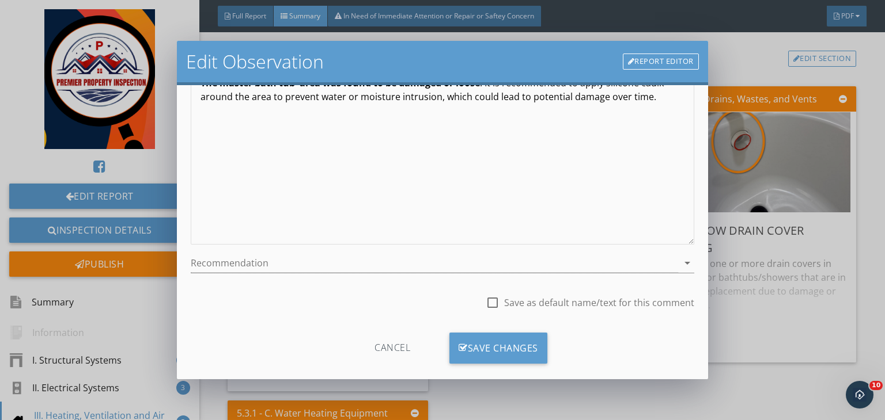
scroll to position [159, 0]
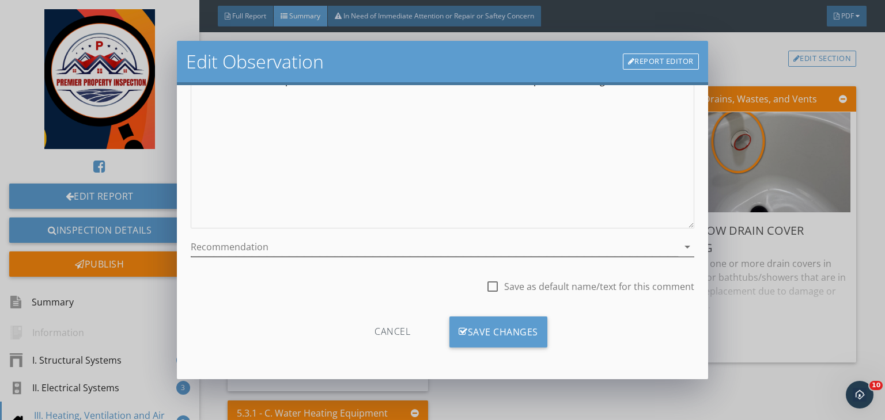
click at [284, 251] on div at bounding box center [434, 247] width 487 height 19
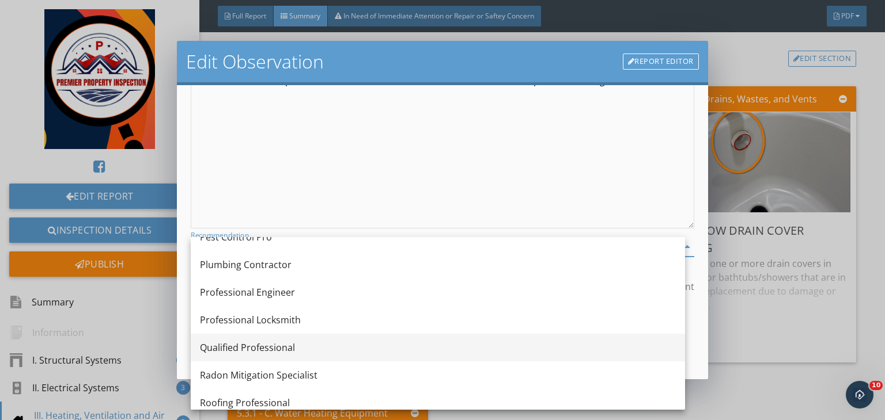
scroll to position [1154, 0]
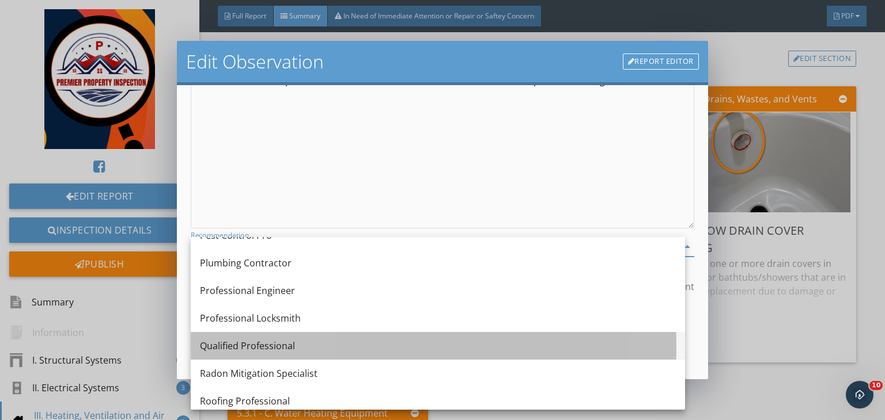
click at [271, 346] on div "Qualified Professional" at bounding box center [438, 346] width 476 height 14
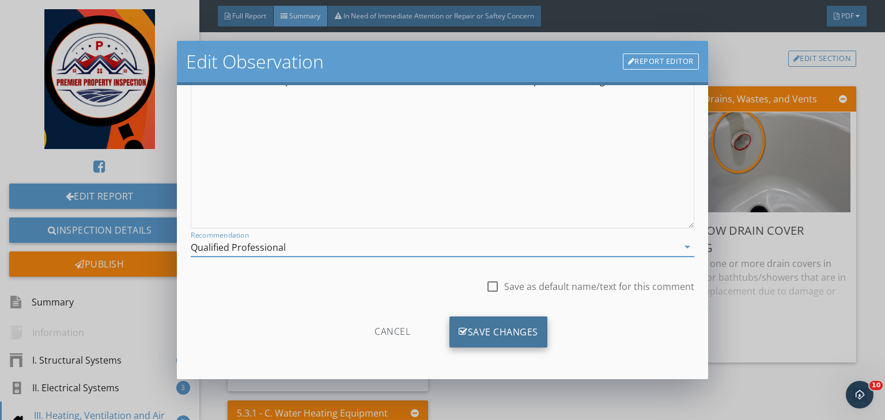
click at [495, 336] on div "Save Changes" at bounding box center [498, 332] width 98 height 31
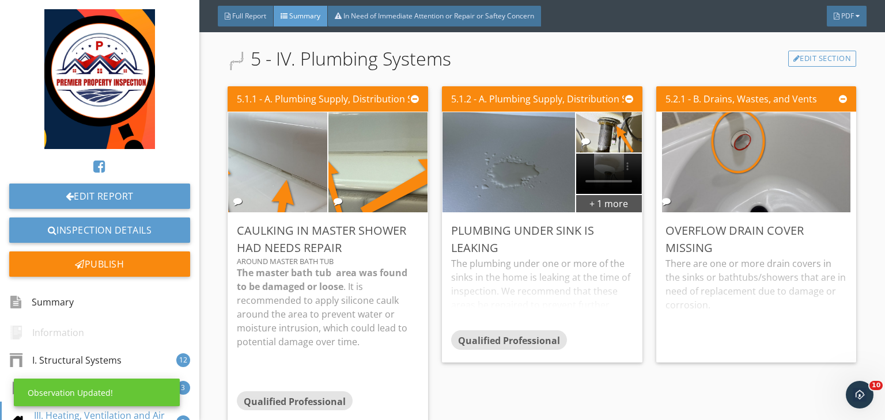
scroll to position [0, 0]
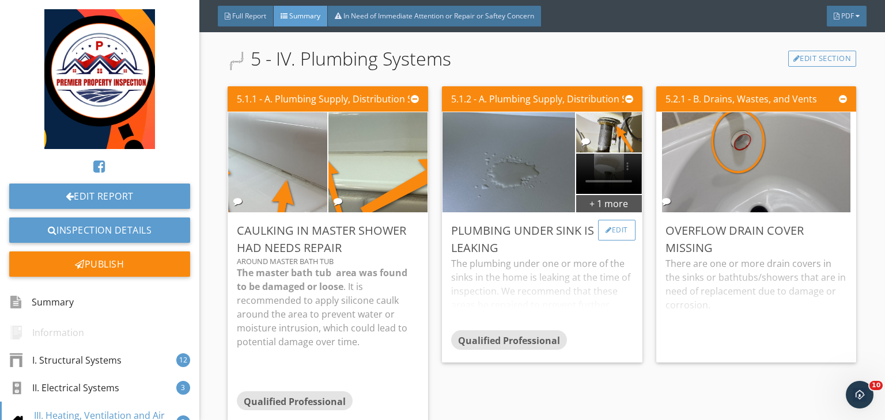
click at [614, 241] on div "Edit" at bounding box center [616, 230] width 37 height 21
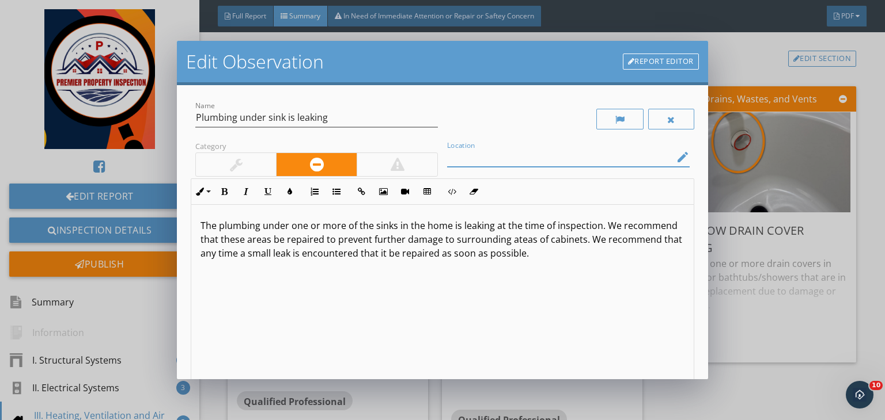
click at [538, 154] on input "Location" at bounding box center [560, 157] width 226 height 19
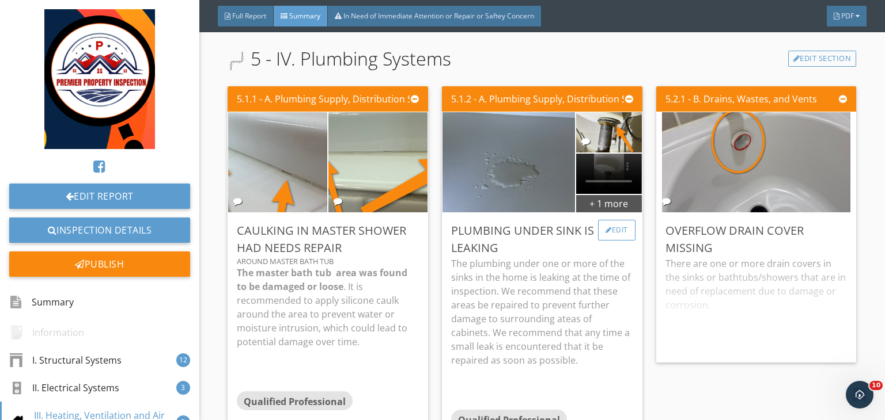
click at [617, 241] on div "Edit" at bounding box center [616, 230] width 37 height 21
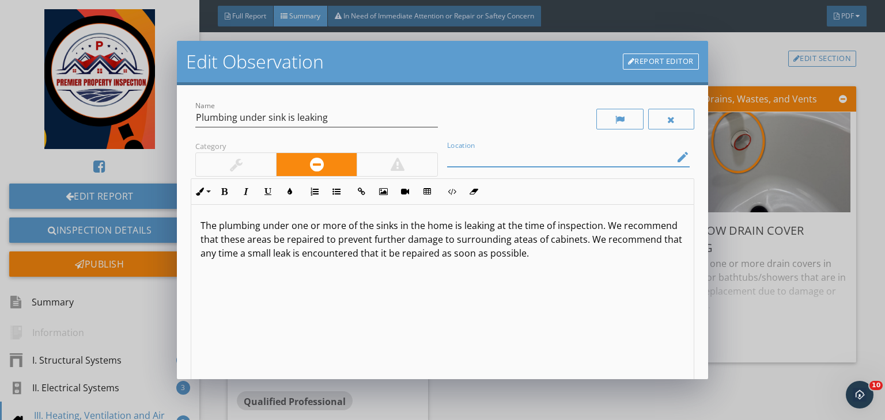
click at [490, 159] on input "Location" at bounding box center [560, 157] width 226 height 19
click at [344, 224] on p "The plumbing under one or more of the sinks in the home is leaking at the time …" at bounding box center [442, 239] width 484 height 41
click at [16, 228] on div "Edit Observation Report Editor Name Plumbing under sink is leaking Category Loc…" at bounding box center [442, 210] width 885 height 420
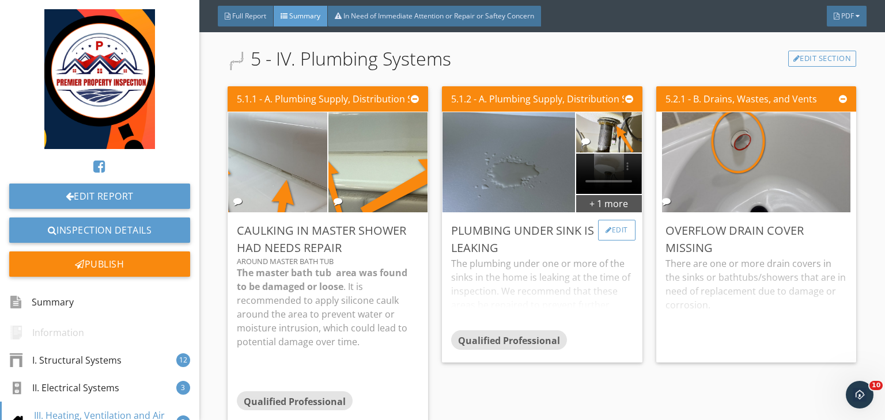
click at [613, 241] on div "Edit" at bounding box center [616, 230] width 37 height 21
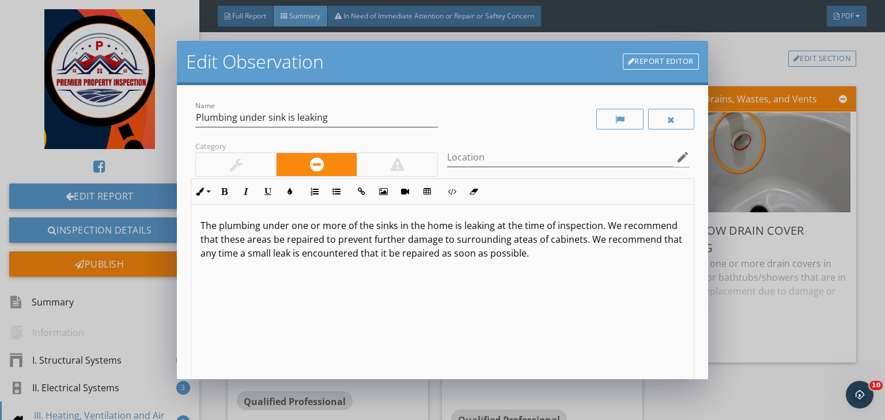
click at [342, 223] on p "The plumbing under one or more of the sinks in the home is leaking at the time …" at bounding box center [442, 239] width 484 height 41
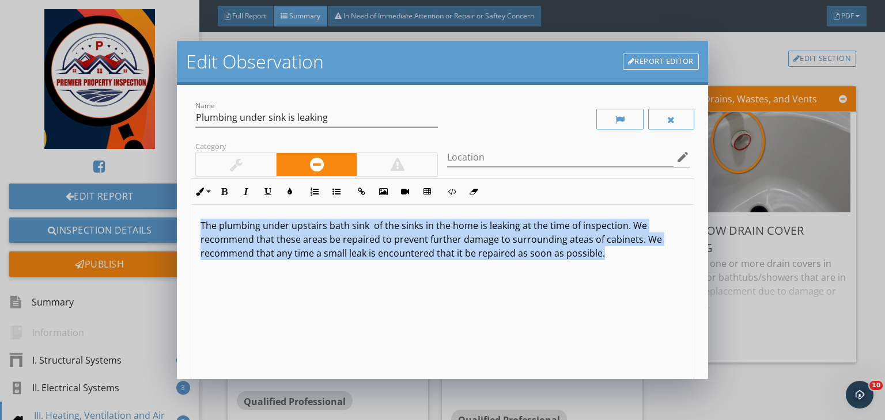
drag, startPoint x: 600, startPoint y: 249, endPoint x: 196, endPoint y: 216, distance: 405.1
click at [196, 216] on div "The plumbing under upstairs bath sink of the sinks in the home is leaking at th…" at bounding box center [442, 296] width 502 height 183
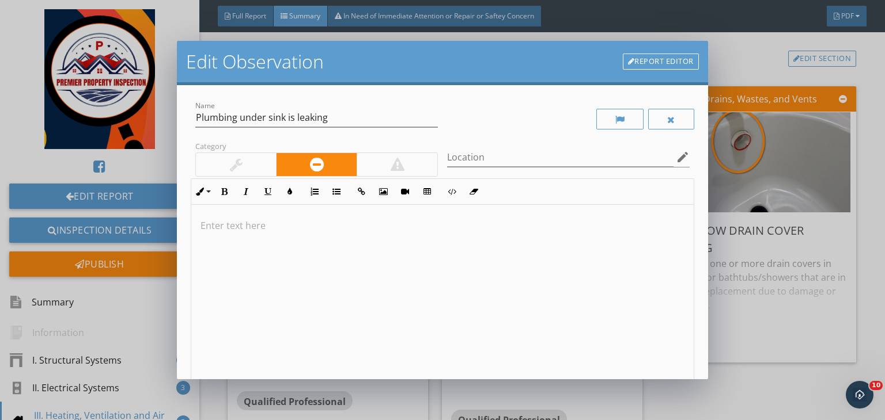
click at [299, 234] on div at bounding box center [442, 296] width 502 height 183
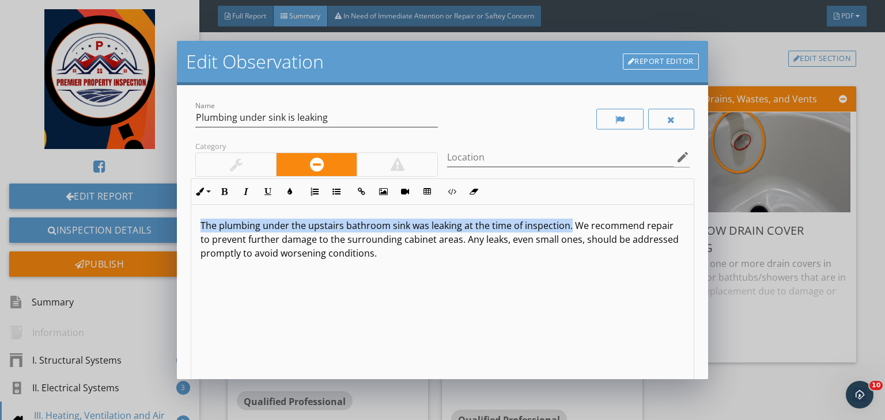
drag, startPoint x: 568, startPoint y: 223, endPoint x: 189, endPoint y: 213, distance: 378.6
click at [189, 213] on div "Name Plumbing under sink is leaking Category Location edit Inline Style XLarge …" at bounding box center [442, 232] width 531 height 294
click at [223, 195] on icon "button" at bounding box center [224, 192] width 8 height 8
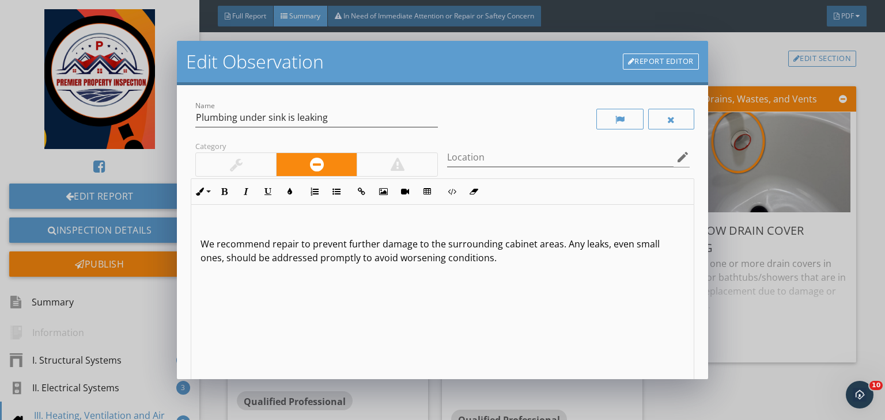
drag, startPoint x: 499, startPoint y: 260, endPoint x: 203, endPoint y: 229, distance: 297.7
click at [203, 229] on div "We recommend repair to prevent further damage to the surrounding cabinet areas.…" at bounding box center [442, 296] width 502 height 183
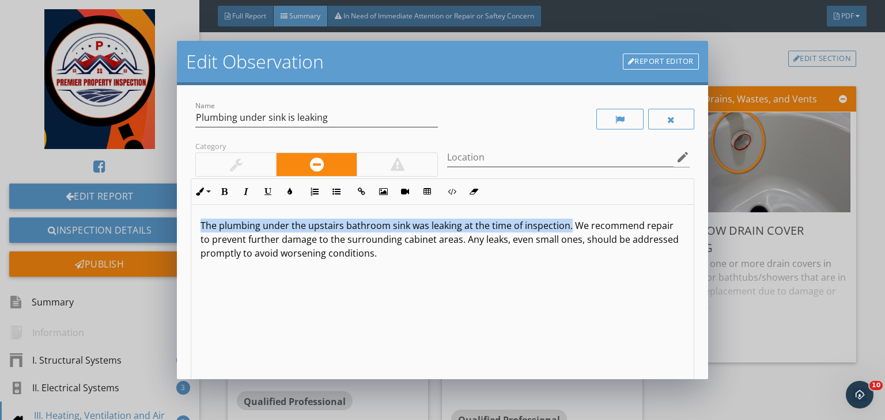
drag, startPoint x: 568, startPoint y: 228, endPoint x: 166, endPoint y: 153, distance: 408.9
click at [166, 153] on div "Edit Observation Report Editor Name Plumbing under sink is leaking Category Loc…" at bounding box center [442, 210] width 885 height 420
click at [219, 187] on button "Bold" at bounding box center [224, 192] width 22 height 22
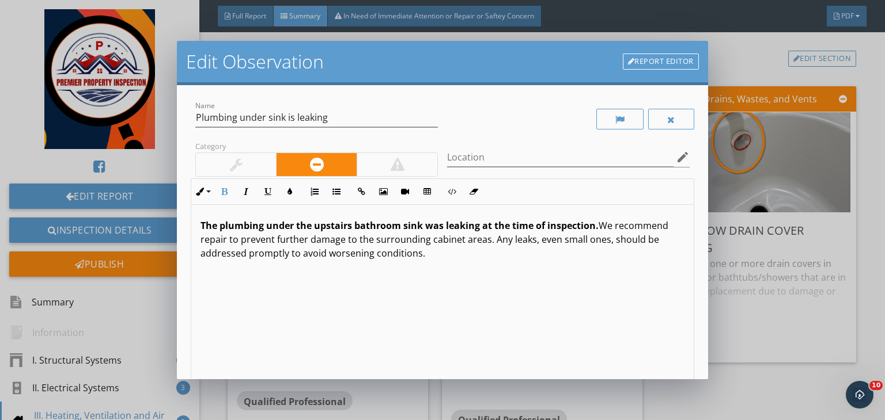
click at [460, 256] on p "The plumbing under the upstairs bathroom sink was leaking at the time of inspec…" at bounding box center [442, 239] width 484 height 41
click at [460, 160] on input "Location" at bounding box center [560, 157] width 226 height 19
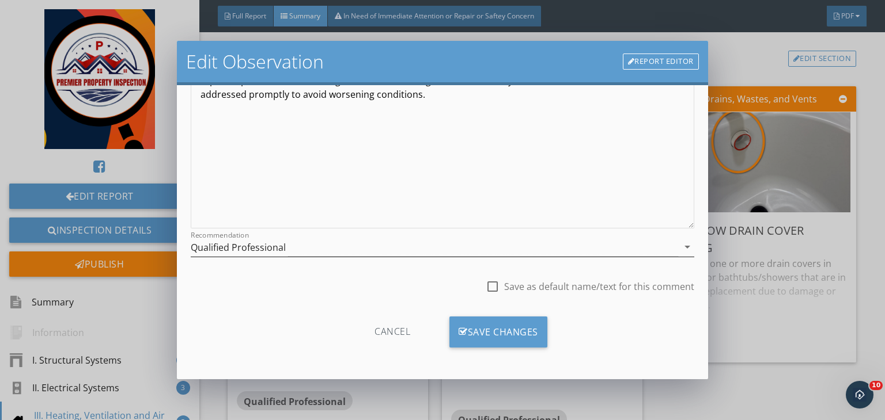
type input "upstairs left sink"
click at [363, 253] on div "Qualified Professional" at bounding box center [434, 247] width 487 height 19
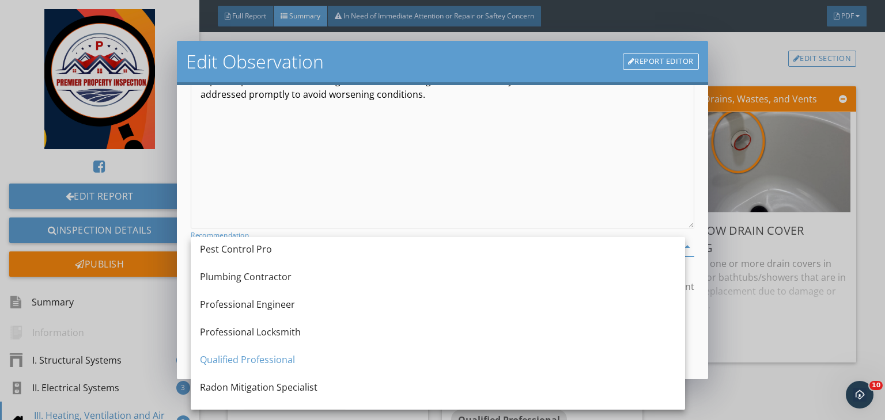
scroll to position [1143, 0]
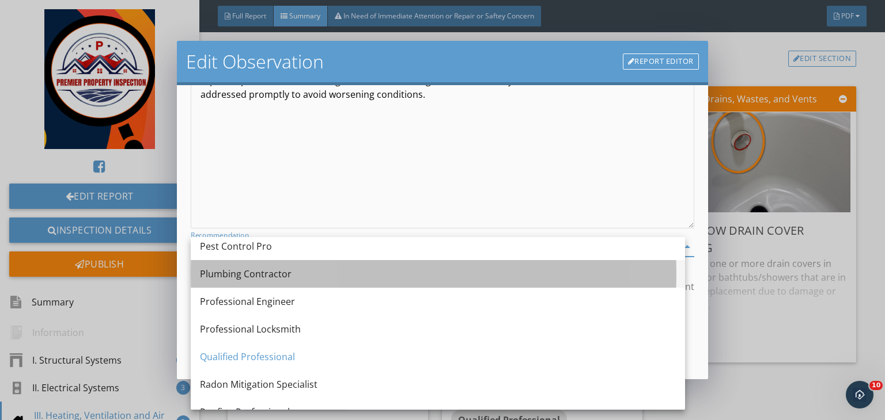
click at [247, 280] on div "Plumbing Contractor" at bounding box center [438, 274] width 476 height 14
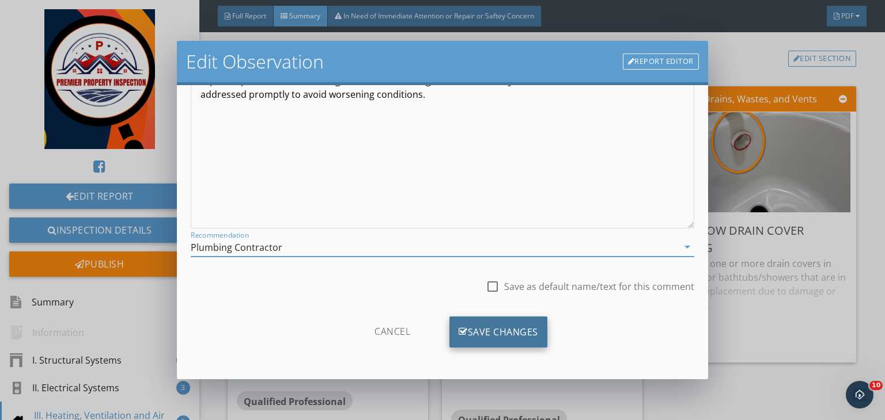
click at [491, 333] on div "Save Changes" at bounding box center [498, 332] width 98 height 31
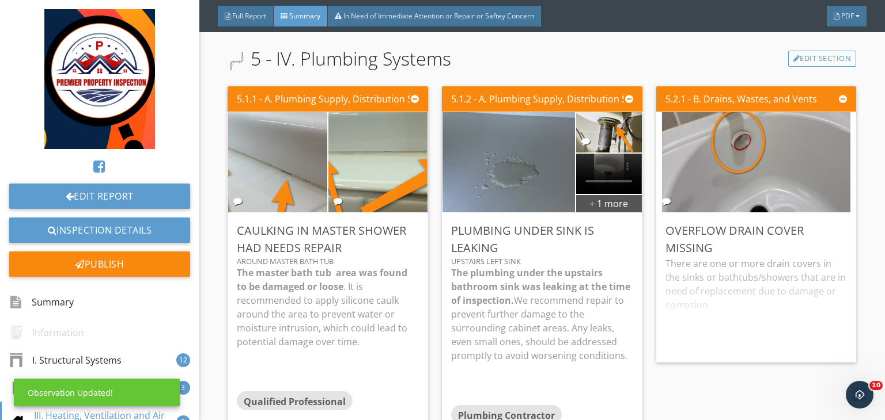
scroll to position [22, 0]
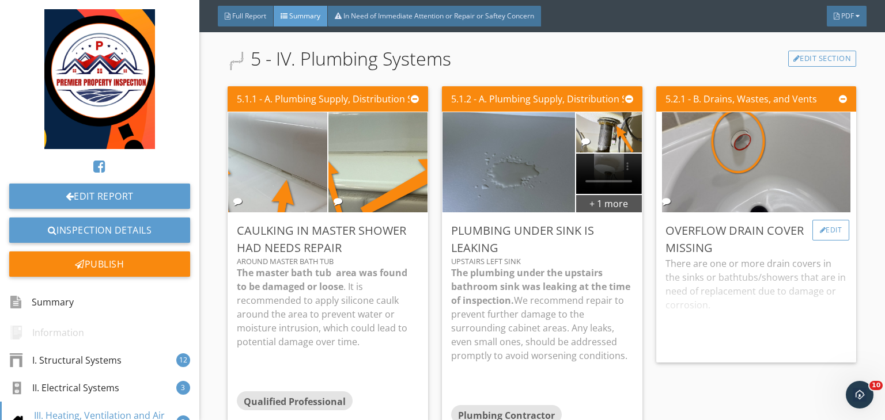
click at [825, 241] on div "Edit" at bounding box center [830, 230] width 37 height 21
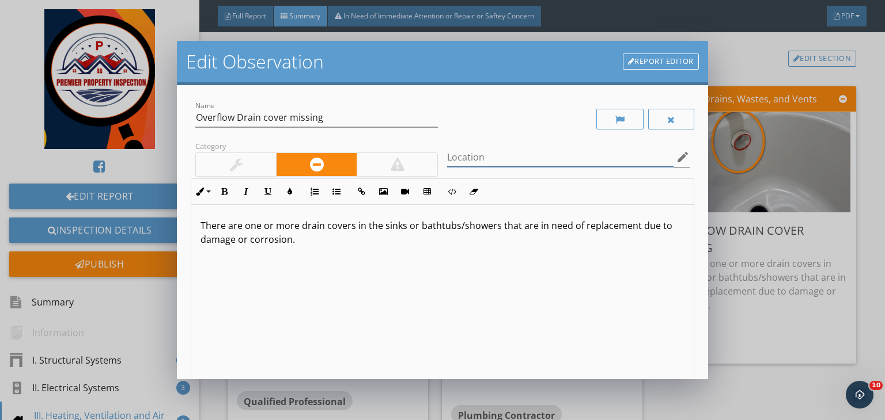
click at [581, 162] on input "Location" at bounding box center [560, 157] width 226 height 19
type input "Upstairs bath tub"
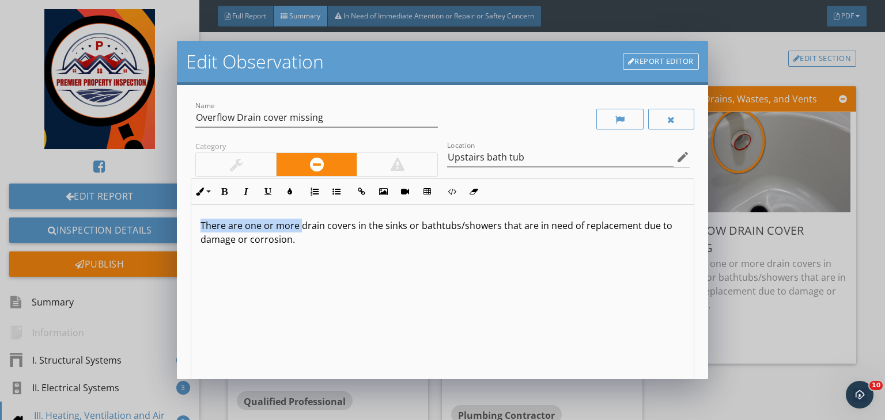
drag, startPoint x: 299, startPoint y: 229, endPoint x: 159, endPoint y: 210, distance: 141.2
click at [159, 210] on div "Edit Observation Report Editor Name Overflow Drain cover missing Category Locat…" at bounding box center [442, 210] width 885 height 420
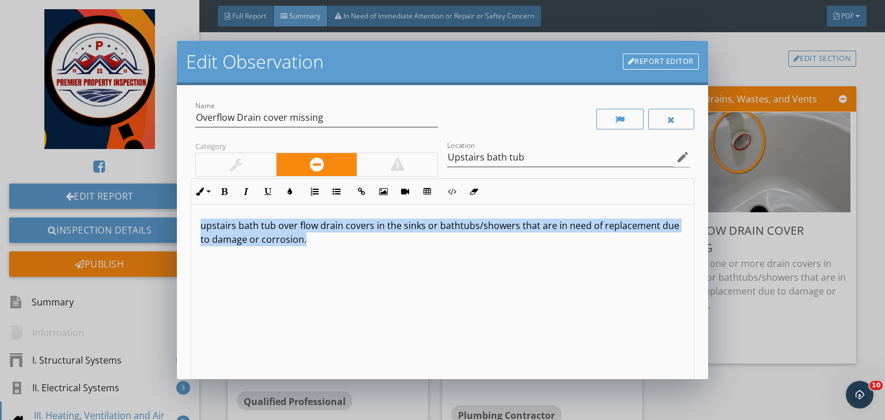
drag, startPoint x: 340, startPoint y: 240, endPoint x: 179, endPoint y: 224, distance: 161.5
click at [179, 224] on div "Name Overflow Drain cover missing Category Location Upstairs bath tub edit Inli…" at bounding box center [442, 232] width 531 height 294
copy p "upstairs bath tub over flow drain covers in the sinks or bathtubs/showers that …"
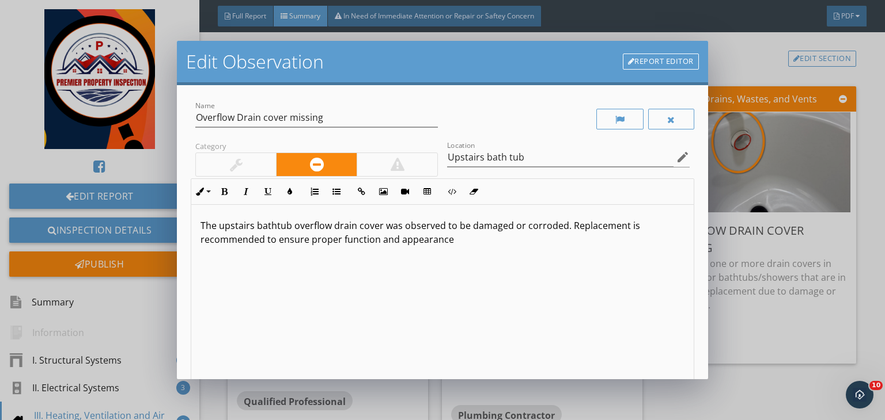
click at [539, 223] on p "The upstairs bathtub overflow drain cover was observed to be damaged or corrode…" at bounding box center [442, 233] width 484 height 28
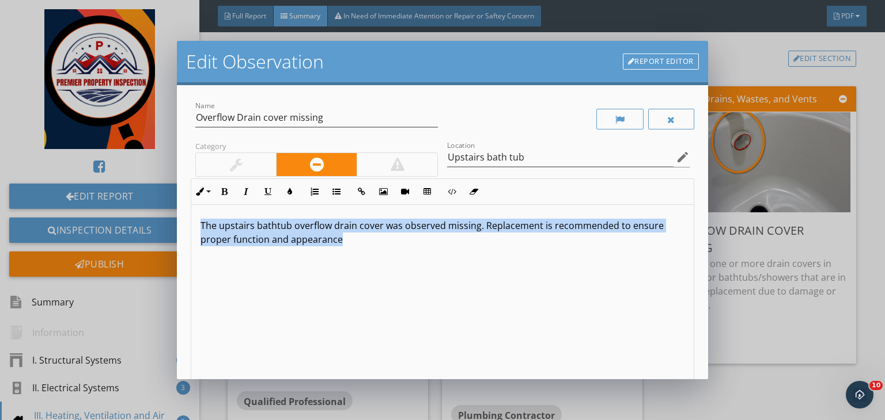
drag, startPoint x: 352, startPoint y: 242, endPoint x: 181, endPoint y: 215, distance: 172.7
click at [181, 215] on div "Name Overflow Drain cover missing Category Location Upstairs bath tub edit Inli…" at bounding box center [442, 232] width 531 height 294
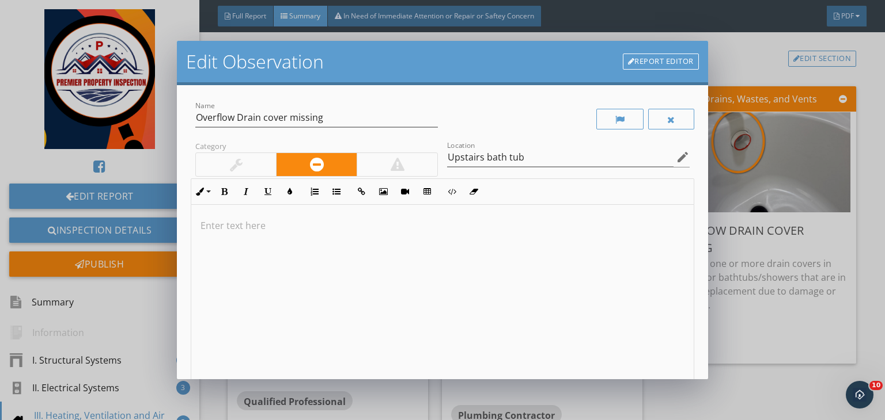
click at [279, 230] on p at bounding box center [442, 226] width 484 height 14
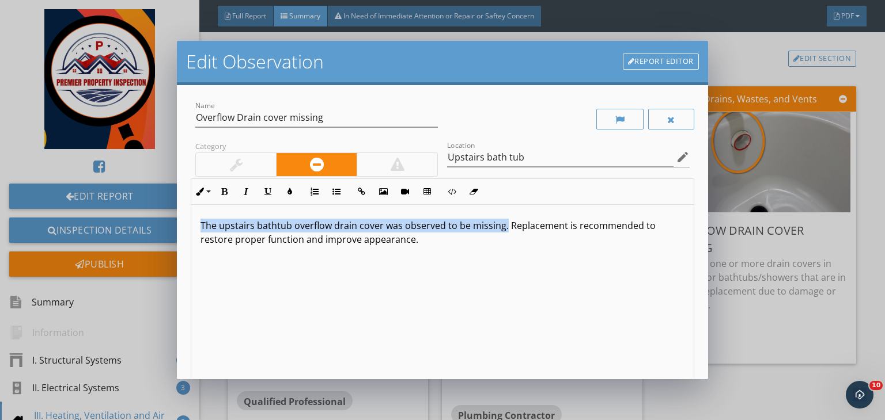
drag, startPoint x: 504, startPoint y: 223, endPoint x: 151, endPoint y: 192, distance: 354.4
click at [151, 192] on div "Edit Observation Report Editor Name Overflow Drain cover missing Category Locat…" at bounding box center [442, 210] width 885 height 420
click at [223, 194] on icon "button" at bounding box center [224, 192] width 8 height 8
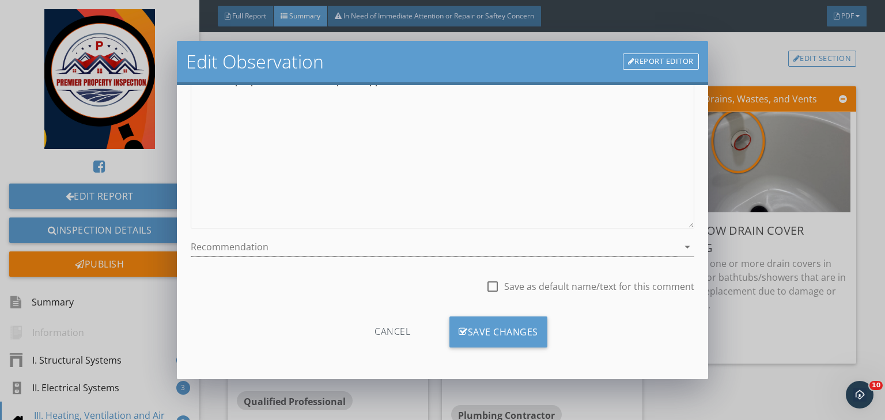
click at [314, 248] on div at bounding box center [434, 247] width 487 height 19
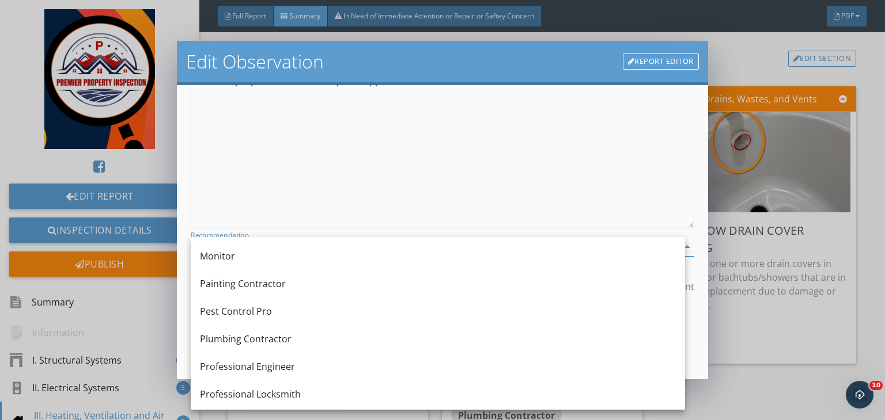
scroll to position [1095, 0]
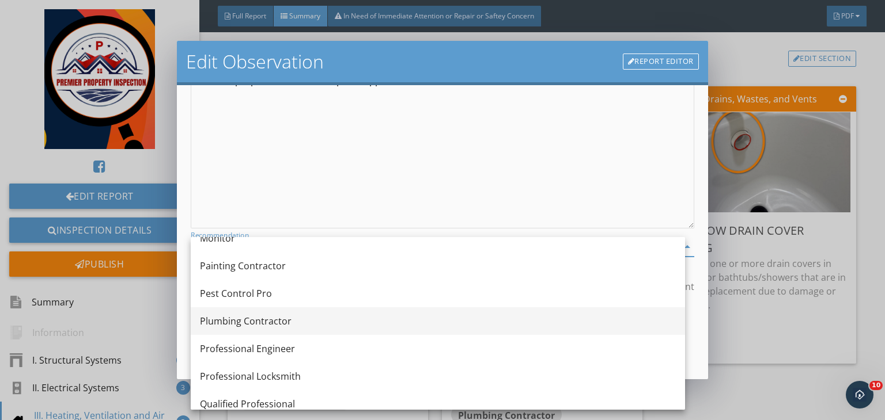
click at [221, 321] on div "Plumbing Contractor" at bounding box center [438, 321] width 476 height 14
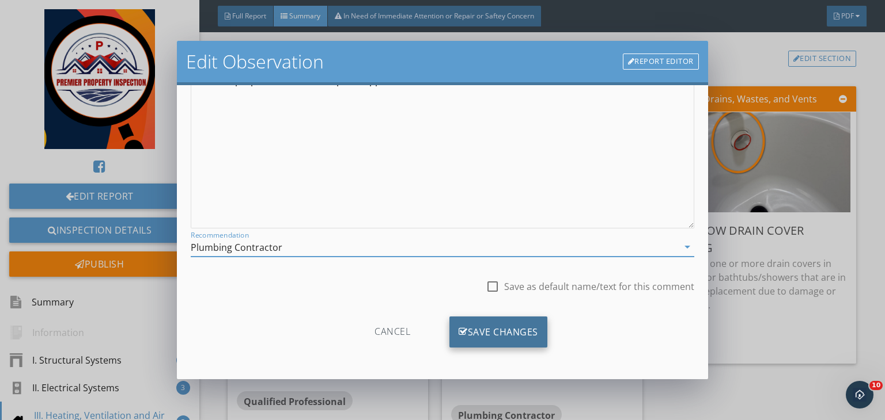
click at [490, 330] on div "Save Changes" at bounding box center [498, 332] width 98 height 31
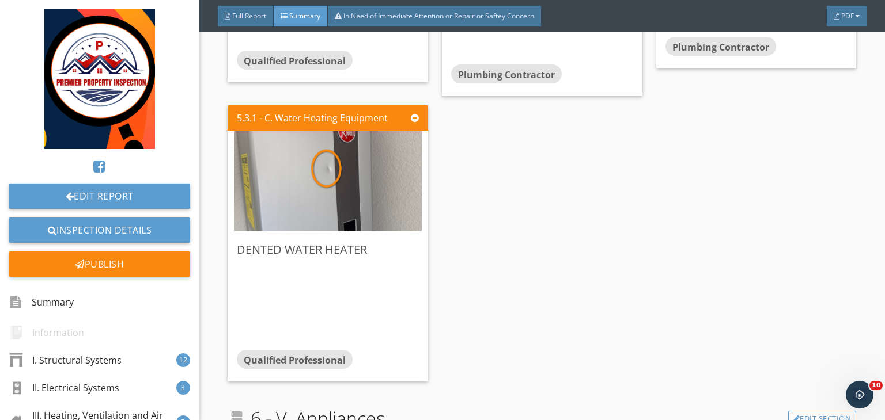
scroll to position [4321, 0]
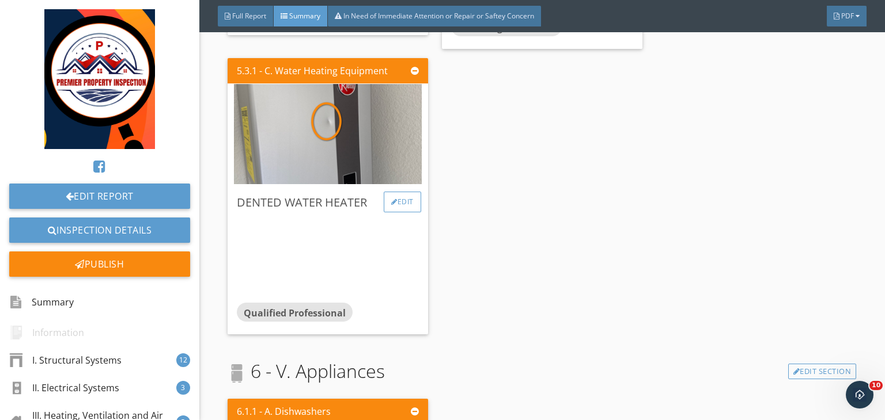
click at [400, 211] on div "Edit" at bounding box center [402, 202] width 37 height 21
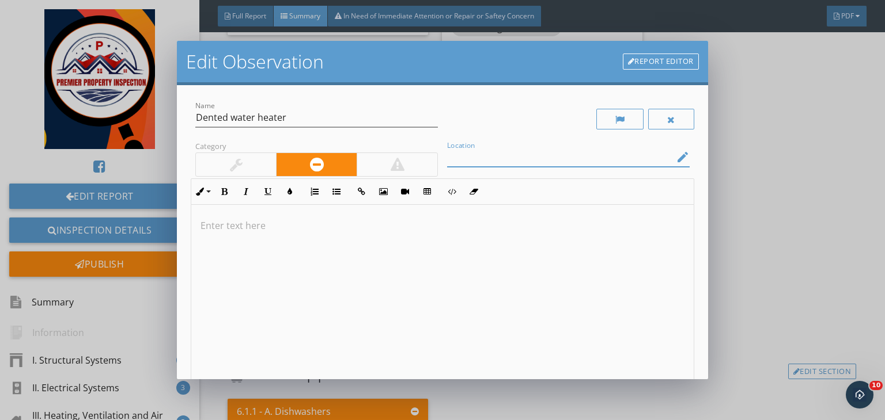
click at [463, 162] on input "Location" at bounding box center [560, 157] width 226 height 19
type input "W"
type input "tankless water heater in garage"
click at [263, 219] on p at bounding box center [442, 226] width 484 height 14
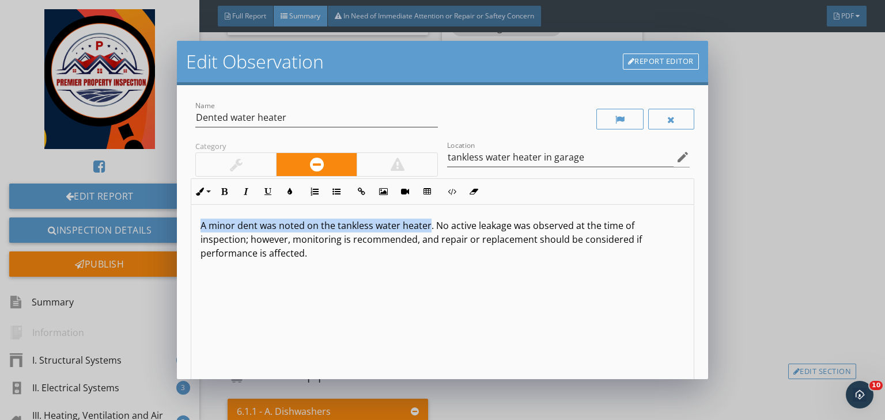
drag, startPoint x: 428, startPoint y: 222, endPoint x: 197, endPoint y: 217, distance: 231.0
click at [197, 217] on div "A minor dent was noted on the tankless water heater. No active leakage was obse…" at bounding box center [442, 296] width 502 height 183
click at [218, 193] on button "Bold" at bounding box center [224, 192] width 22 height 22
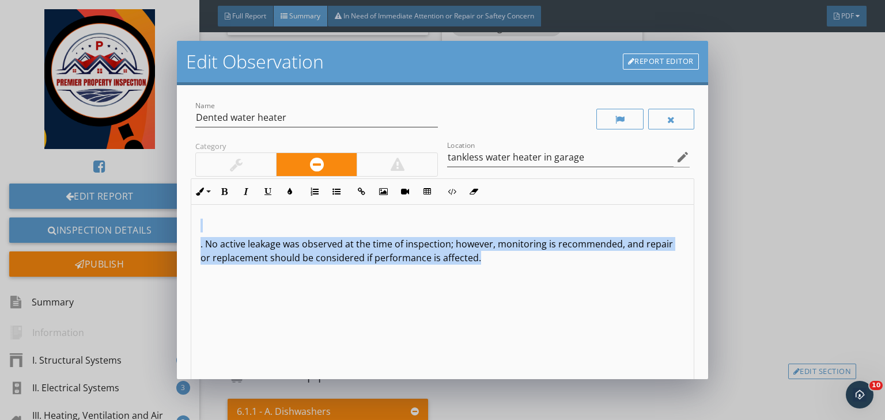
drag, startPoint x: 519, startPoint y: 263, endPoint x: 172, endPoint y: 217, distance: 349.8
click at [172, 217] on div "Edit Observation Report Editor Name Dented water heater Category Location tankl…" at bounding box center [442, 210] width 885 height 420
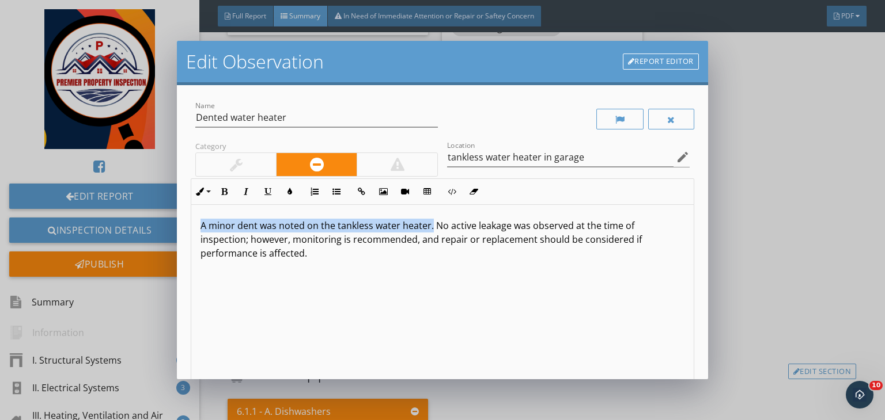
drag, startPoint x: 431, startPoint y: 223, endPoint x: 155, endPoint y: 206, distance: 276.4
click at [155, 206] on div "Edit Observation Report Editor Name Dented water heater Category Location tankl…" at bounding box center [442, 210] width 885 height 420
click at [225, 196] on button "Bold" at bounding box center [224, 192] width 22 height 22
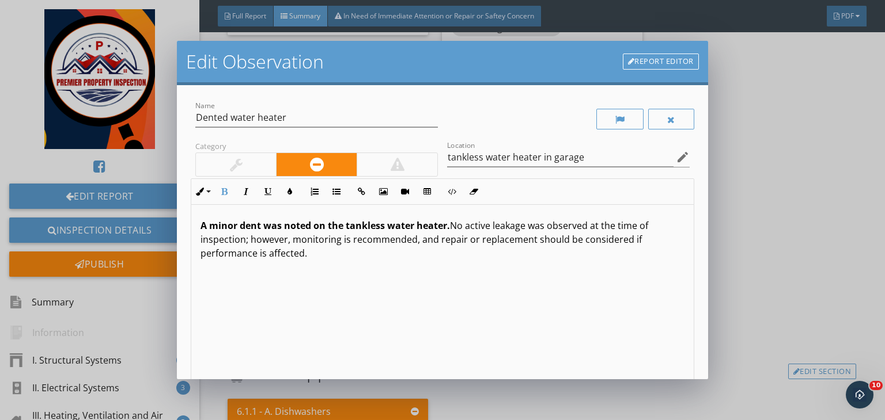
scroll to position [159, 0]
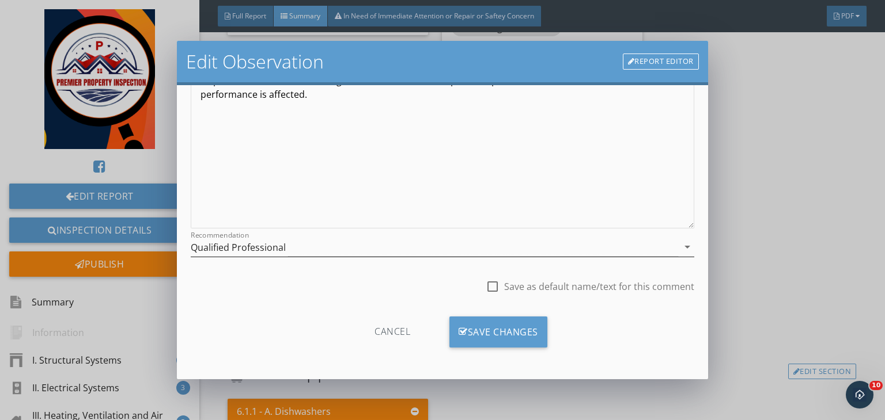
click at [306, 241] on div "Qualified Professional" at bounding box center [434, 247] width 487 height 19
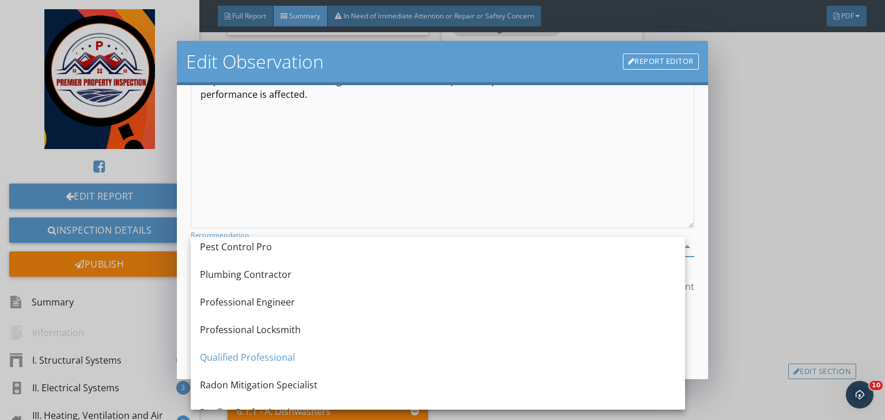
scroll to position [1140, 0]
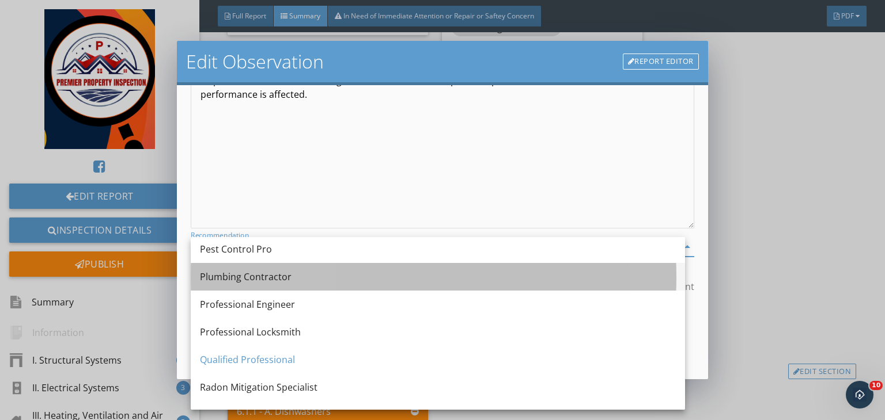
click at [261, 286] on div "Plumbing Contractor" at bounding box center [438, 277] width 476 height 28
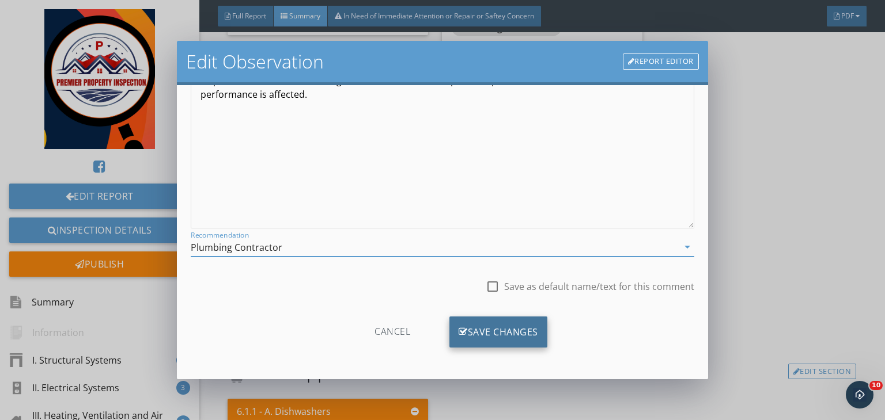
click at [471, 335] on div "Save Changes" at bounding box center [498, 332] width 98 height 31
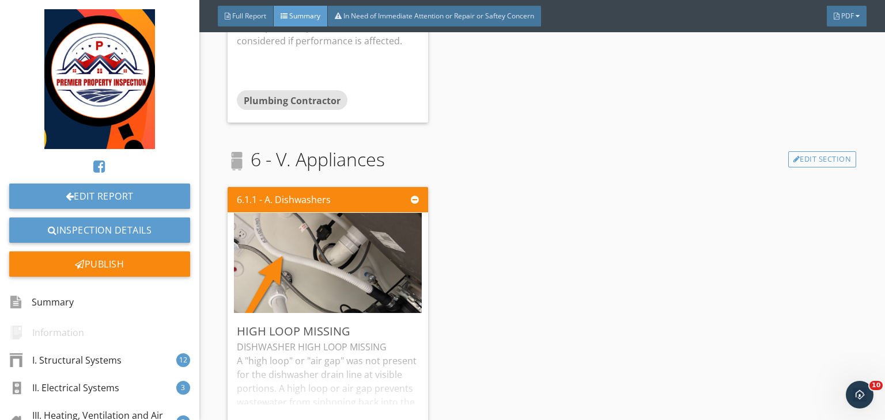
scroll to position [4578, 0]
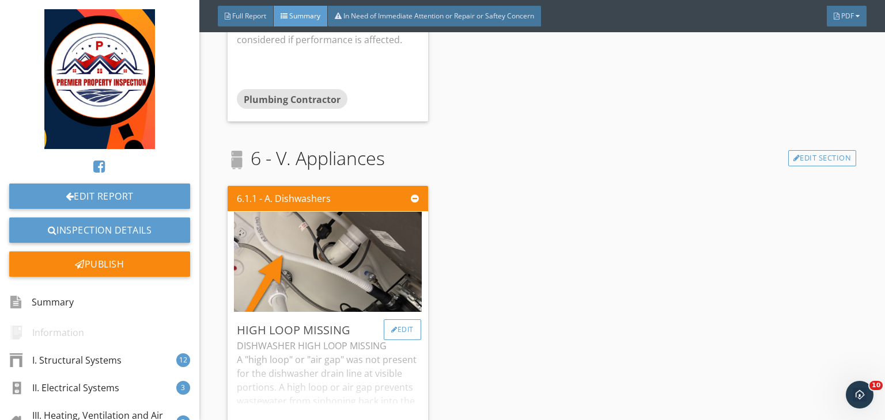
click at [407, 340] on div "Edit" at bounding box center [402, 330] width 37 height 21
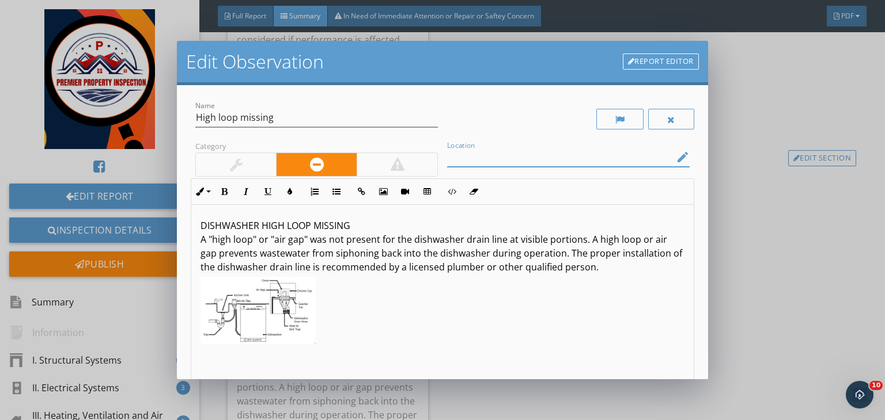
click at [466, 150] on input "Location" at bounding box center [560, 157] width 226 height 19
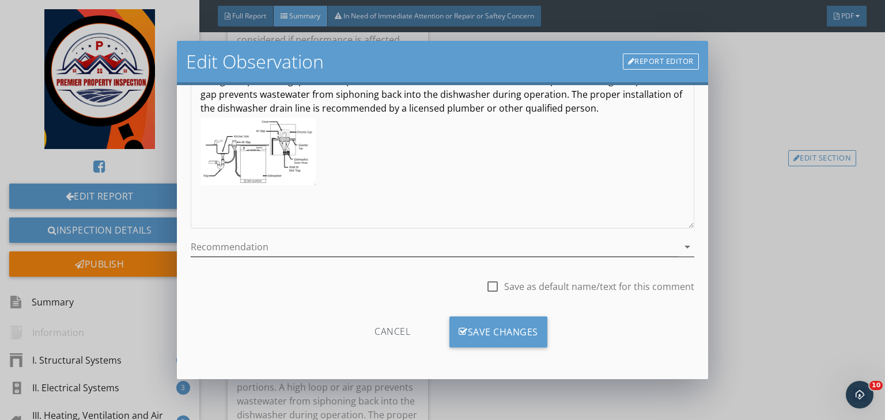
type input "Dishwasher drain line (under kitchen sink)"
click at [318, 254] on div at bounding box center [434, 247] width 487 height 19
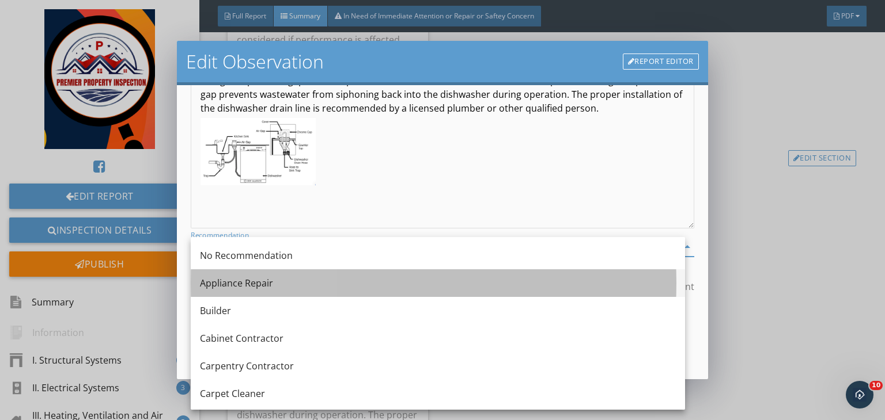
click at [232, 290] on div "Appliance Repair" at bounding box center [438, 284] width 476 height 28
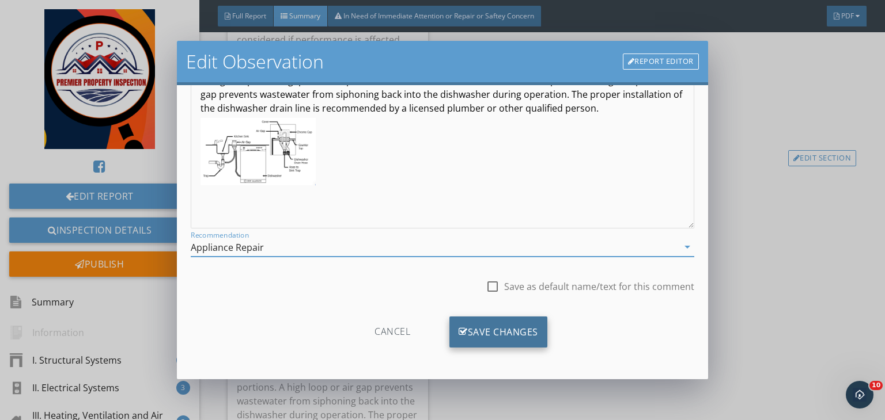
click at [485, 328] on div "Save Changes" at bounding box center [498, 332] width 98 height 31
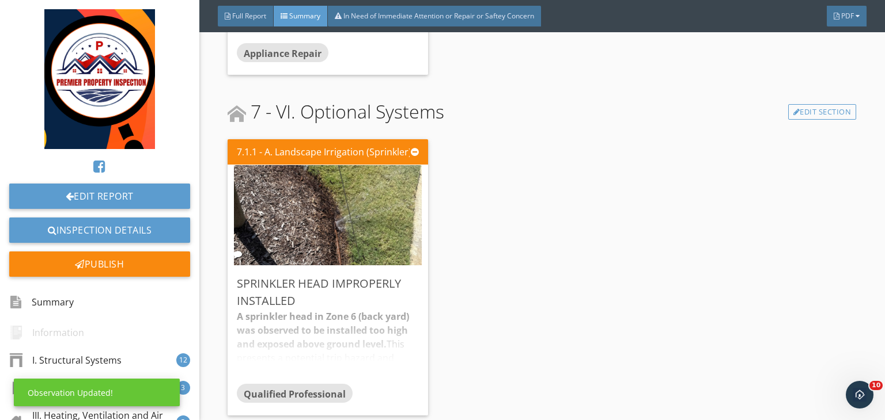
scroll to position [5150, 0]
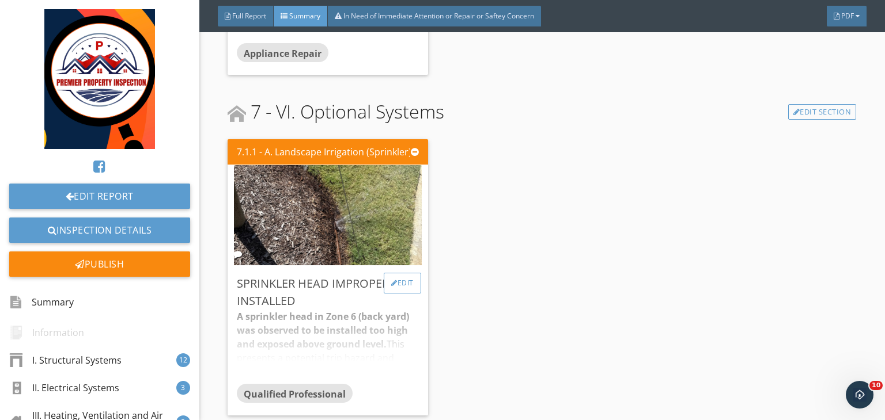
click at [405, 279] on div "Edit" at bounding box center [402, 283] width 37 height 21
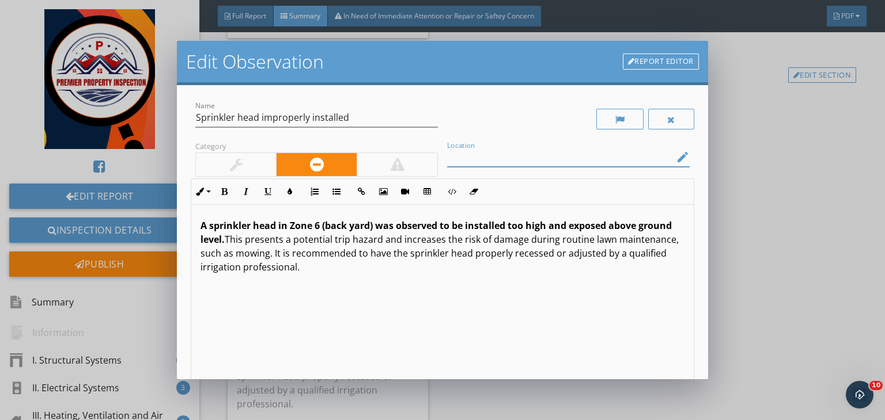
click at [467, 160] on input "Location" at bounding box center [560, 157] width 226 height 19
type input "z"
type input "Zone 8 (parkway )"
click at [320, 226] on strong "A sprinkler head in Zone 6 (back yard) was observed to be installed too high an…" at bounding box center [435, 232] width 471 height 26
click at [371, 225] on strong "A sprinkler head in Zone 8 (back yard) was observed to be installed too high an…" at bounding box center [435, 232] width 471 height 26
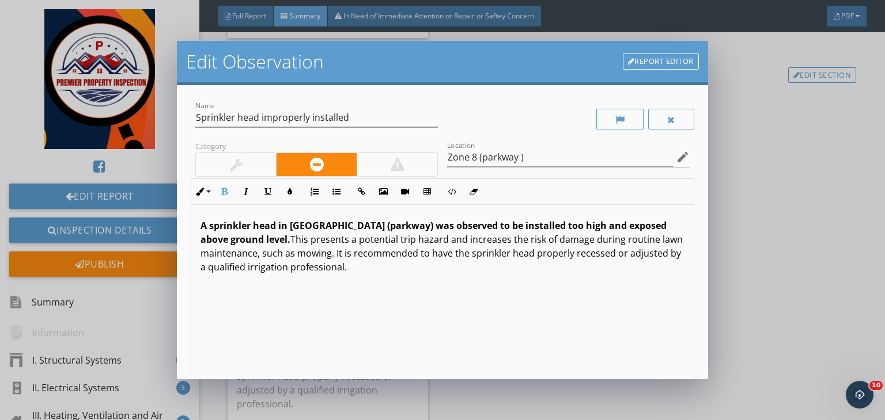
drag, startPoint x: 367, startPoint y: 271, endPoint x: 177, endPoint y: 226, distance: 195.9
click at [177, 226] on div "Name Sprinkler head improperly installed Category Location Zone 8 (parkway ) ed…" at bounding box center [442, 232] width 531 height 294
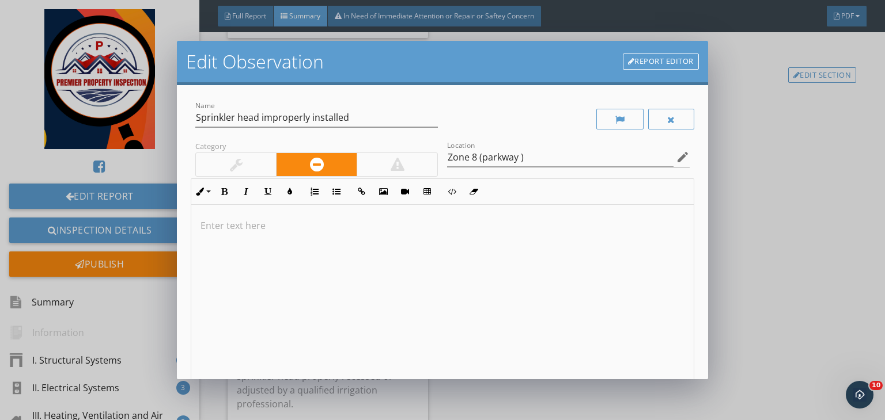
click at [287, 210] on div at bounding box center [442, 296] width 502 height 183
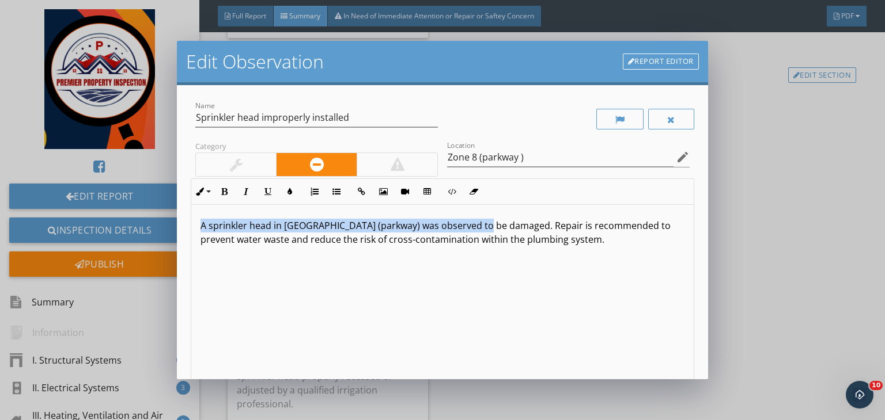
drag, startPoint x: 485, startPoint y: 224, endPoint x: 196, endPoint y: 215, distance: 289.3
click at [196, 215] on div "A sprinkler head in Zone 8 (parkway) was observed to be damaged. Repair is reco…" at bounding box center [442, 296] width 502 height 183
click at [223, 186] on button "Bold" at bounding box center [224, 192] width 22 height 22
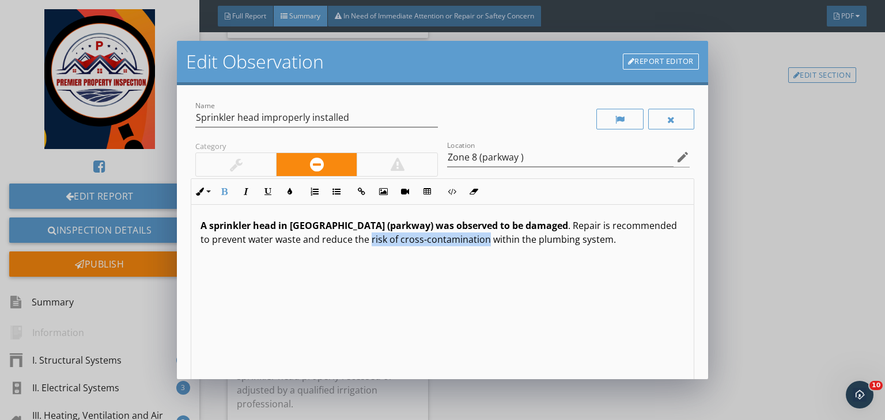
drag, startPoint x: 438, startPoint y: 238, endPoint x: 321, endPoint y: 236, distance: 116.4
click at [321, 236] on p "A sprinkler head in Zone 8 (parkway) was observed to be damaged . Repair is rec…" at bounding box center [442, 233] width 484 height 28
click at [224, 200] on button "Bold" at bounding box center [224, 192] width 22 height 22
click at [283, 192] on button "Colors" at bounding box center [290, 192] width 22 height 22
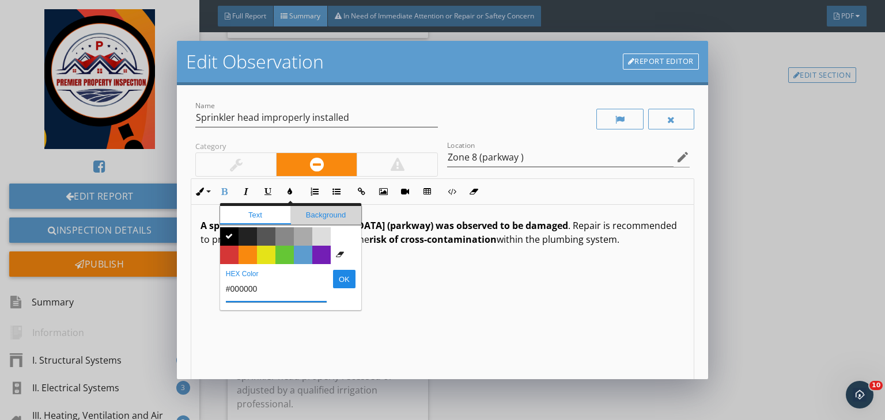
click at [318, 217] on span "Background" at bounding box center [325, 215] width 71 height 18
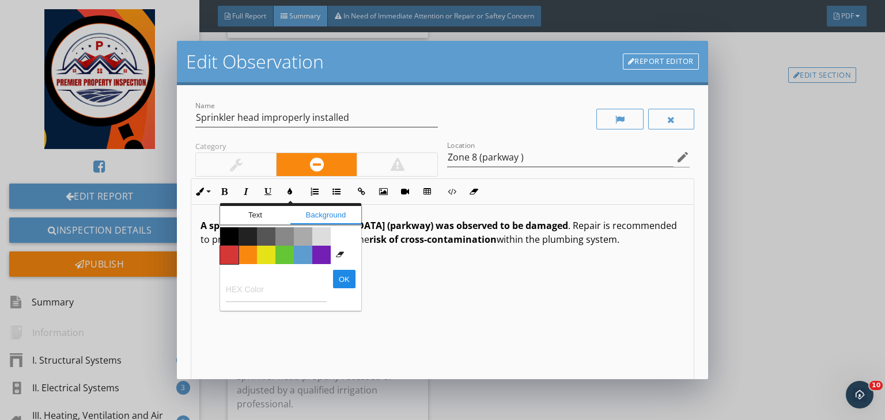
click at [225, 252] on span "Color #d53636" at bounding box center [229, 255] width 18 height 18
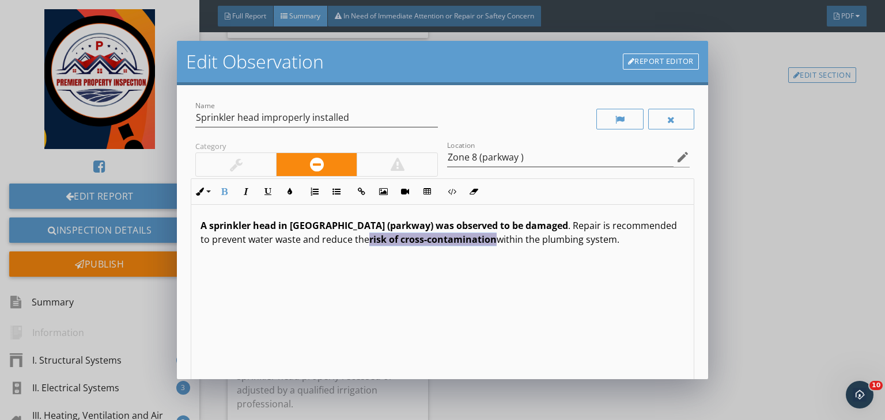
click at [394, 287] on div "A sprinkler head in Zone 8 (parkway) was observed to be damaged . Repair is rec…" at bounding box center [442, 296] width 502 height 183
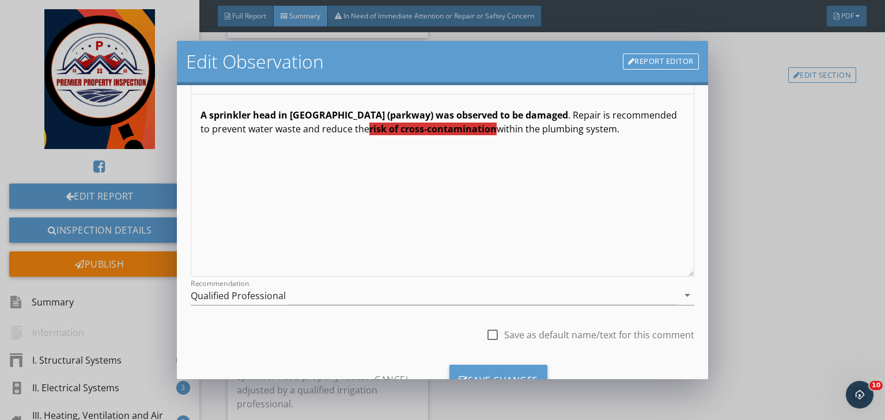
scroll to position [112, 0]
click at [388, 297] on div "Qualified Professional" at bounding box center [434, 294] width 487 height 19
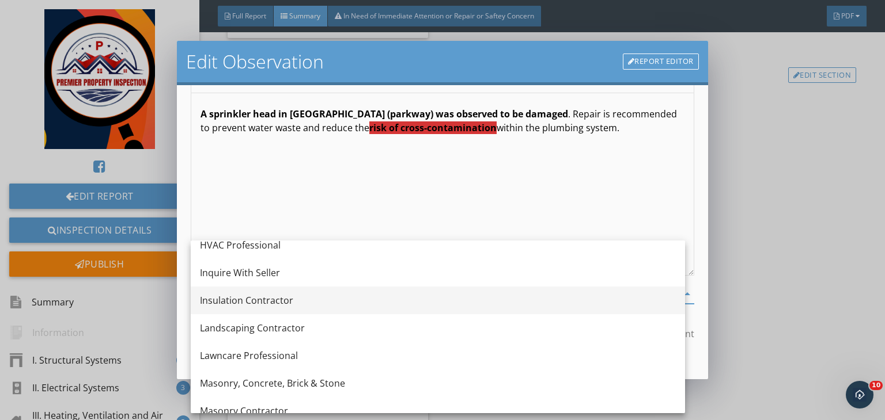
scroll to position [817, 0]
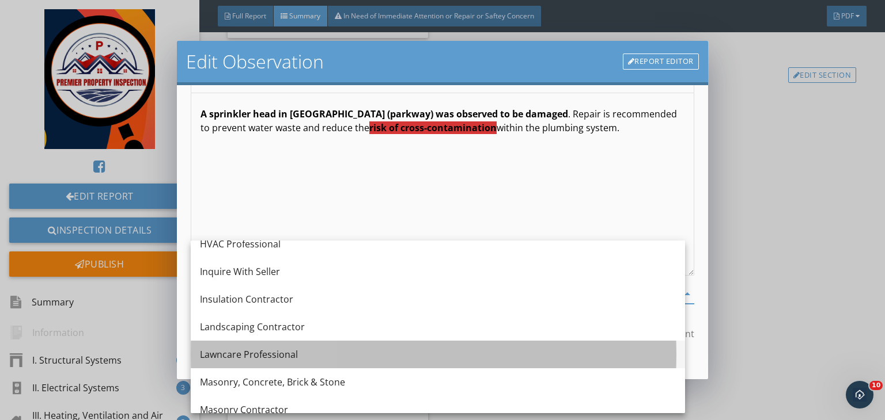
click at [274, 352] on div "Lawncare Professional" at bounding box center [438, 355] width 476 height 14
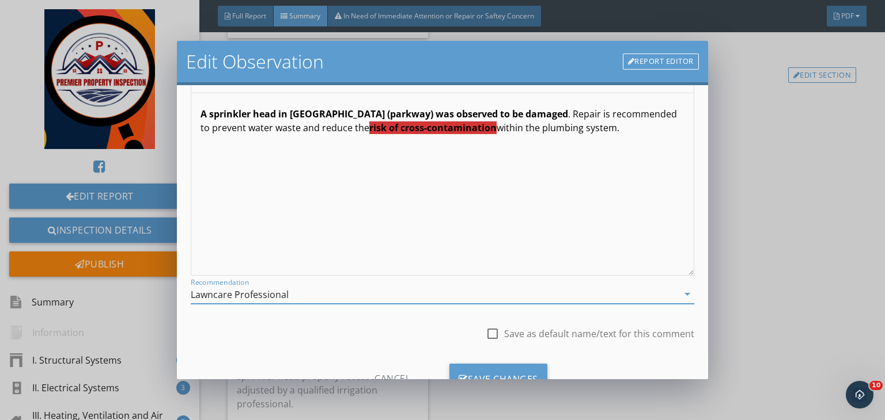
scroll to position [159, 0]
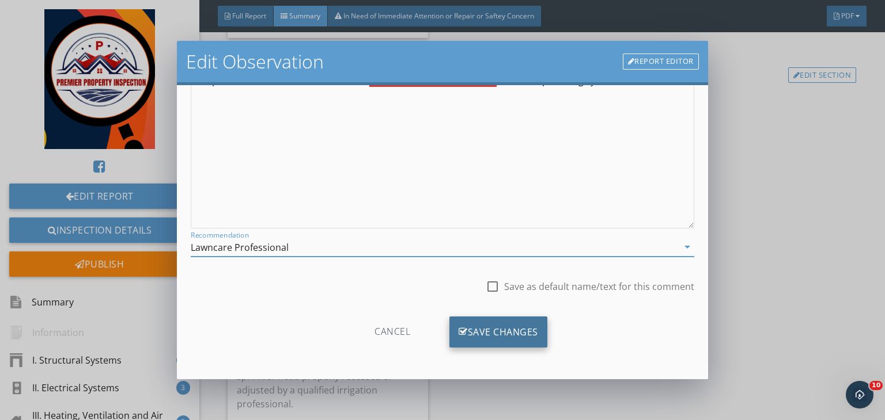
click at [473, 329] on div "Save Changes" at bounding box center [498, 332] width 98 height 31
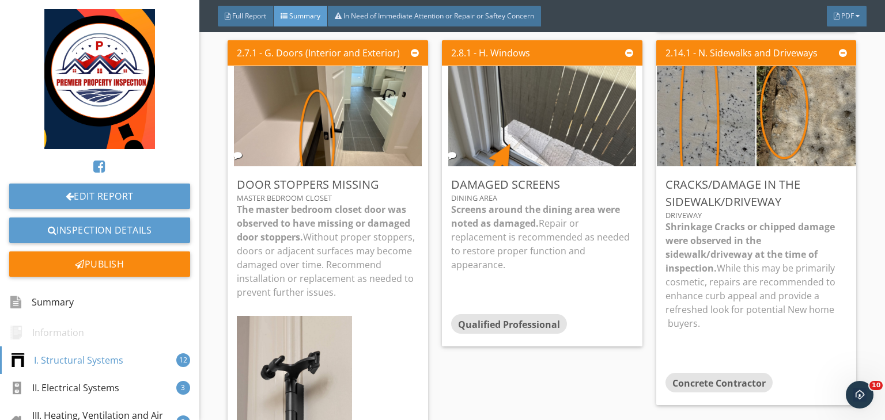
scroll to position [680, 0]
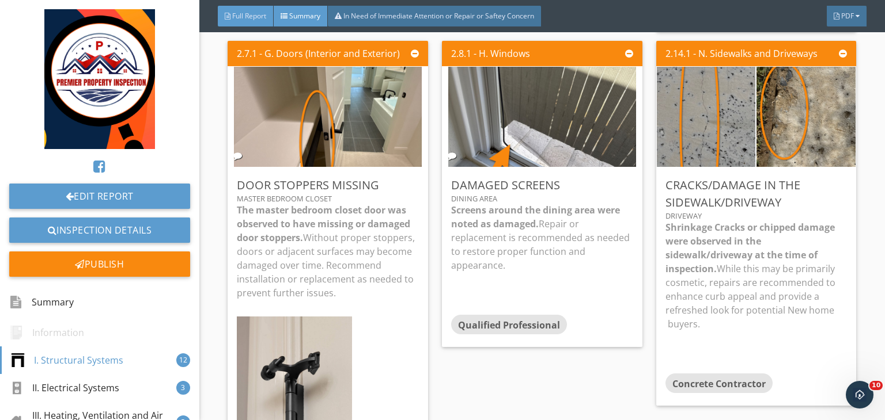
click at [250, 9] on div "Full Report" at bounding box center [246, 16] width 56 height 21
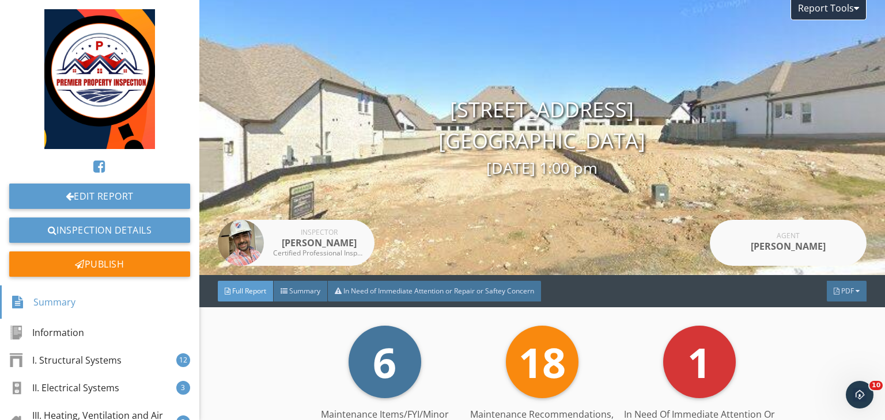
scroll to position [0, 0]
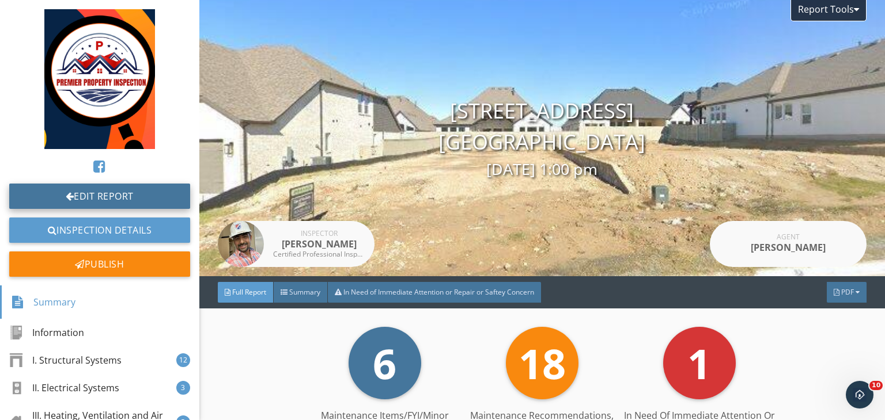
click at [113, 198] on link "Edit Report" at bounding box center [99, 196] width 181 height 25
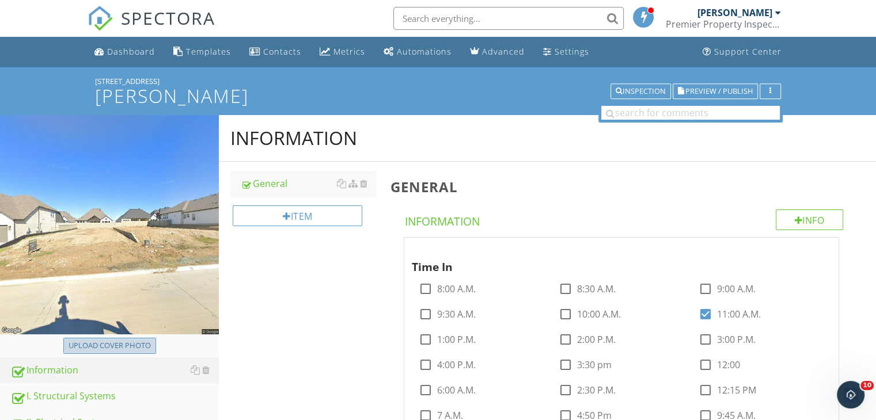
click at [84, 348] on div "Upload cover photo" at bounding box center [110, 346] width 82 height 12
type input "C:\fakepath\a2f91b59-6e9c-495f-b167-acd2db2d4425.jpg"
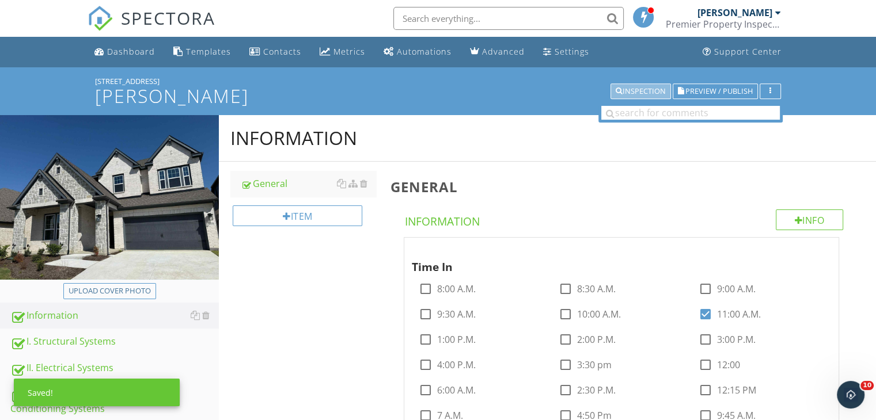
click at [630, 90] on div "Inspection" at bounding box center [641, 92] width 50 height 8
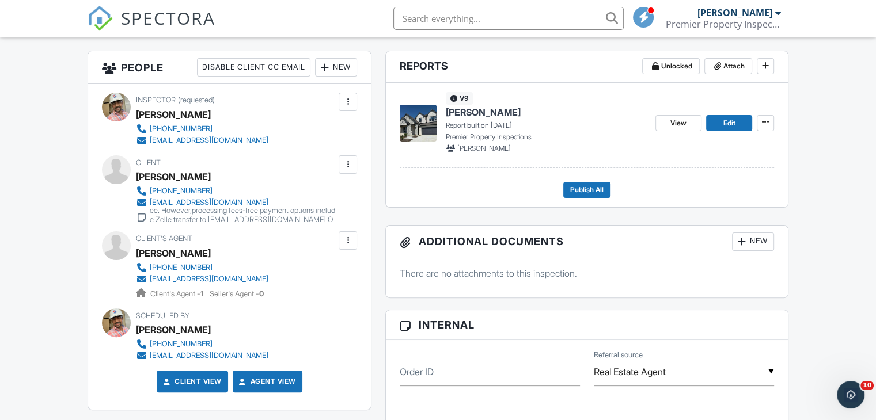
scroll to position [286, 0]
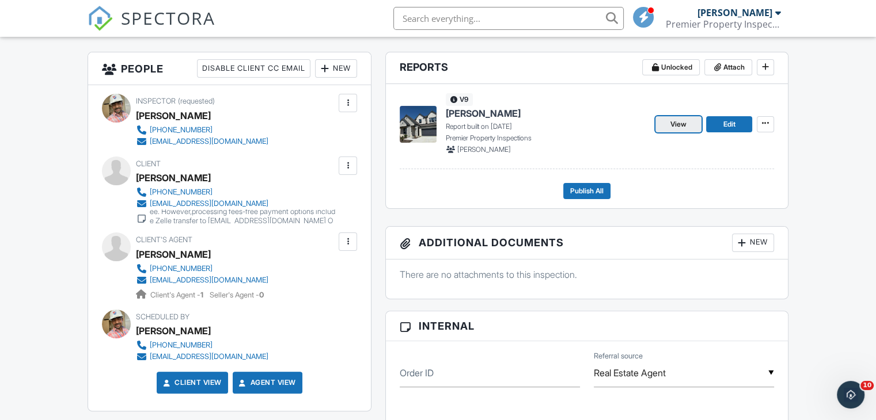
click at [668, 122] on link "View" at bounding box center [678, 124] width 46 height 16
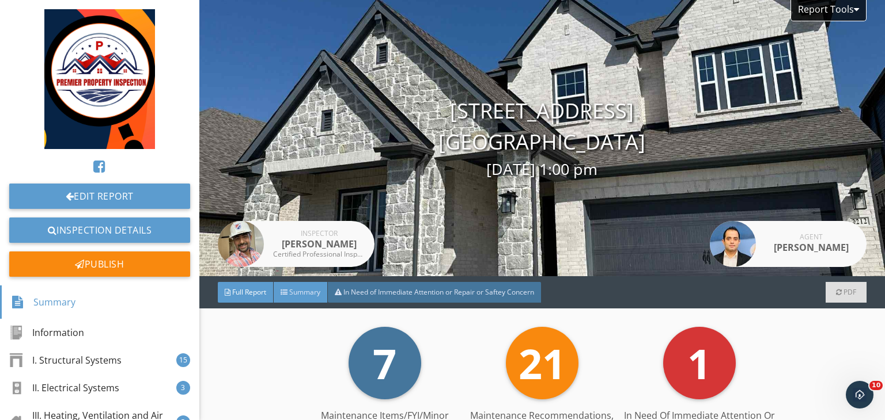
click at [309, 292] on span "Summary" at bounding box center [304, 292] width 31 height 10
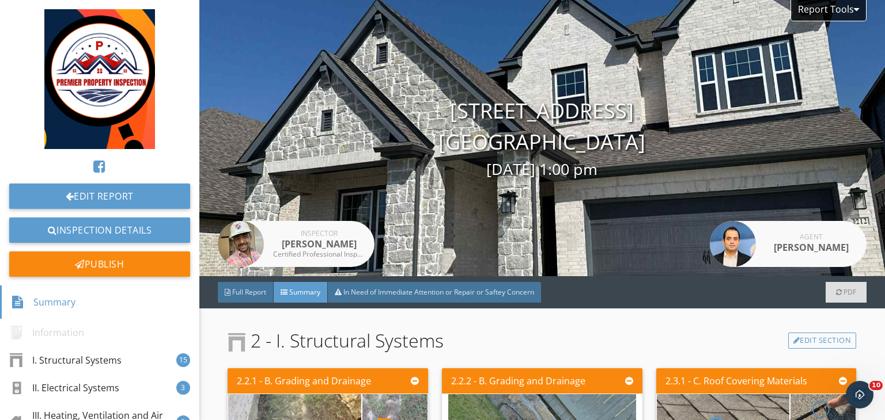
scroll to position [154, 0]
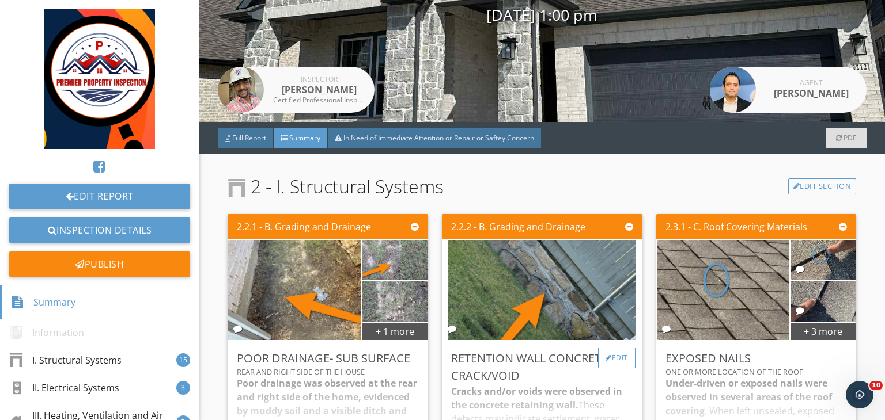
click at [618, 356] on div "Edit" at bounding box center [616, 358] width 37 height 21
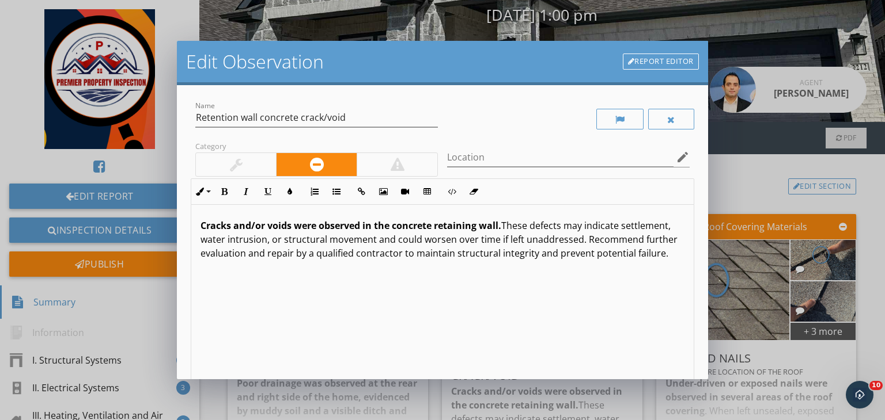
click at [733, 224] on div "Edit Observation Report Editor Name Retention wall concrete crack/void Category…" at bounding box center [442, 210] width 885 height 420
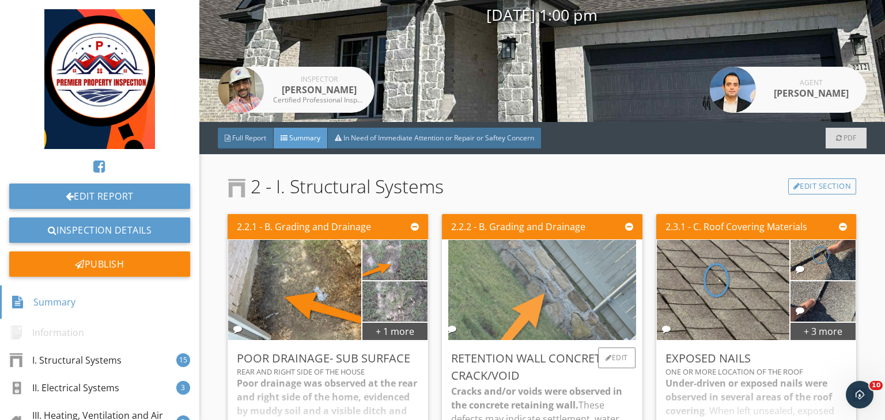
click at [490, 282] on img at bounding box center [542, 290] width 188 height 251
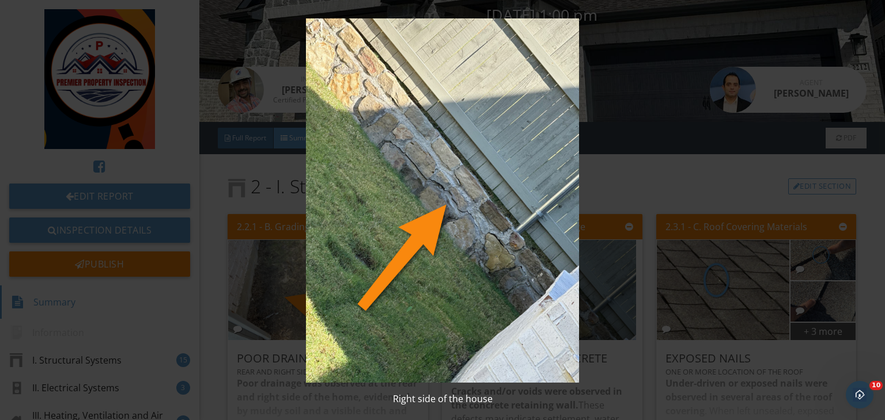
click at [726, 304] on img at bounding box center [442, 200] width 805 height 365
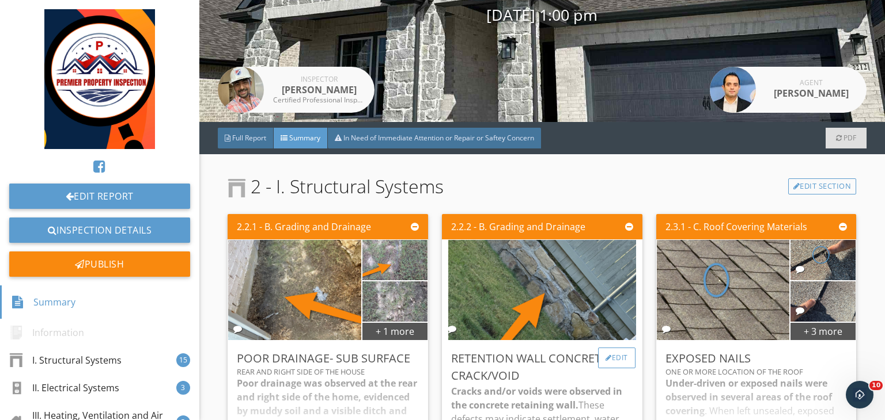
click at [612, 355] on div "Edit" at bounding box center [616, 358] width 37 height 21
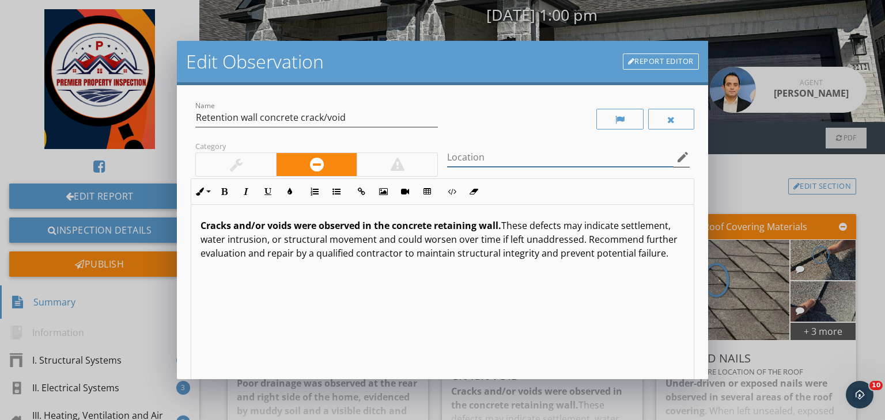
click at [466, 166] on div "Location edit" at bounding box center [568, 157] width 242 height 19
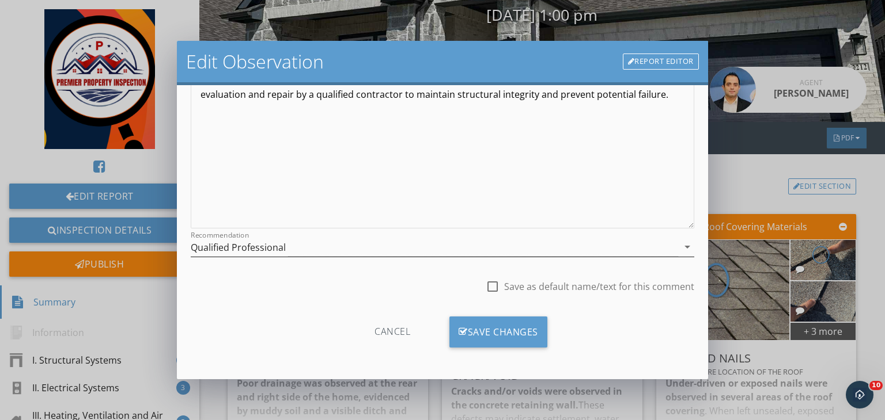
type input "Rear right side of retention wall"
click at [347, 248] on div "Qualified Professional" at bounding box center [434, 247] width 487 height 19
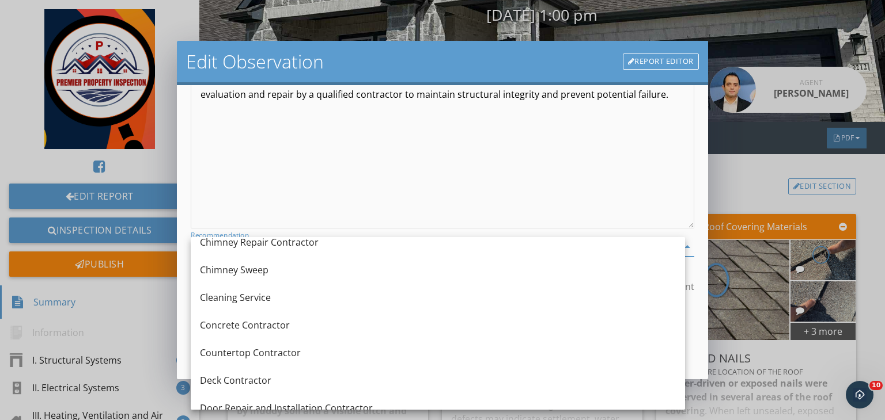
scroll to position [181, 0]
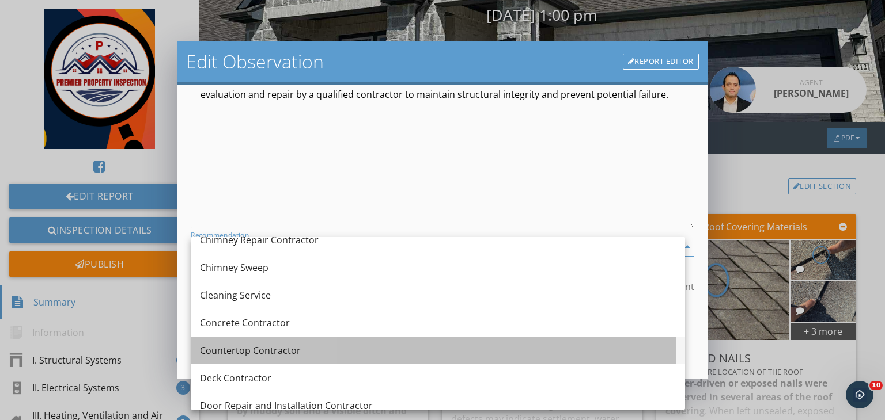
click at [276, 355] on div "Countertop Contractor" at bounding box center [438, 351] width 476 height 14
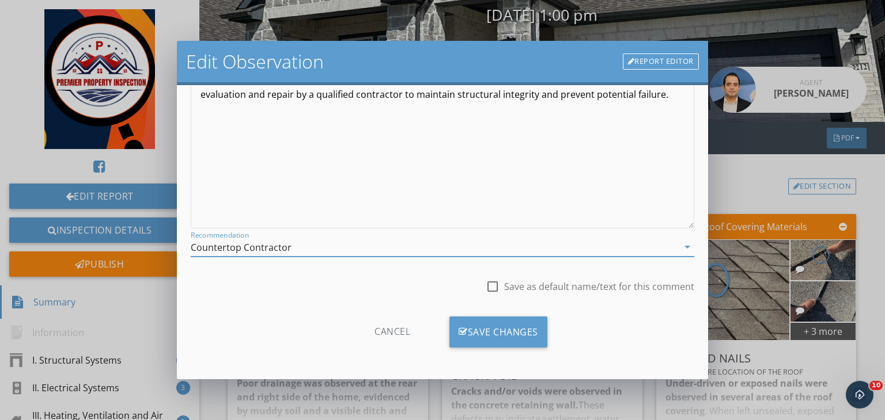
scroll to position [0, 0]
click at [483, 325] on div "Save Changes" at bounding box center [498, 332] width 98 height 31
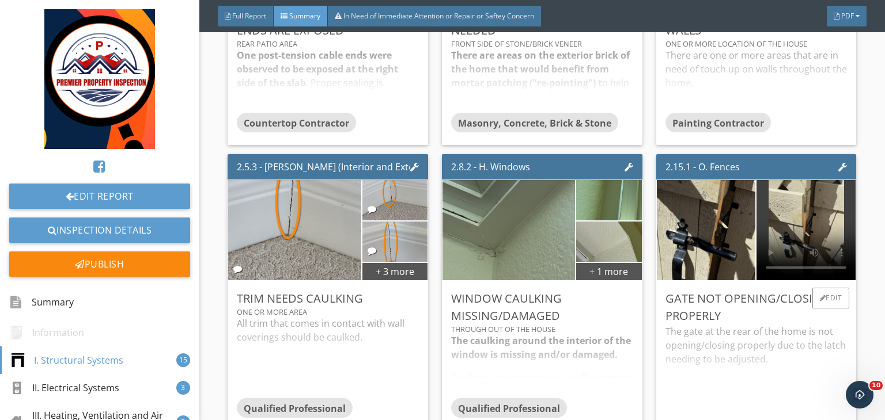
scroll to position [1324, 0]
click at [825, 300] on div "Edit" at bounding box center [830, 299] width 37 height 21
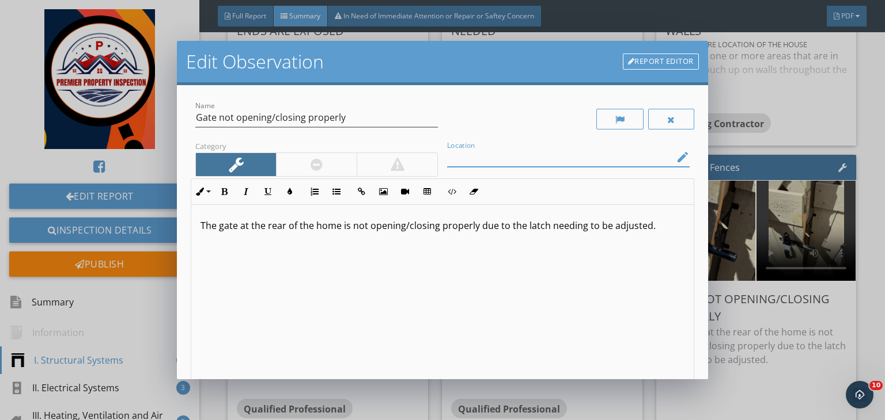
click at [555, 162] on input "Location" at bounding box center [560, 157] width 226 height 19
type input "L"
type input "Left side of the fence gate"
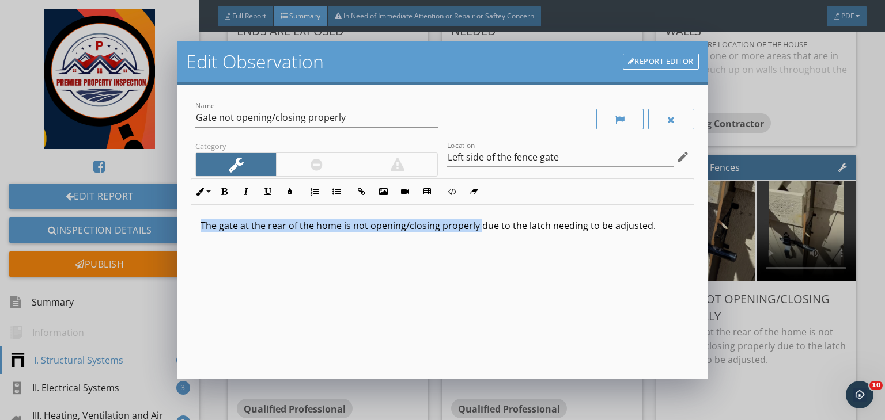
drag, startPoint x: 479, startPoint y: 225, endPoint x: 203, endPoint y: 211, distance: 276.8
click at [203, 211] on div "The gate at the rear of the home is not opening/closing properly due to the lat…" at bounding box center [442, 296] width 502 height 183
click at [219, 192] on button "Bold" at bounding box center [224, 192] width 22 height 22
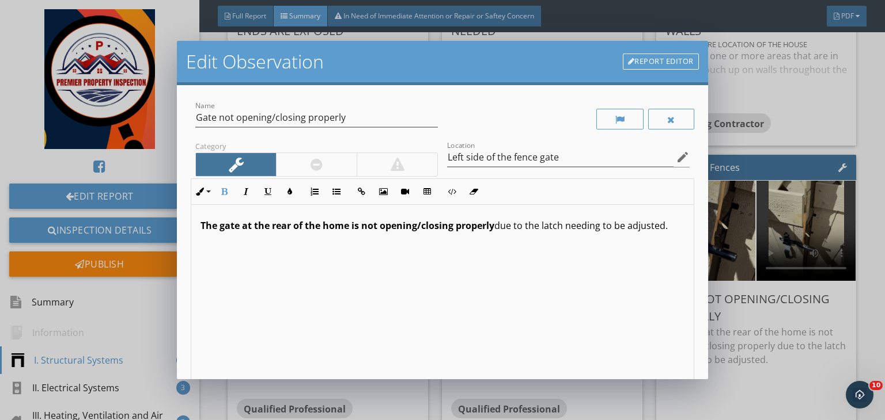
scroll to position [0, 0]
click at [308, 168] on div at bounding box center [316, 164] width 81 height 23
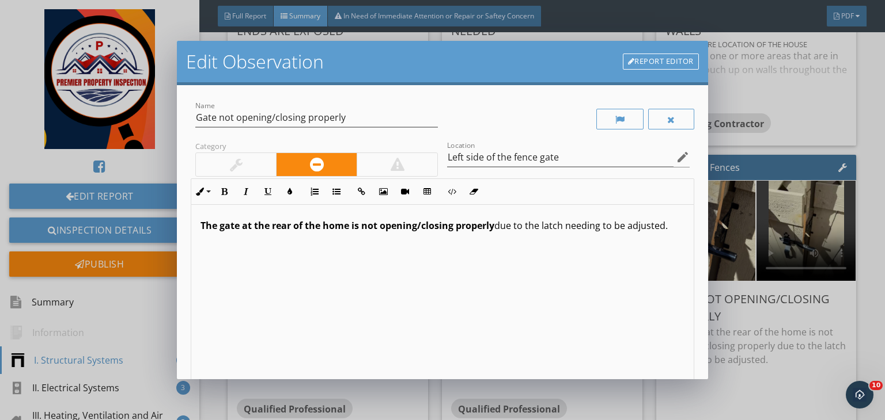
scroll to position [159, 0]
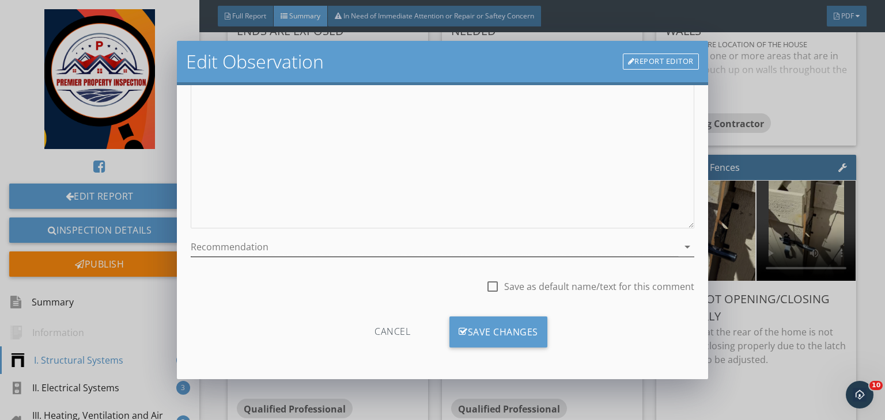
click at [276, 249] on div at bounding box center [434, 247] width 487 height 19
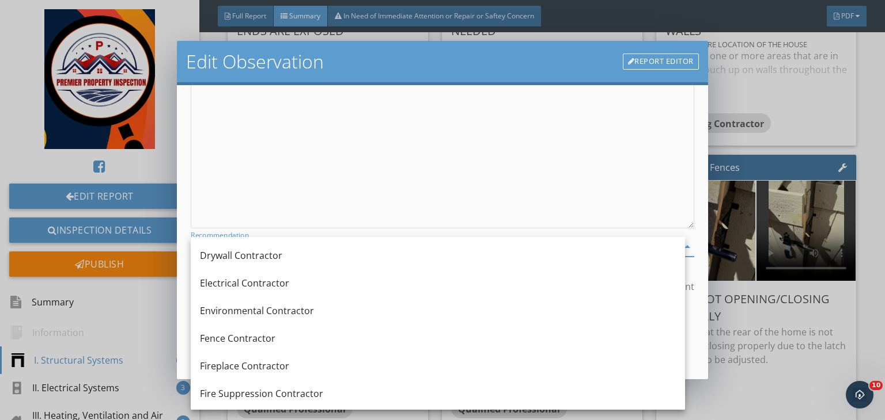
scroll to position [399, 0]
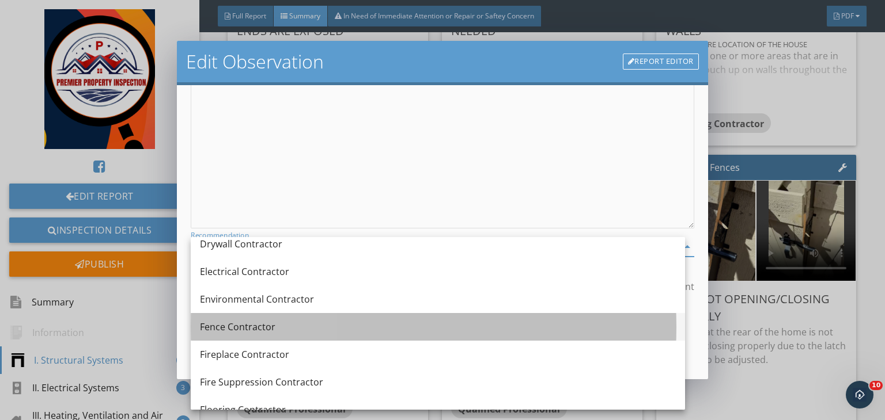
click at [237, 329] on div "Fence Contractor" at bounding box center [438, 327] width 476 height 14
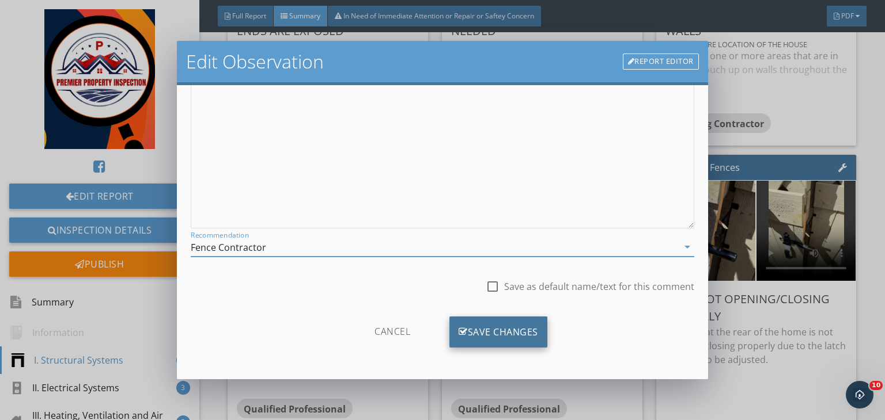
click at [470, 334] on div "Save Changes" at bounding box center [498, 332] width 98 height 31
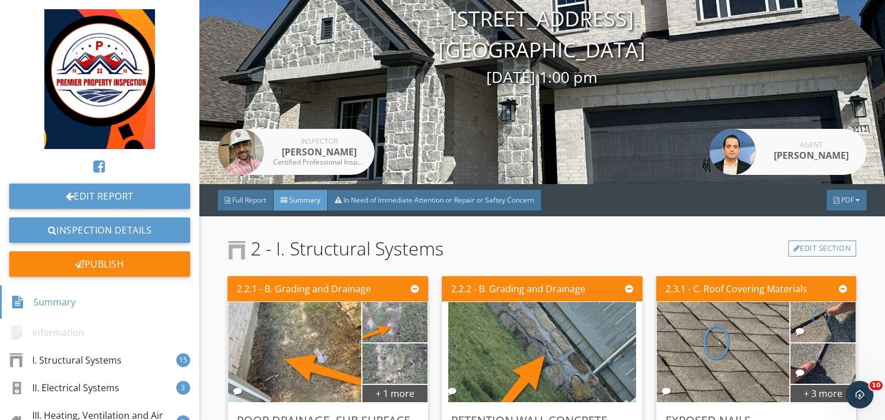
scroll to position [0, 0]
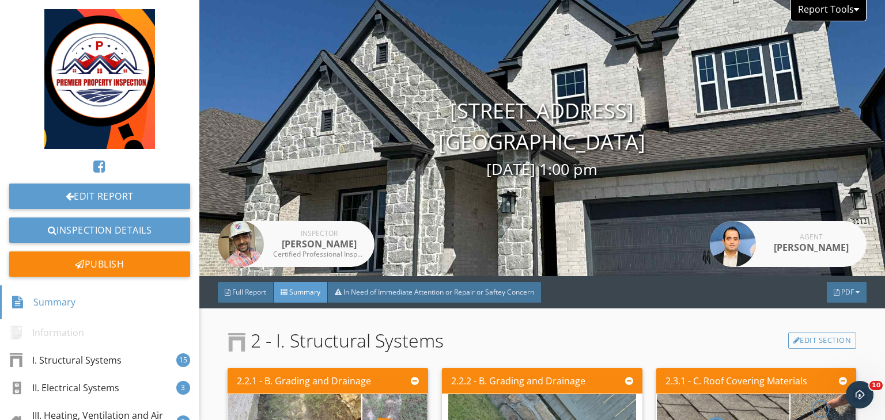
click at [843, 6] on div "Report Tools" at bounding box center [828, 10] width 76 height 21
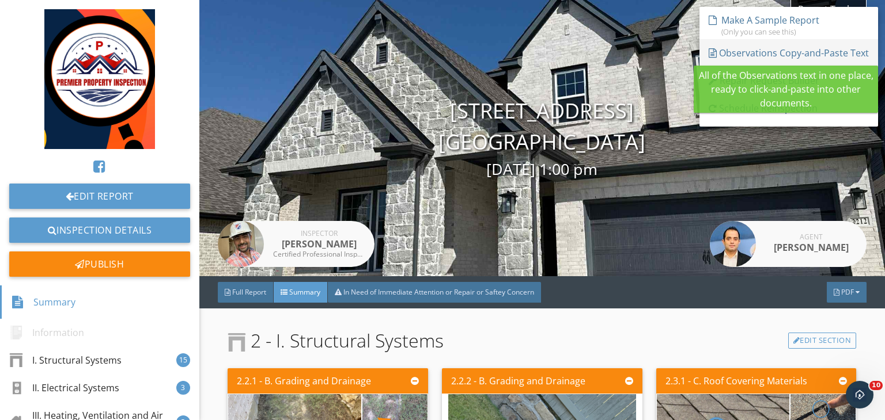
click at [749, 55] on div "Observations Copy-and-Paste Text" at bounding box center [788, 53] width 160 height 14
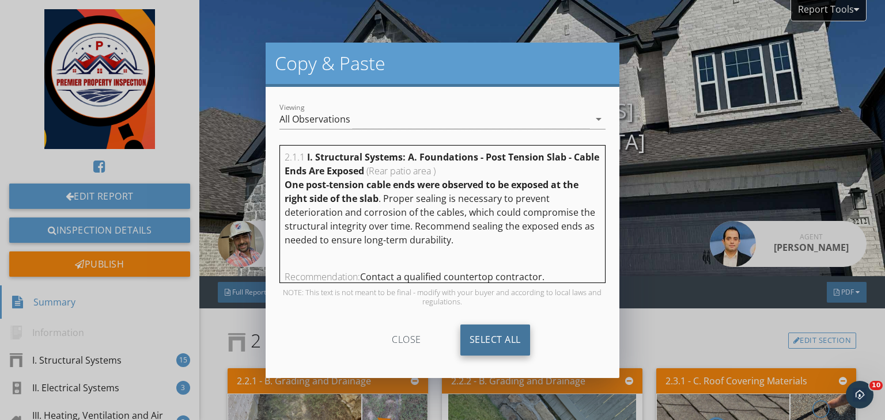
click at [487, 335] on div "Select All" at bounding box center [495, 340] width 70 height 31
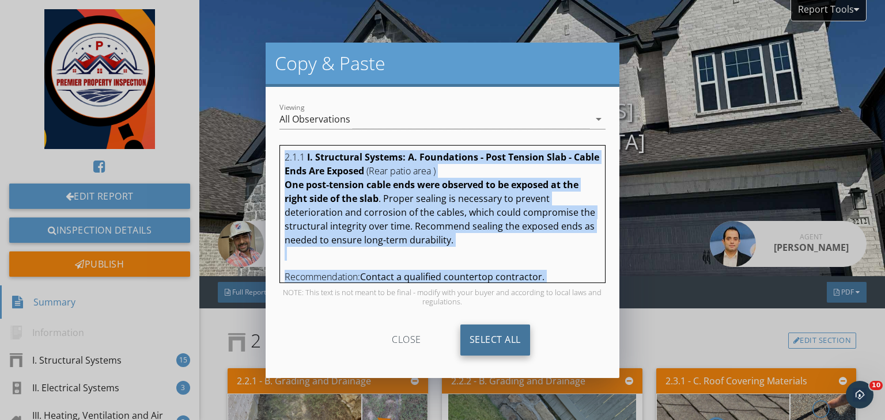
copy div "2.1.1 I. Structural Systems: A. Foundations - Post Tension Slab - Cable Ends Ar…"
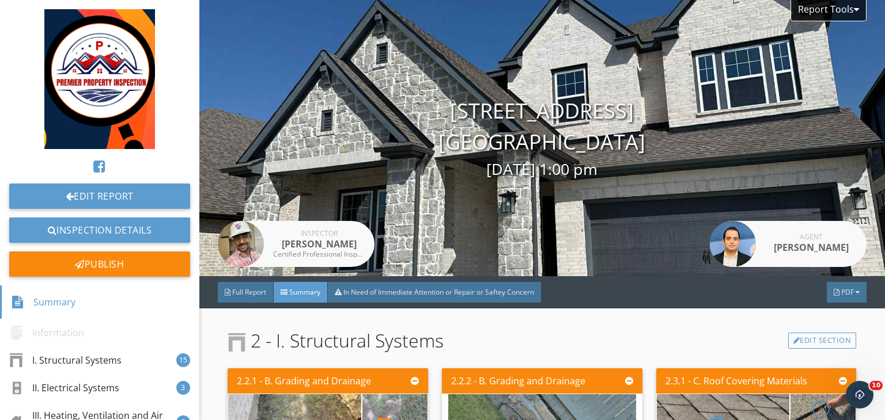
click at [672, 158] on div "Copy & Paste Viewing All Observations arrow_drop_down 2.1.1 I. Structural Syste…" at bounding box center [442, 210] width 885 height 420
click at [842, 290] on span "PDF" at bounding box center [847, 292] width 13 height 10
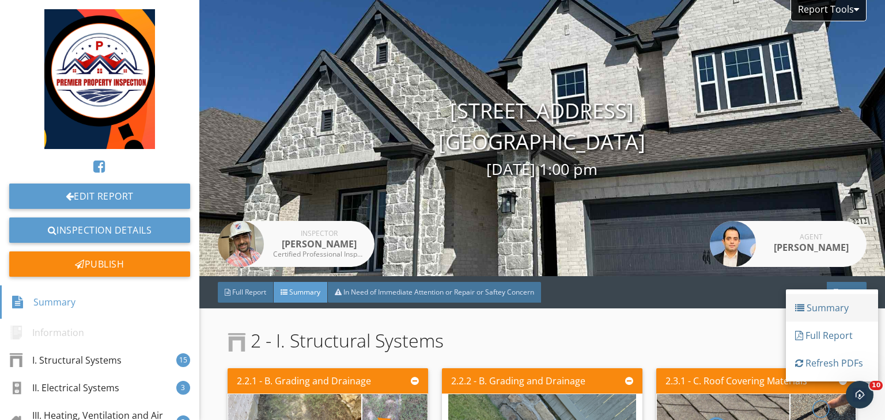
click at [821, 310] on div "Summary" at bounding box center [832, 308] width 74 height 14
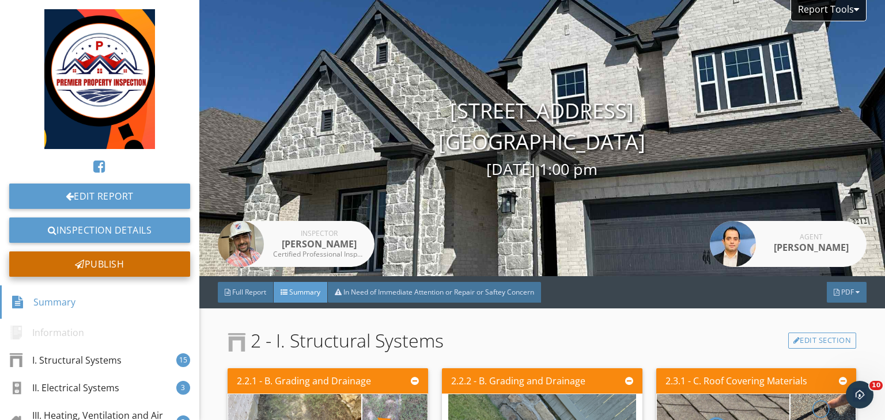
click at [107, 270] on div "Publish" at bounding box center [99, 264] width 181 height 25
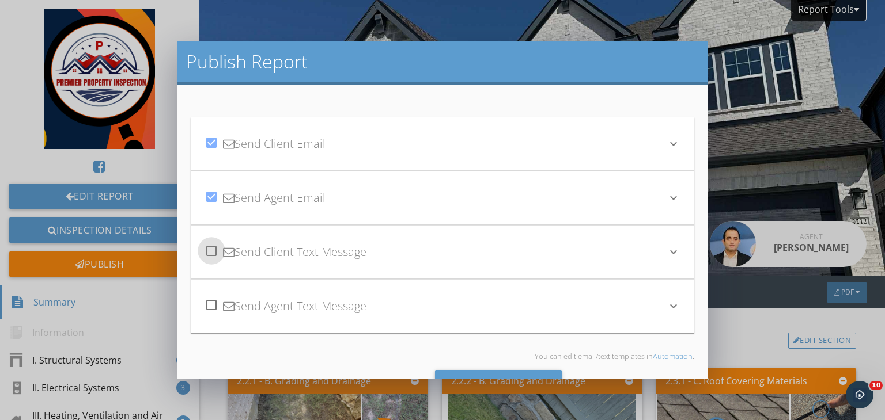
click at [207, 252] on div at bounding box center [212, 251] width 20 height 20
checkbox input "true"
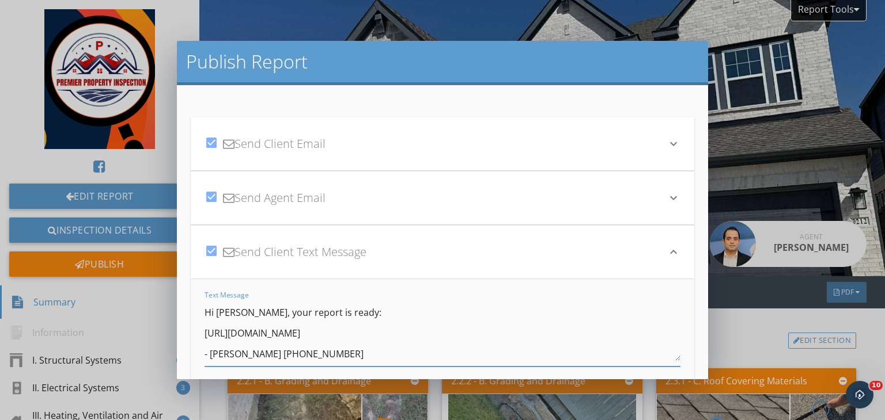
click at [250, 314] on textarea "Hi [PERSON_NAME], your report is ready: [URL][DOMAIN_NAME] - [PERSON_NAME] [PHO…" at bounding box center [442, 333] width 476 height 58
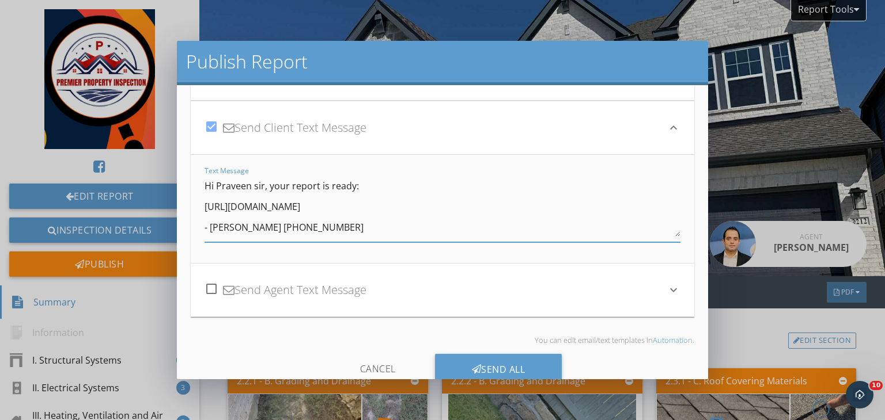
scroll to position [131, 0]
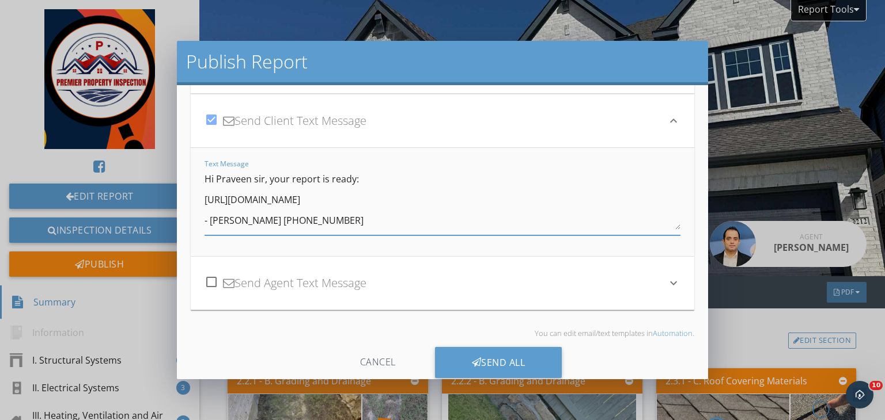
type textarea "Hi Praveen sir, your report is ready: https://app.spectora.com/u/Khm9YPO - Prem…"
click at [211, 282] on div at bounding box center [212, 282] width 20 height 20
checkbox input "true"
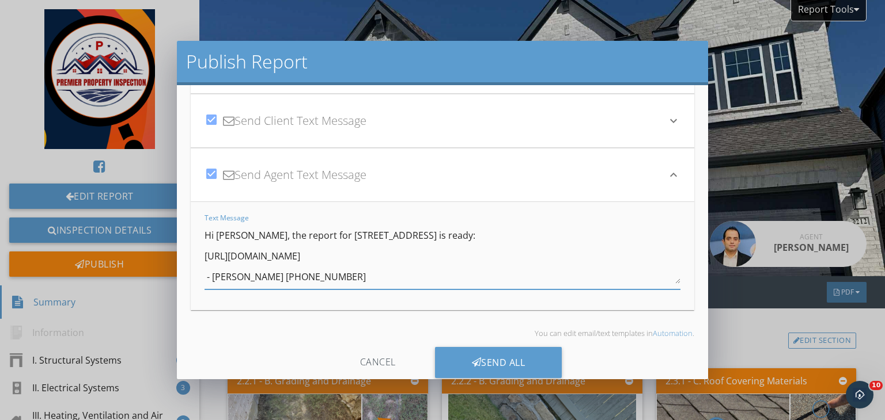
click at [244, 233] on textarea "Hi [PERSON_NAME], the report for [STREET_ADDRESS] is ready: [URL][DOMAIN_NAME] …" at bounding box center [442, 255] width 476 height 58
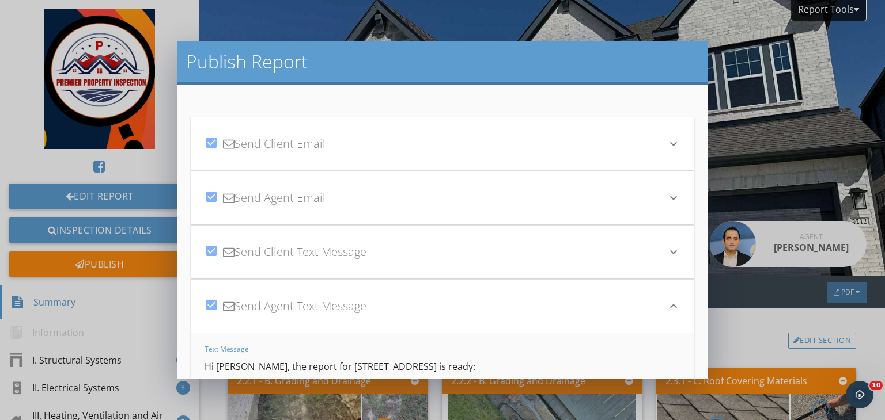
type textarea "Hi Pawan sir, the report for 2212 Pika Rd is ready: https://app.spectora.com/u/…"
click at [666, 143] on icon "keyboard_arrow_down" at bounding box center [673, 144] width 14 height 14
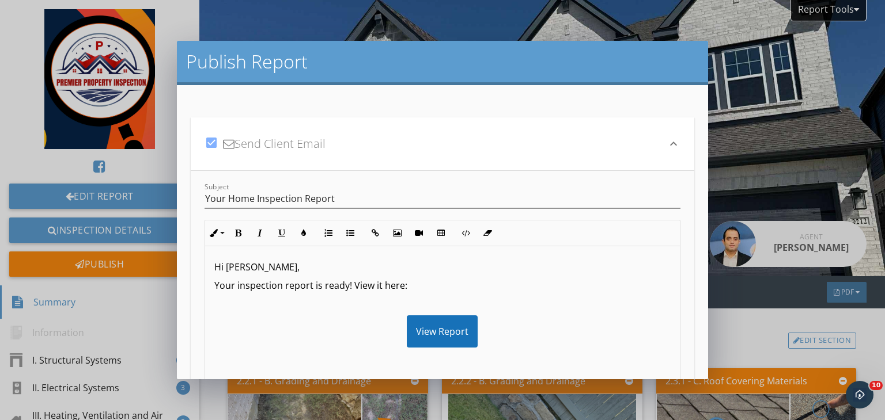
click at [260, 267] on p "Hi [PERSON_NAME]," at bounding box center [442, 267] width 456 height 14
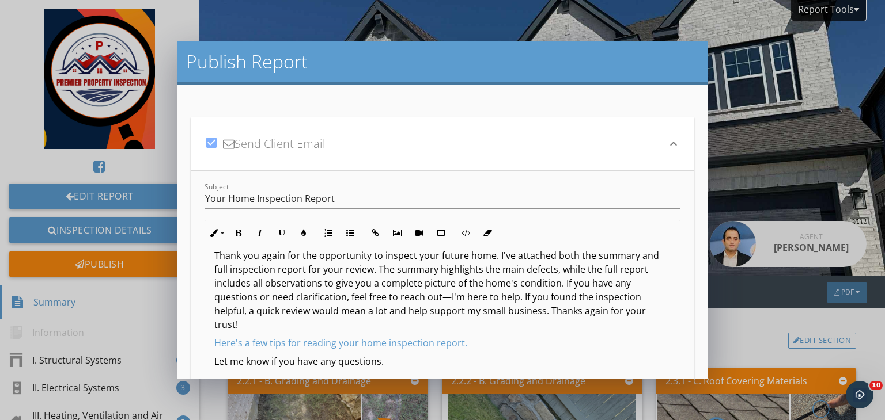
click at [558, 284] on p "Thank you again for the opportunity to inspect your future home. I've attached …" at bounding box center [442, 290] width 456 height 83
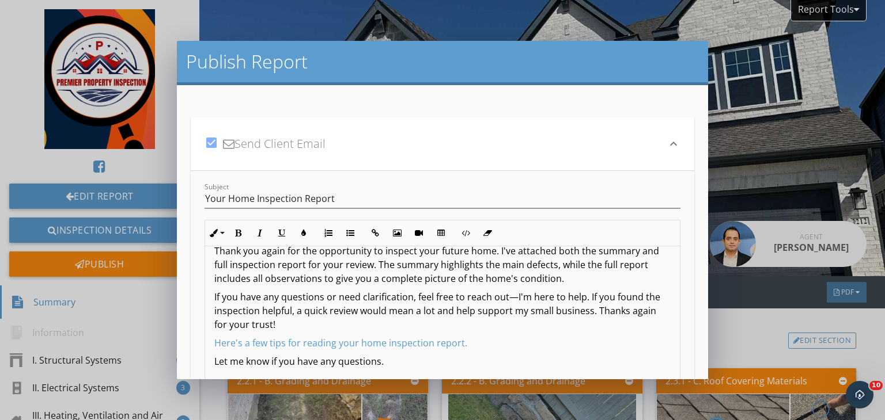
scroll to position [150, 0]
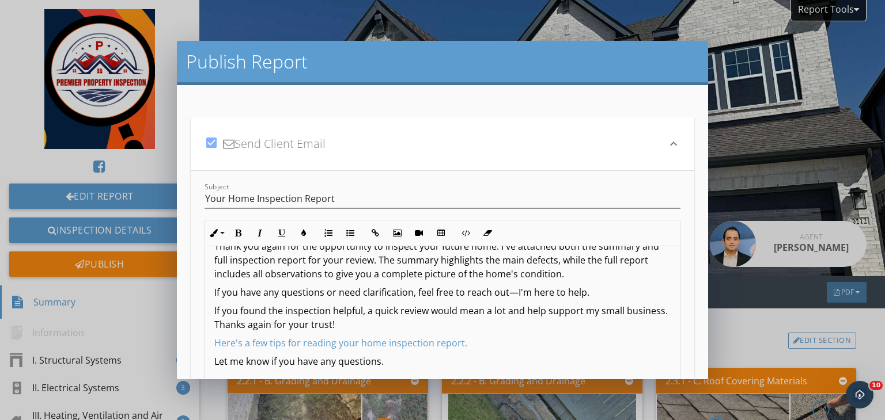
click at [566, 291] on p "If you have any questions or need clarification, feel free to reach out—I'm her…" at bounding box center [442, 293] width 456 height 14
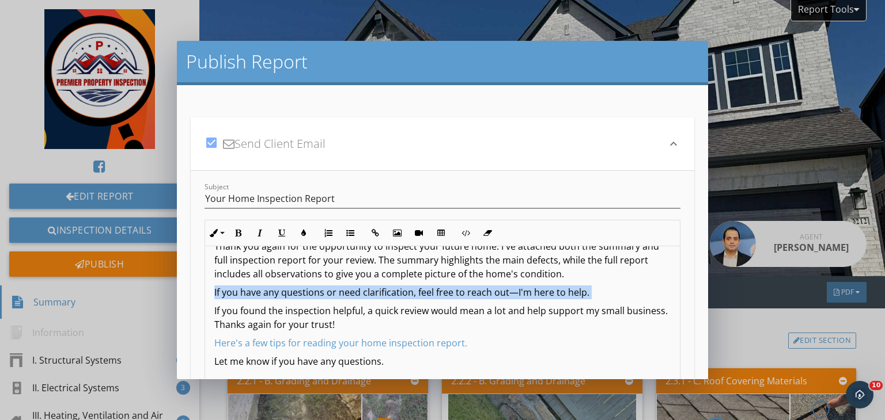
click at [566, 291] on p "If you have any questions or need clarification, feel free to reach out—I'm her…" at bounding box center [442, 293] width 456 height 14
click at [244, 229] on button "Bold" at bounding box center [238, 233] width 22 height 22
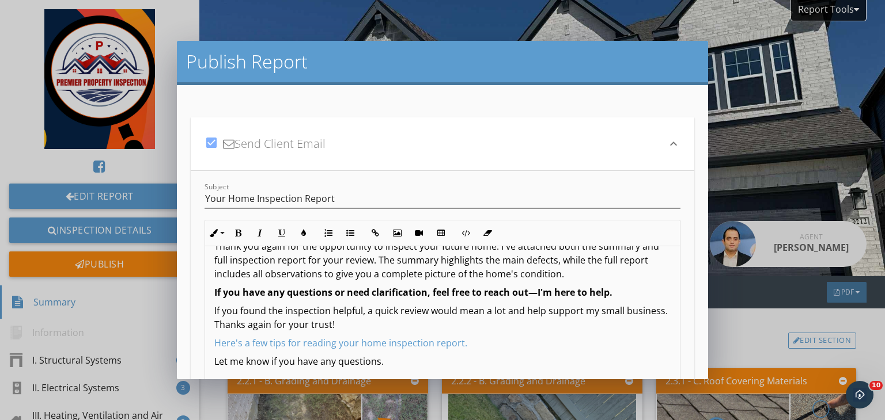
click at [420, 143] on div "check_box Send Client Email" at bounding box center [435, 143] width 462 height 39
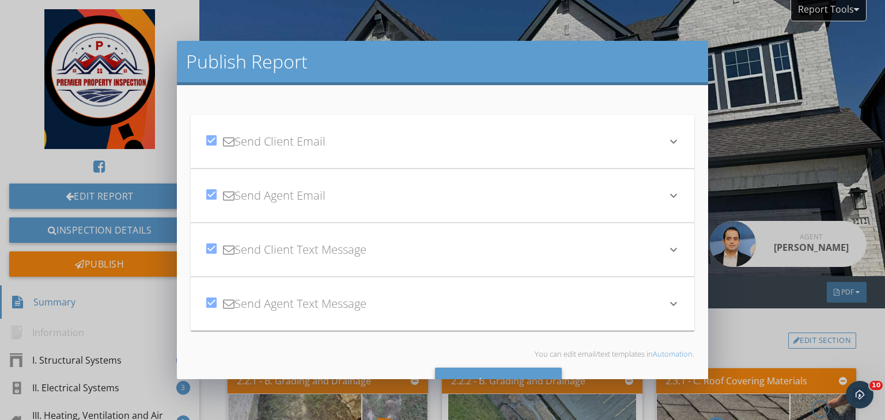
scroll to position [0, 0]
click at [671, 197] on div "check_box Send Agent Email keyboard_arrow_down" at bounding box center [442, 199] width 503 height 54
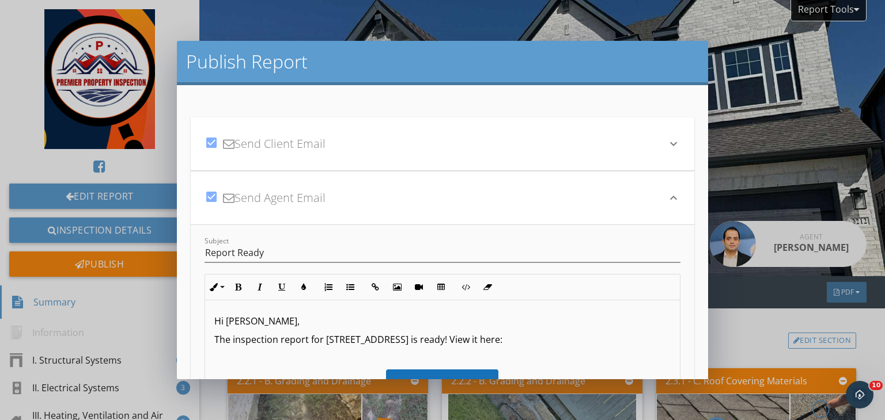
click at [256, 323] on p "Hi [PERSON_NAME]," at bounding box center [442, 321] width 456 height 14
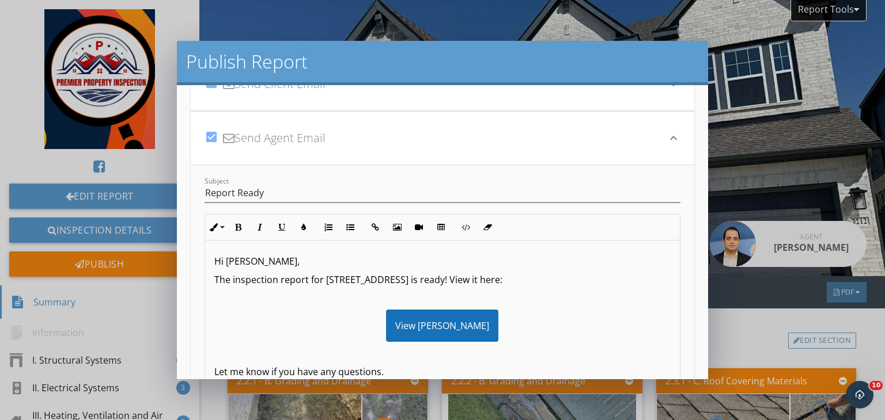
scroll to position [65, 0]
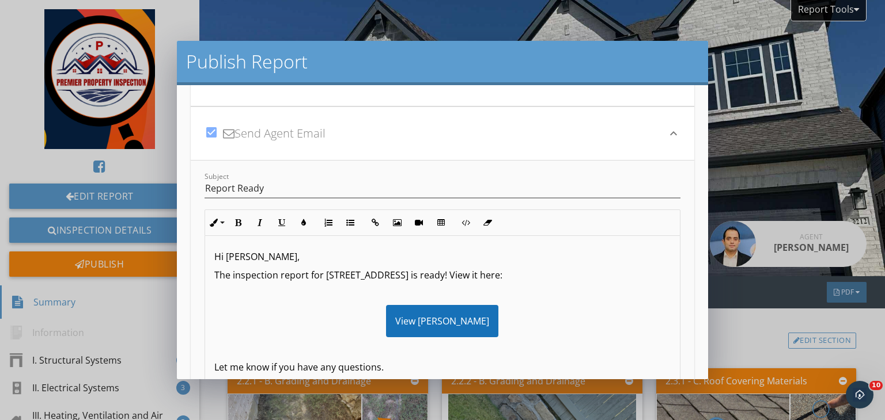
click at [251, 358] on div "Hi Pawan sir, The inspection report for 2212 Pika Rd is ready! View it here: Vi…" at bounding box center [442, 322] width 475 height 173
click at [237, 355] on div "Hi Pawan sir, The inspection report for 2212 Pika Rd is ready! View it here: Vi…" at bounding box center [442, 322] width 475 height 173
click at [214, 363] on div "Hi Pawan sir, The inspection report for 2212 Pika Rd is ready! View it here: Vi…" at bounding box center [442, 322] width 475 height 173
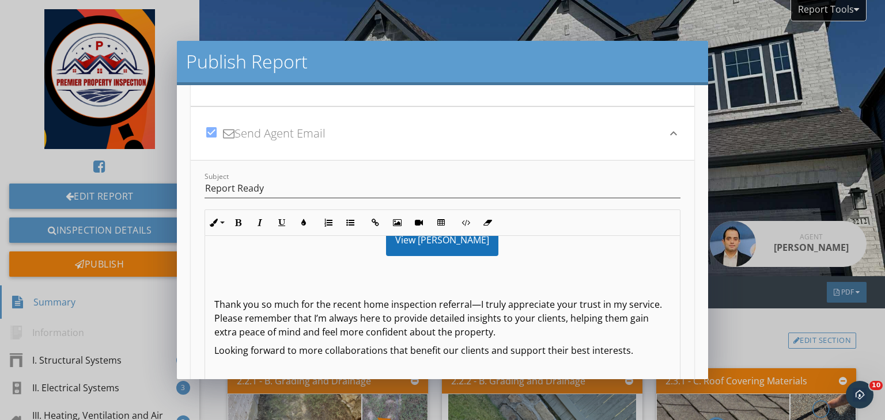
scroll to position [99, 0]
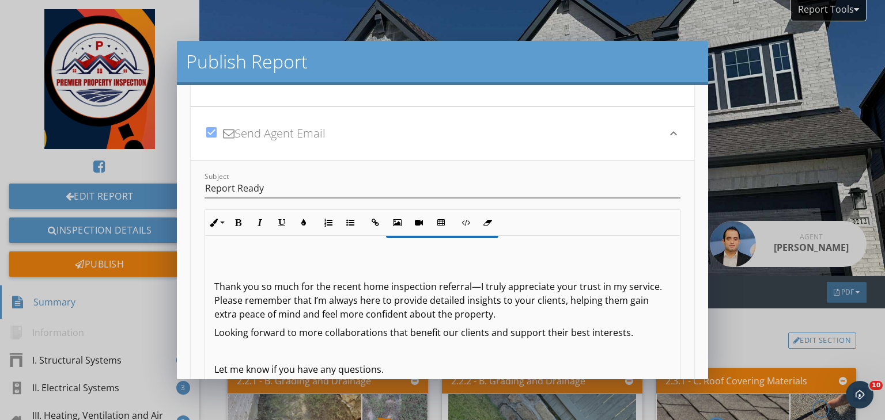
click at [344, 332] on p "Looking forward to more collaborations that benefit our clients and support the…" at bounding box center [442, 333] width 456 height 14
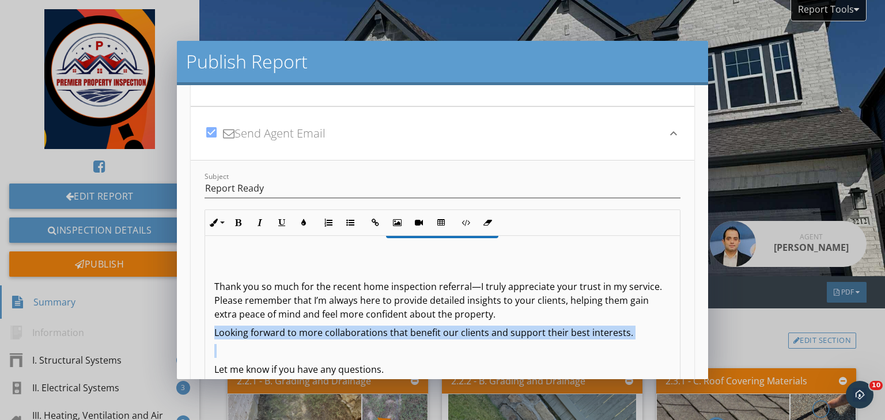
click at [344, 332] on p "Looking forward to more collaborations that benefit our clients and support the…" at bounding box center [442, 333] width 456 height 14
click at [237, 229] on button "Bold" at bounding box center [238, 223] width 22 height 22
click at [302, 221] on icon "button" at bounding box center [304, 223] width 8 height 8
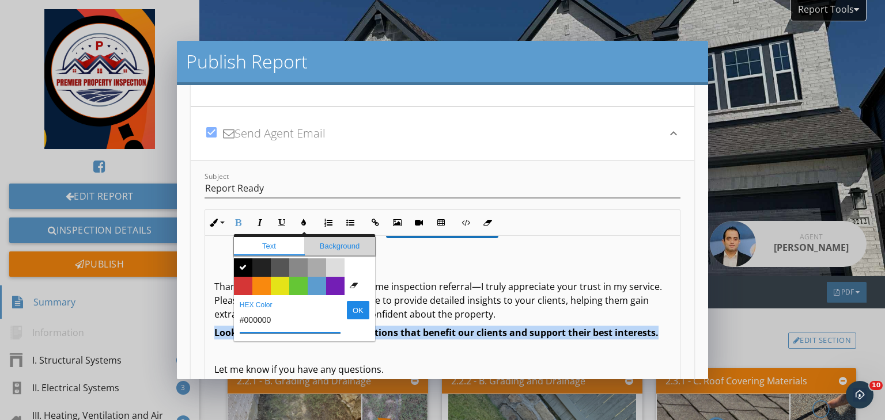
click at [335, 247] on span "Background" at bounding box center [339, 246] width 71 height 18
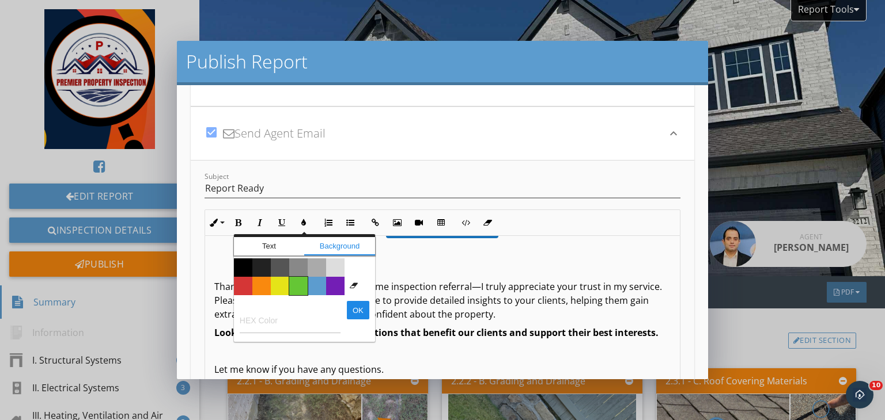
click at [301, 283] on span "Color #65c635" at bounding box center [298, 286] width 18 height 18
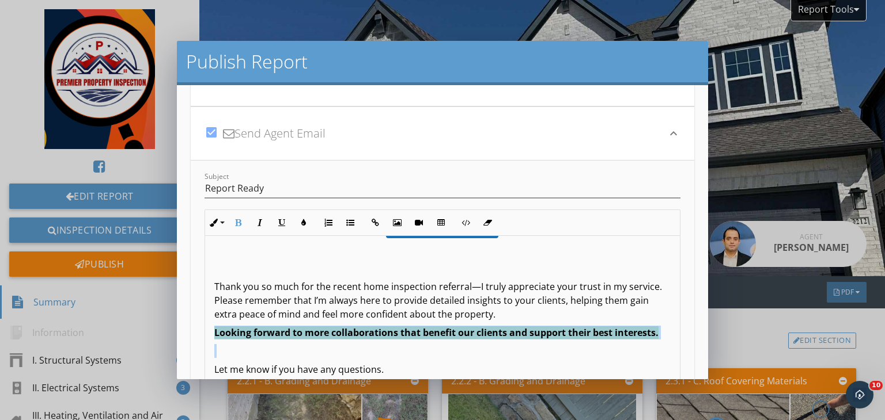
click at [422, 336] on span "Looking forward to more collaborations that benefit our clients and support the…" at bounding box center [436, 333] width 444 height 13
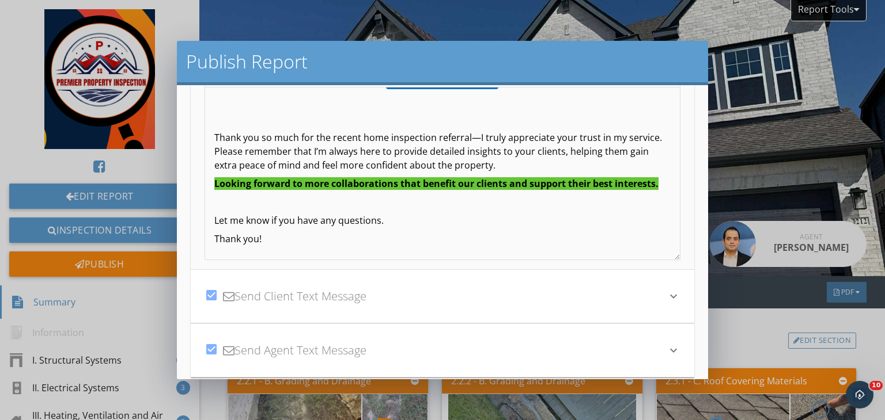
scroll to position [301, 0]
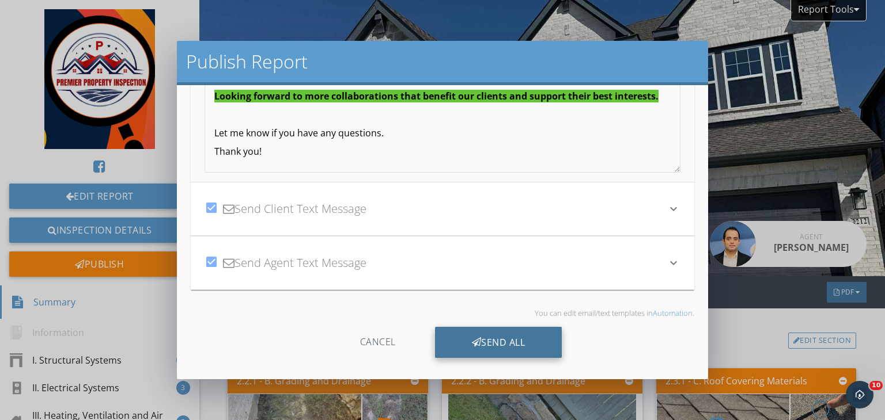
click at [474, 333] on div "Send All" at bounding box center [498, 342] width 127 height 31
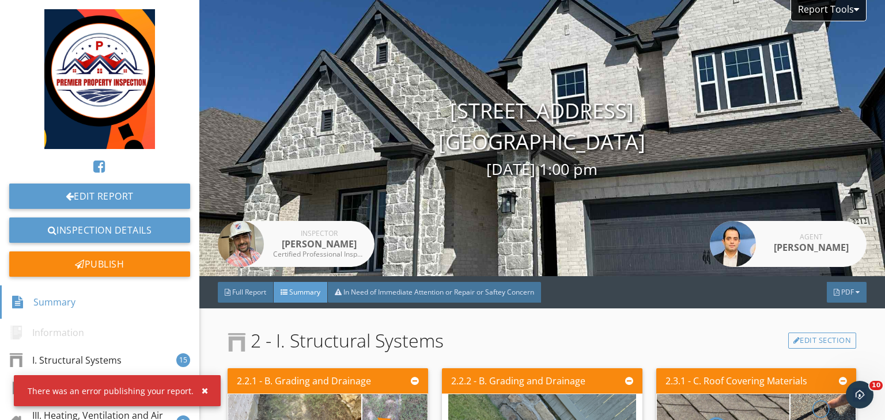
click at [741, 316] on div at bounding box center [442, 210] width 885 height 420
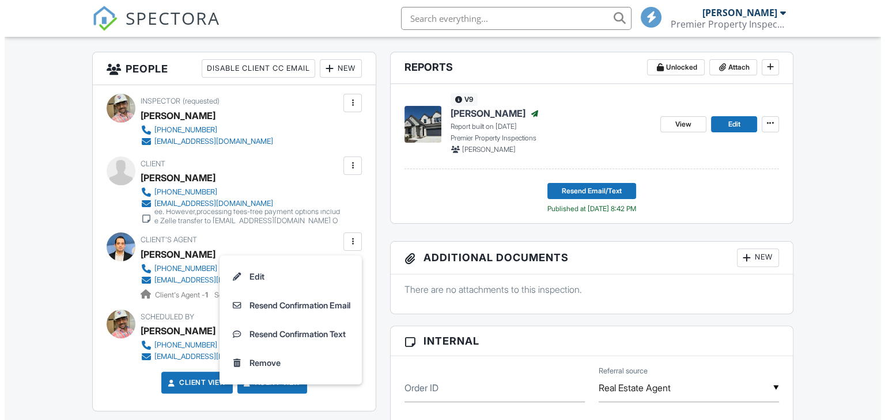
scroll to position [286, 0]
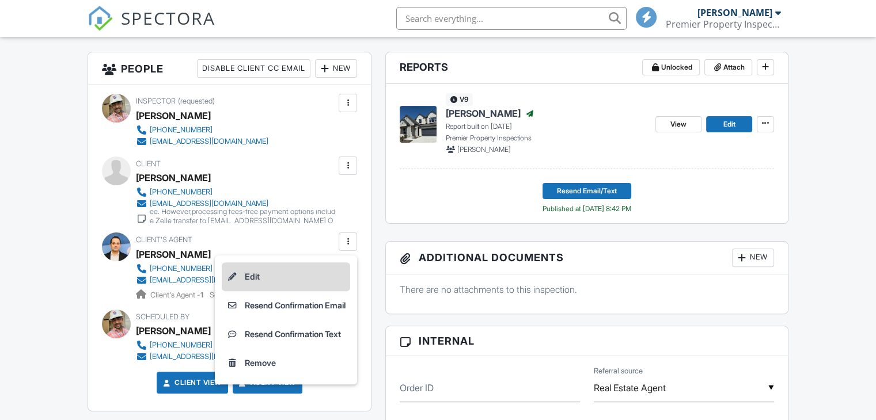
click at [291, 275] on li "Edit" at bounding box center [286, 277] width 128 height 29
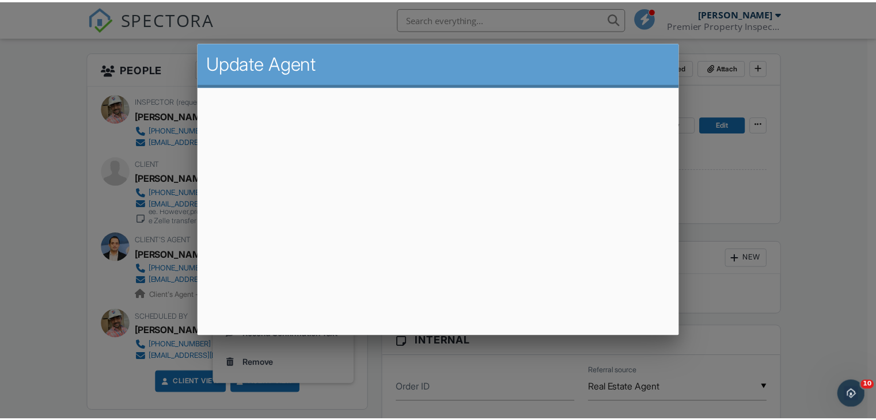
scroll to position [0, 0]
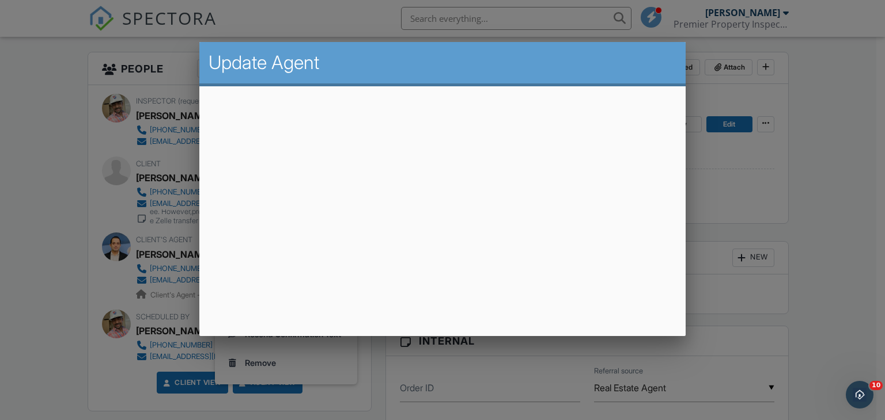
click at [703, 192] on div at bounding box center [442, 205] width 885 height 526
